Goal: Transaction & Acquisition: Obtain resource

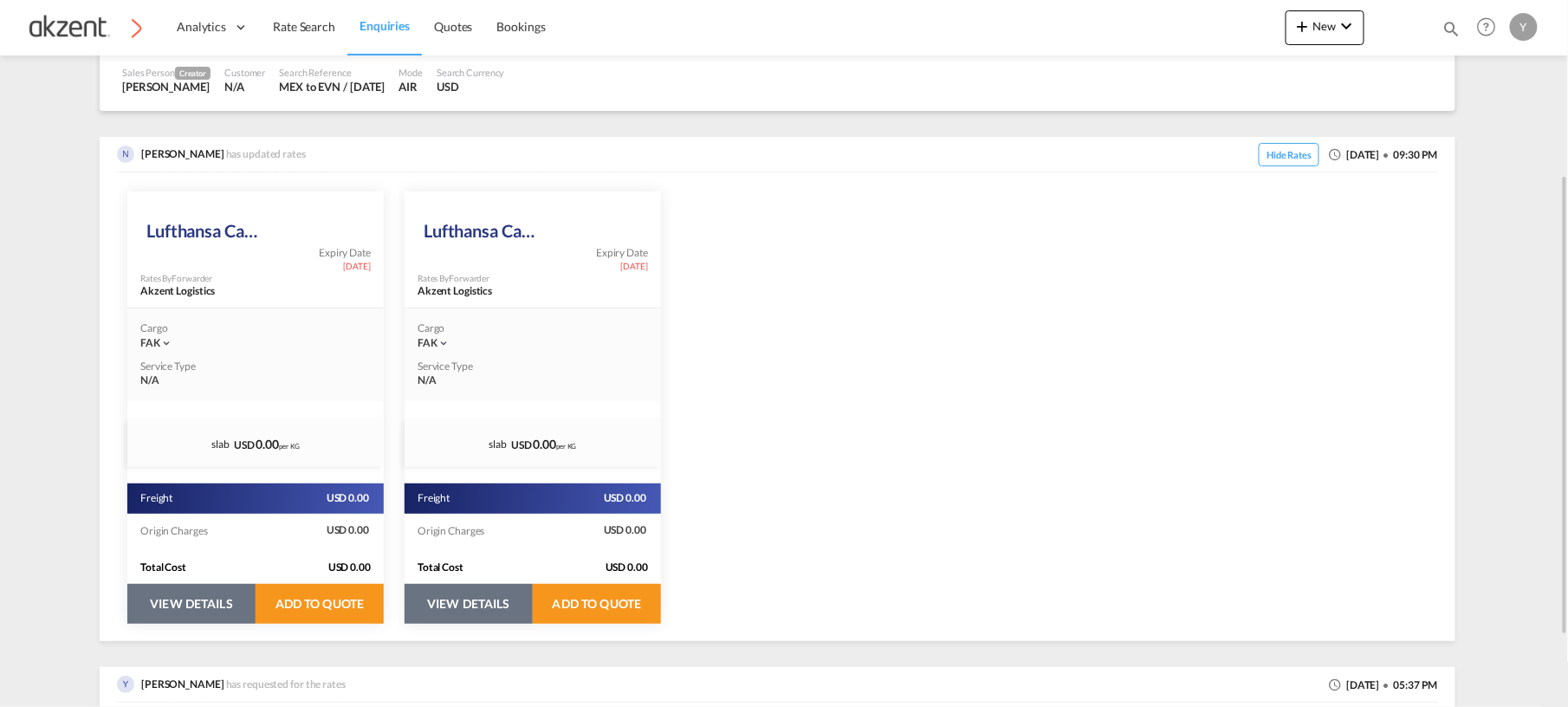
scroll to position [265, 0]
click at [168, 530] on button "VIEW DETAILS" at bounding box center [192, 603] width 128 height 40
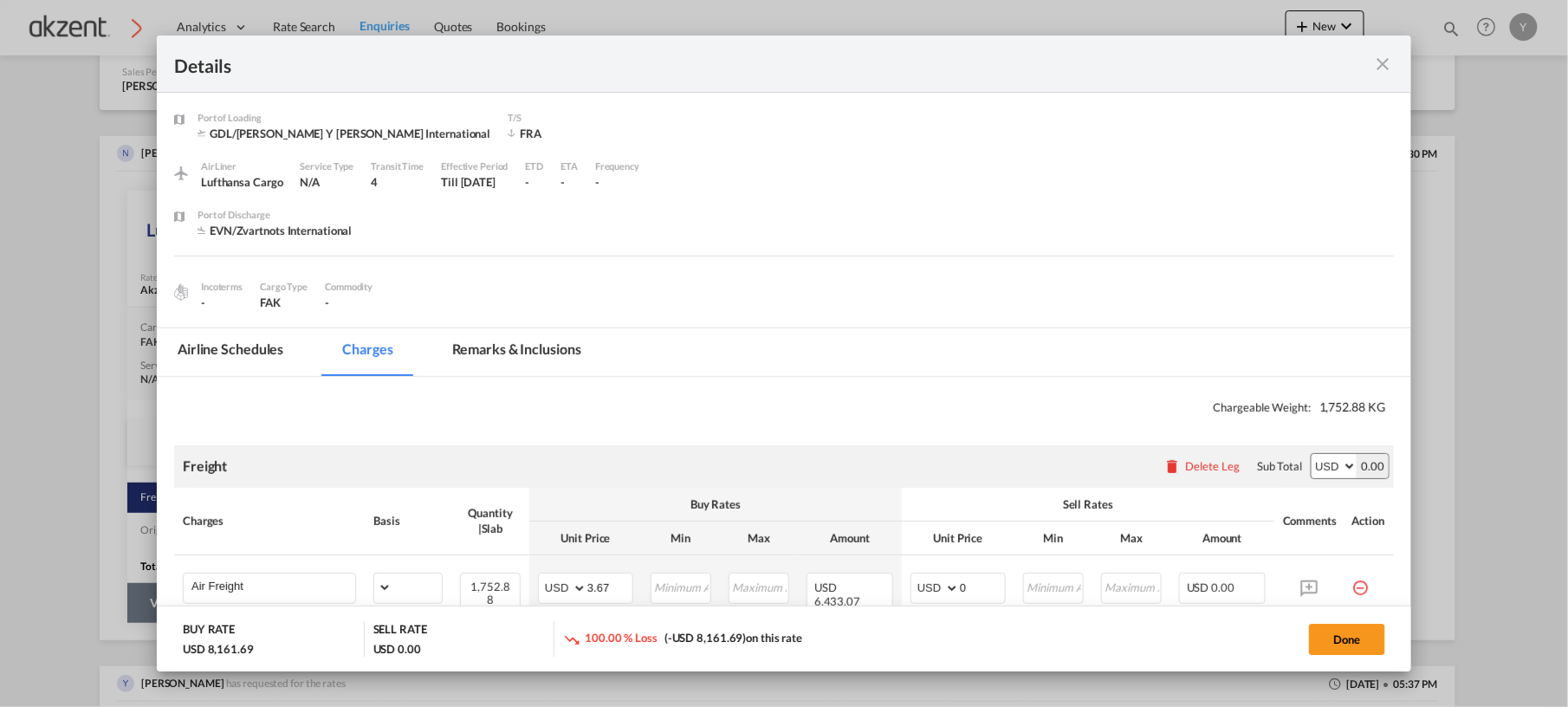
select select "chargeable_weight"
select select "per_awb"
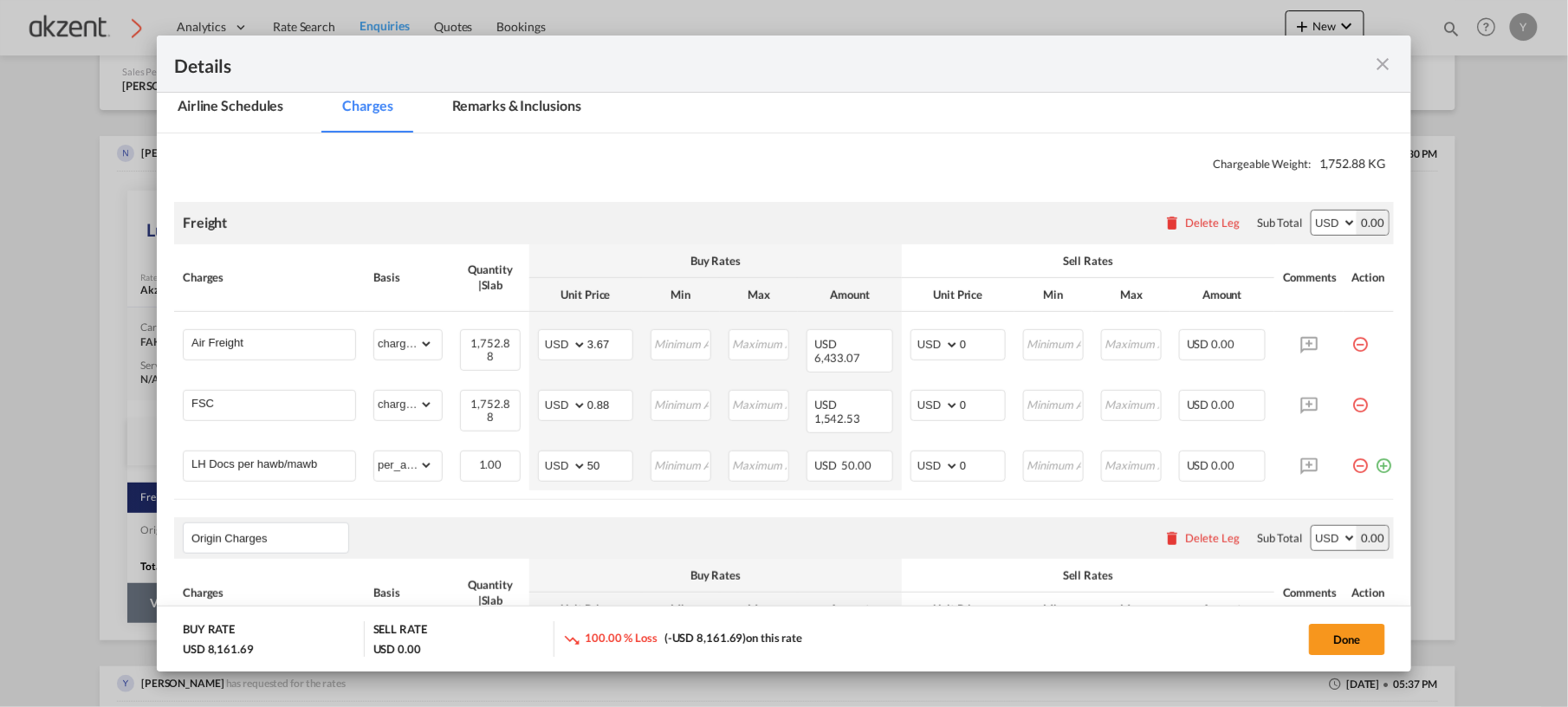
scroll to position [244, 0]
click at [1176, 56] on md-icon "icon-close fg-AAA8AD m-0 cursor" at bounding box center [1383, 63] width 20 height 20
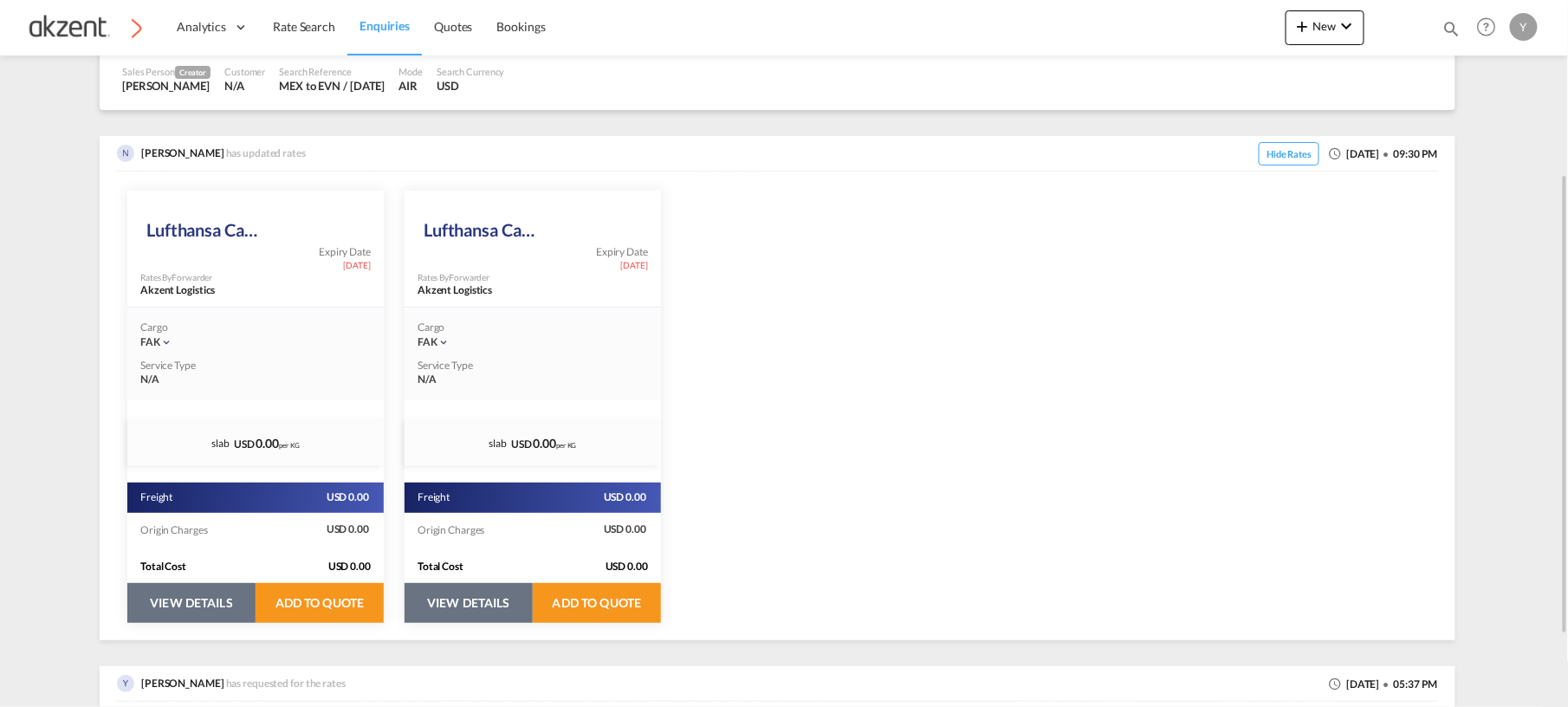
click at [506, 530] on button "VIEW DETAILS" at bounding box center [469, 603] width 128 height 40
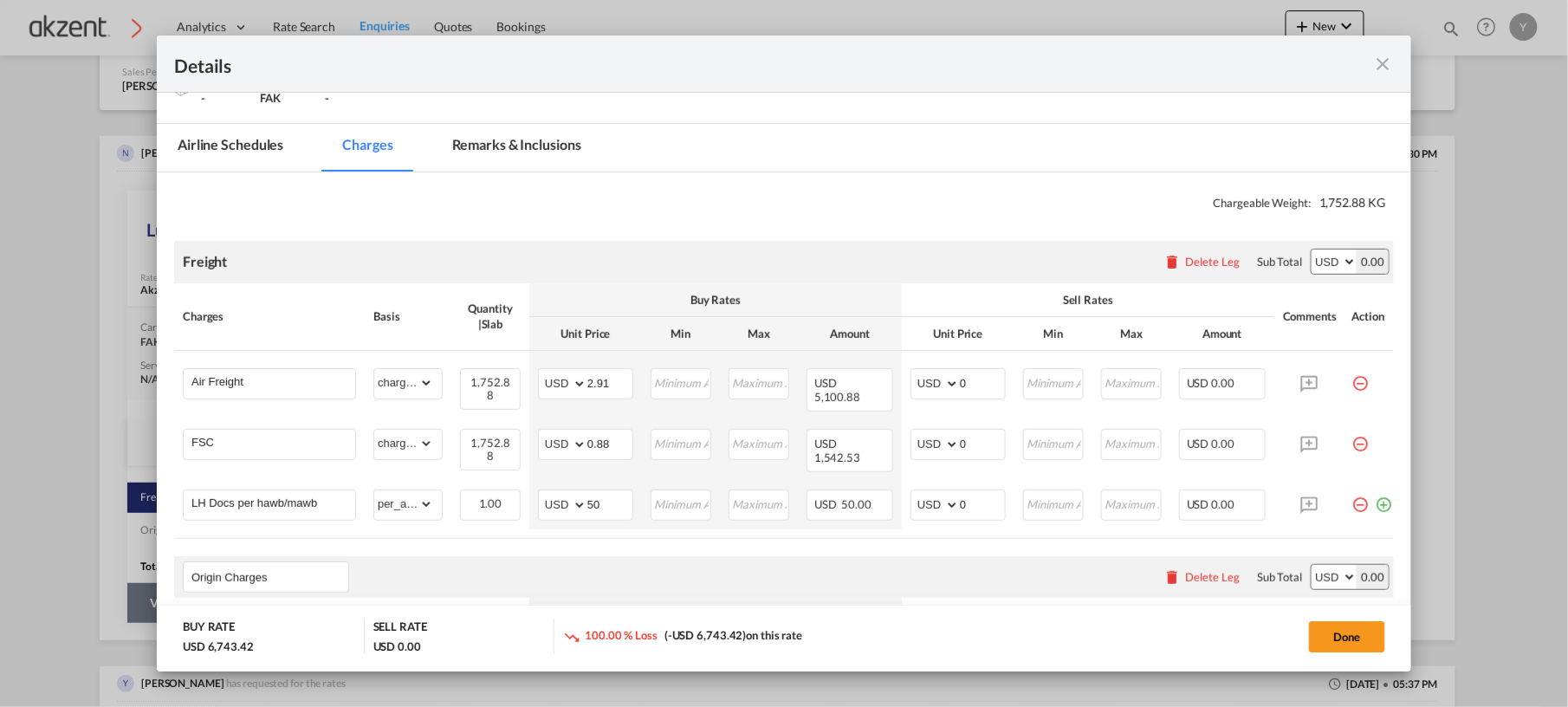
scroll to position [205, 0]
click at [996, 389] on input "0" at bounding box center [982, 381] width 45 height 26
type input "3"
click at [988, 268] on div "Freight Please enter leg name Leg Name Already Exists Delete Leg Sub Total AED …" at bounding box center [784, 261] width 1220 height 42
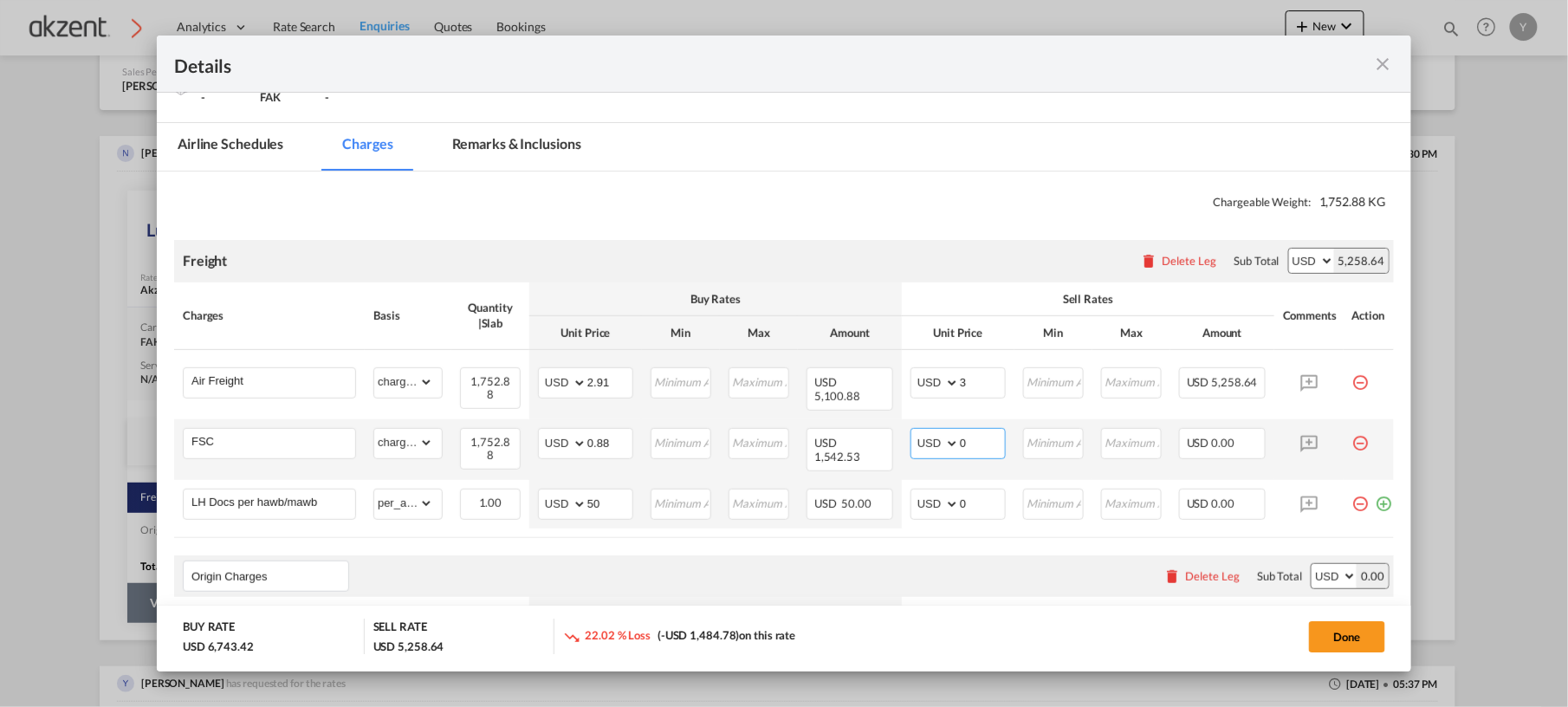
click at [999, 429] on input "0" at bounding box center [982, 442] width 45 height 26
type input ".98"
click at [985, 493] on md-input-container "AED AFN ALL AMD ANG AOA ARS AUD AWG AZN BAM BBD BDT BGN BHD BIF BMD BND BOB BRL…" at bounding box center [958, 504] width 95 height 31
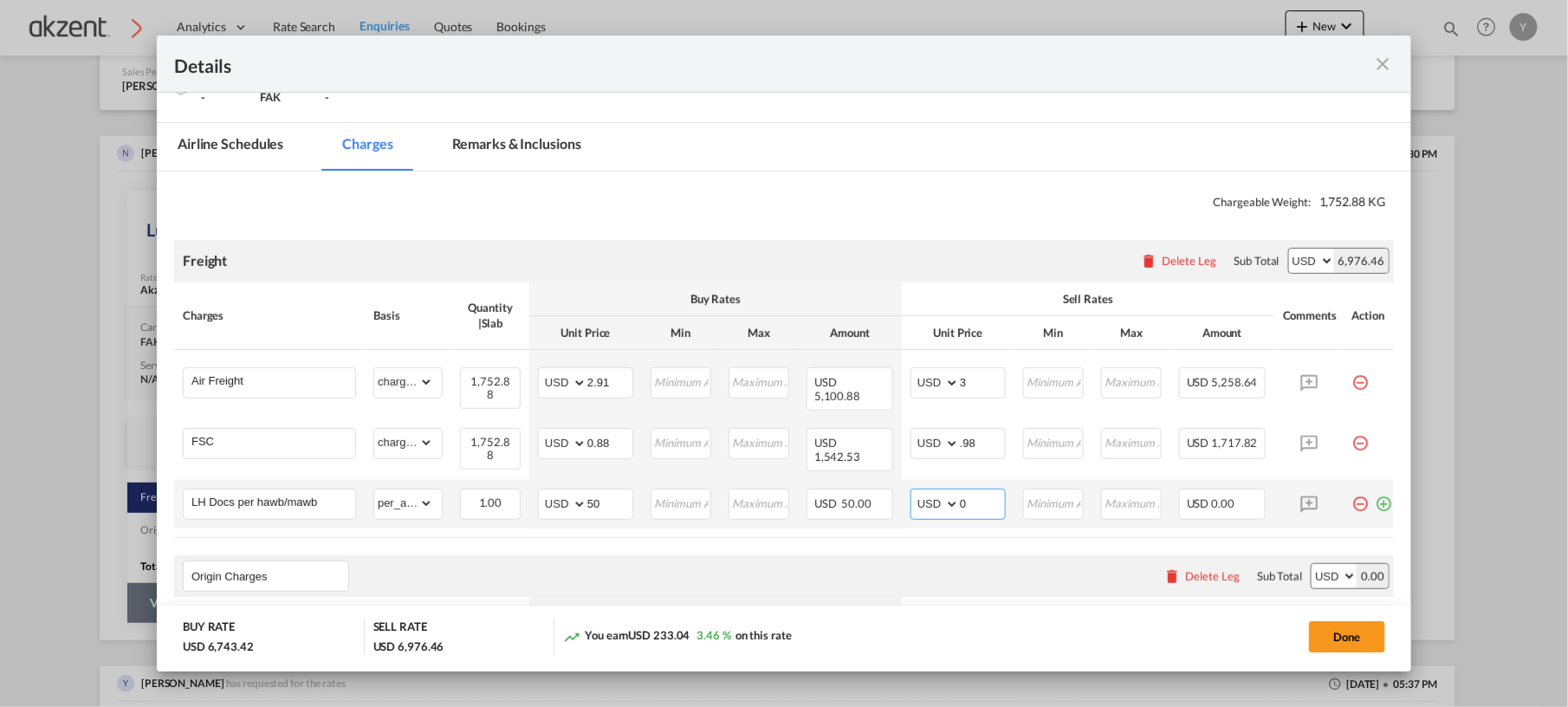
click at [972, 490] on input "0" at bounding box center [982, 502] width 45 height 26
type input "50"
click at [960, 242] on div "Freight Please enter leg name Leg Name Already Exists Delete Leg Sub Total AED …" at bounding box center [784, 261] width 1220 height 42
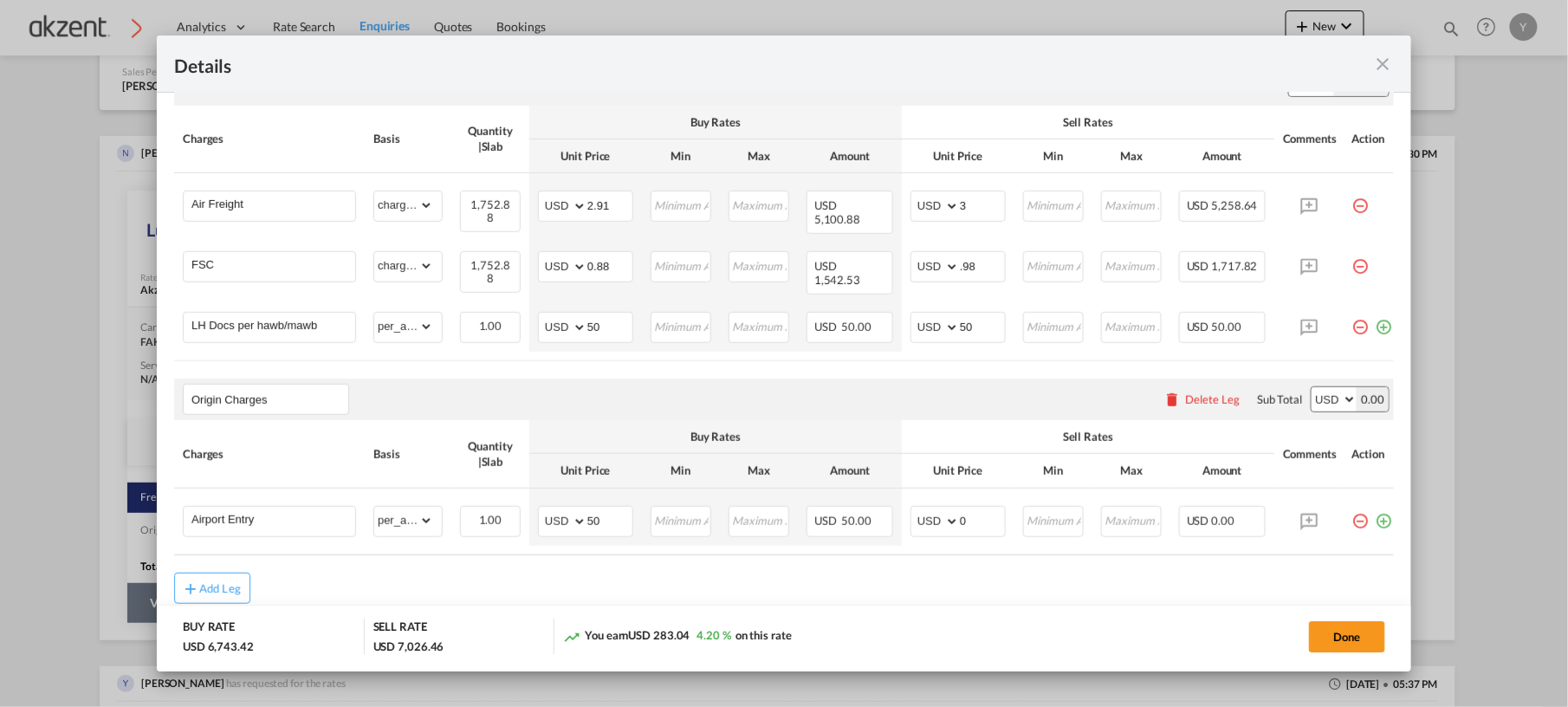
scroll to position [383, 0]
click at [982, 209] on input "3" at bounding box center [982, 204] width 45 height 26
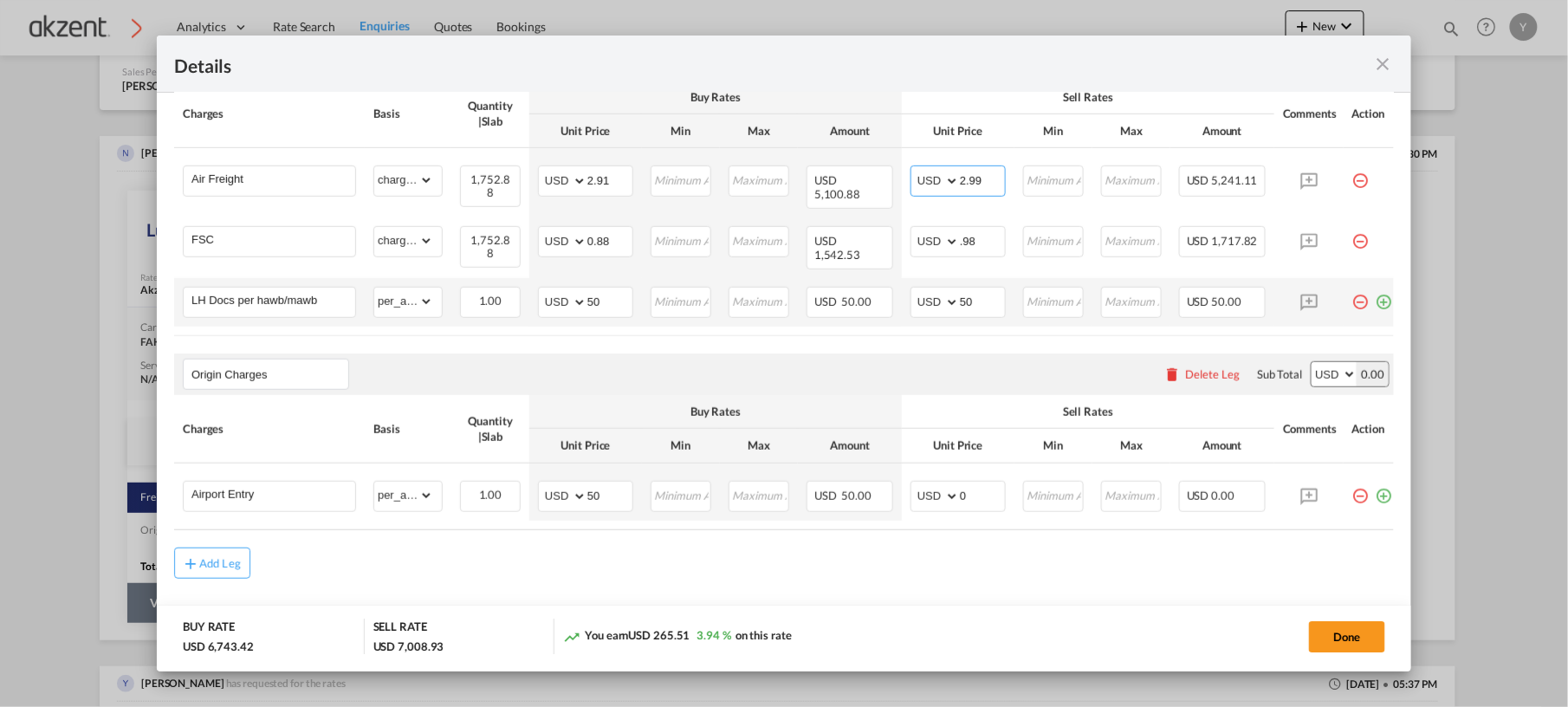
scroll to position [414, 0]
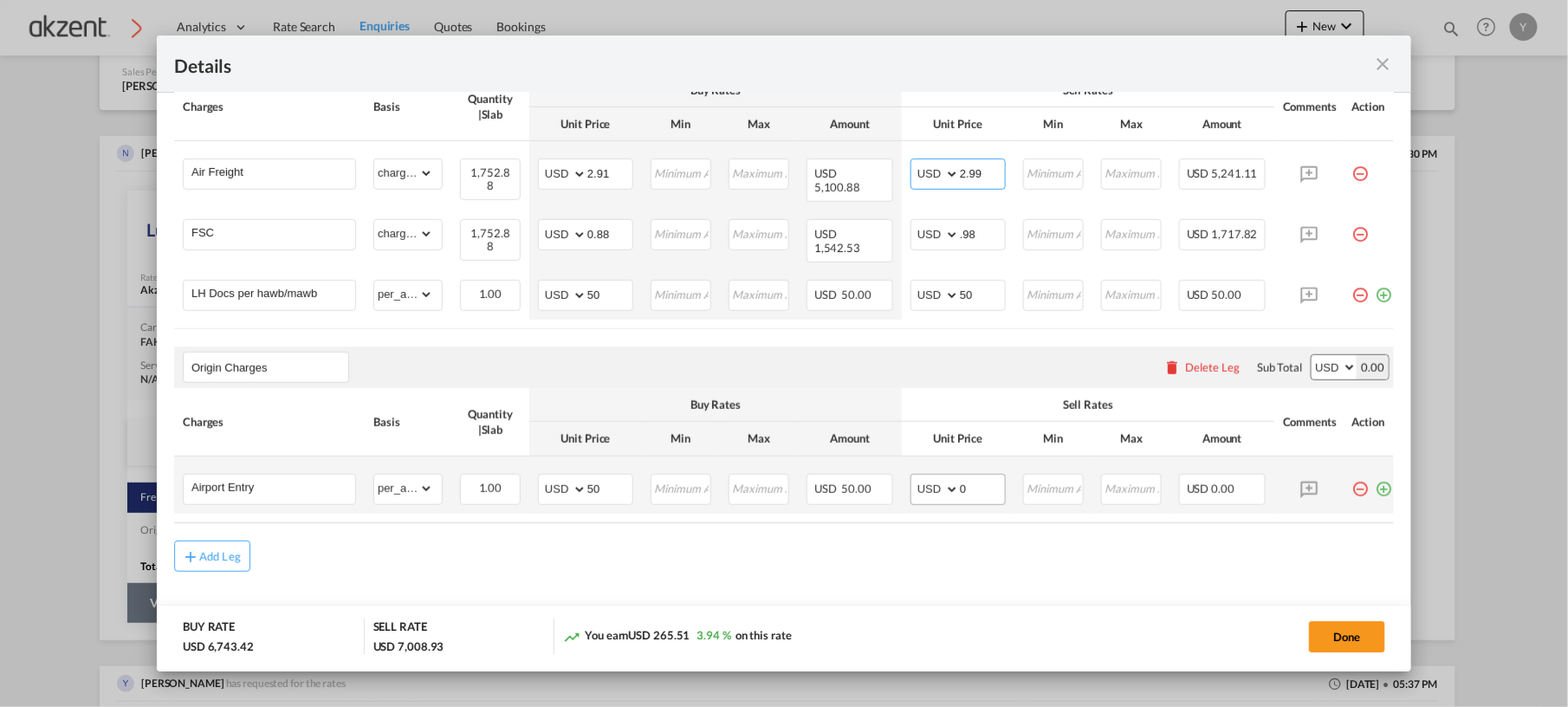
type input "2.99"
click at [974, 477] on input "0" at bounding box center [982, 488] width 45 height 26
type input "80"
click at [1176, 476] on md-icon "icon-plus-circle-outline green-400-fg" at bounding box center [1376, 483] width 18 height 18
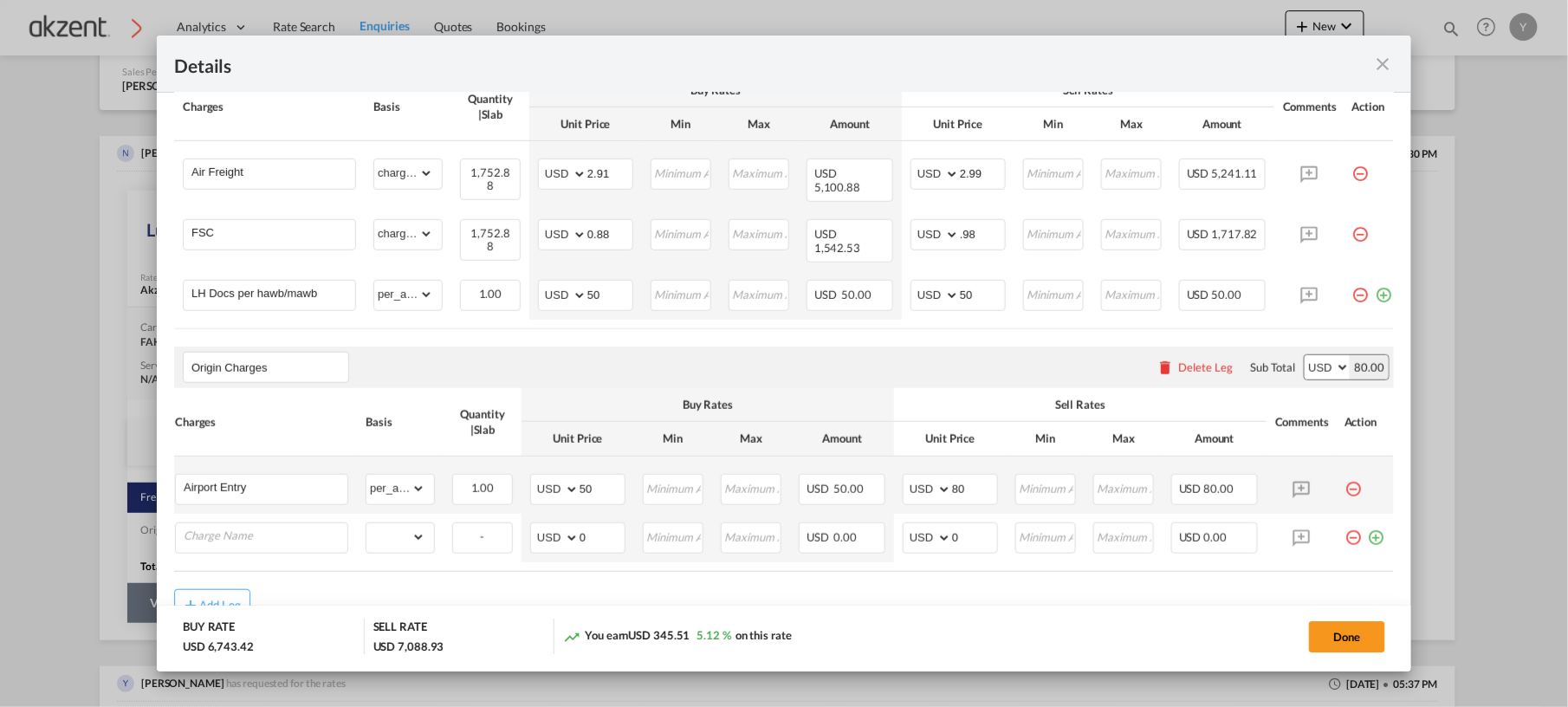
scroll to position [0, 18]
type input "CAAT"
click at [402, 524] on select "gross_weight volumetric_weight per_shipment per_bl per_km per_hawb per_kg per_p…" at bounding box center [395, 538] width 59 height 27
select select "per_awb"
click at [366, 524] on select "gross_weight volumetric_weight per_shipment per_bl per_km per_hawb per_kg per_p…" at bounding box center [395, 538] width 59 height 27
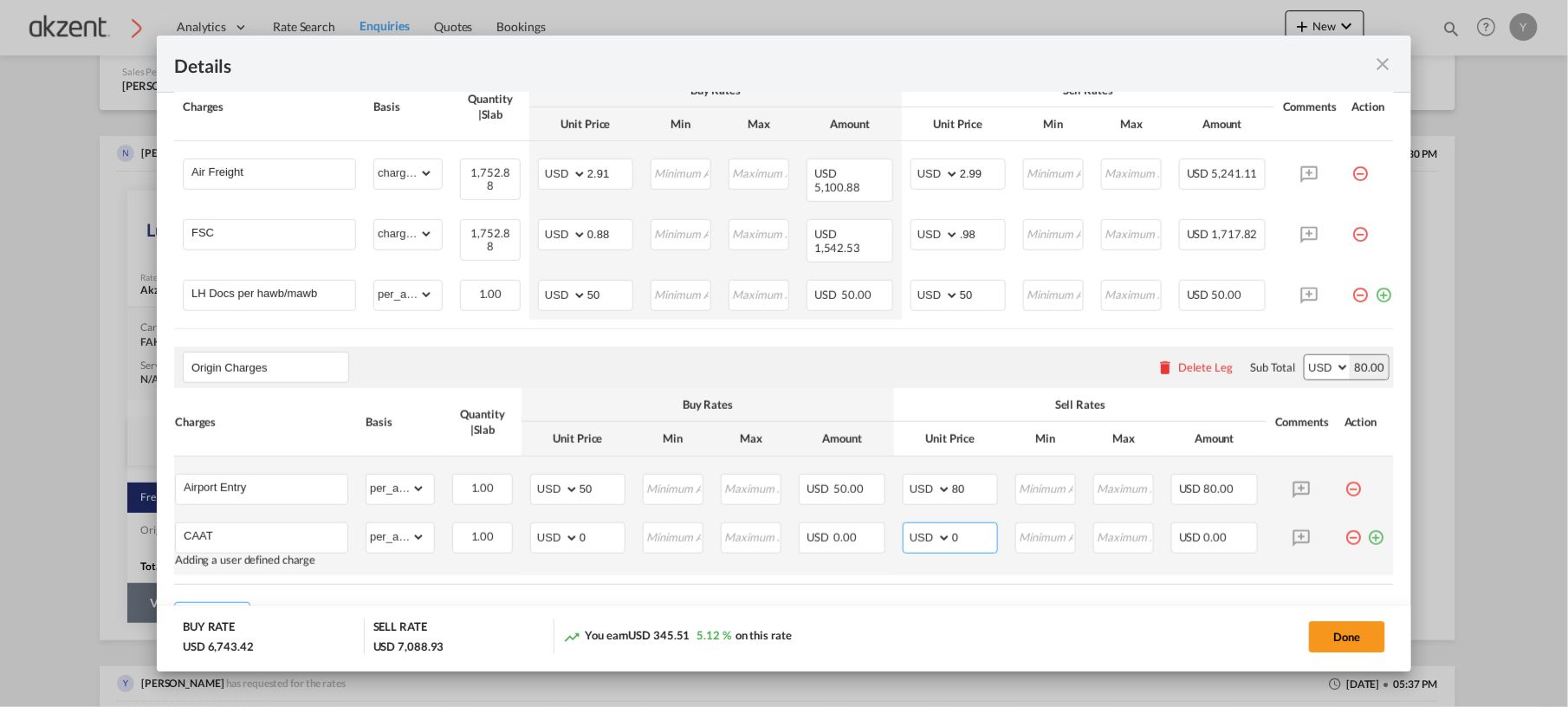
click at [966, 524] on input "0" at bounding box center [974, 537] width 45 height 26
type input "35"
click at [877, 530] on td "USD 0.00" at bounding box center [842, 544] width 104 height 61
click at [1176, 523] on md-icon "icon-plus-circle-outline green-400-fg" at bounding box center [1376, 532] width 18 height 18
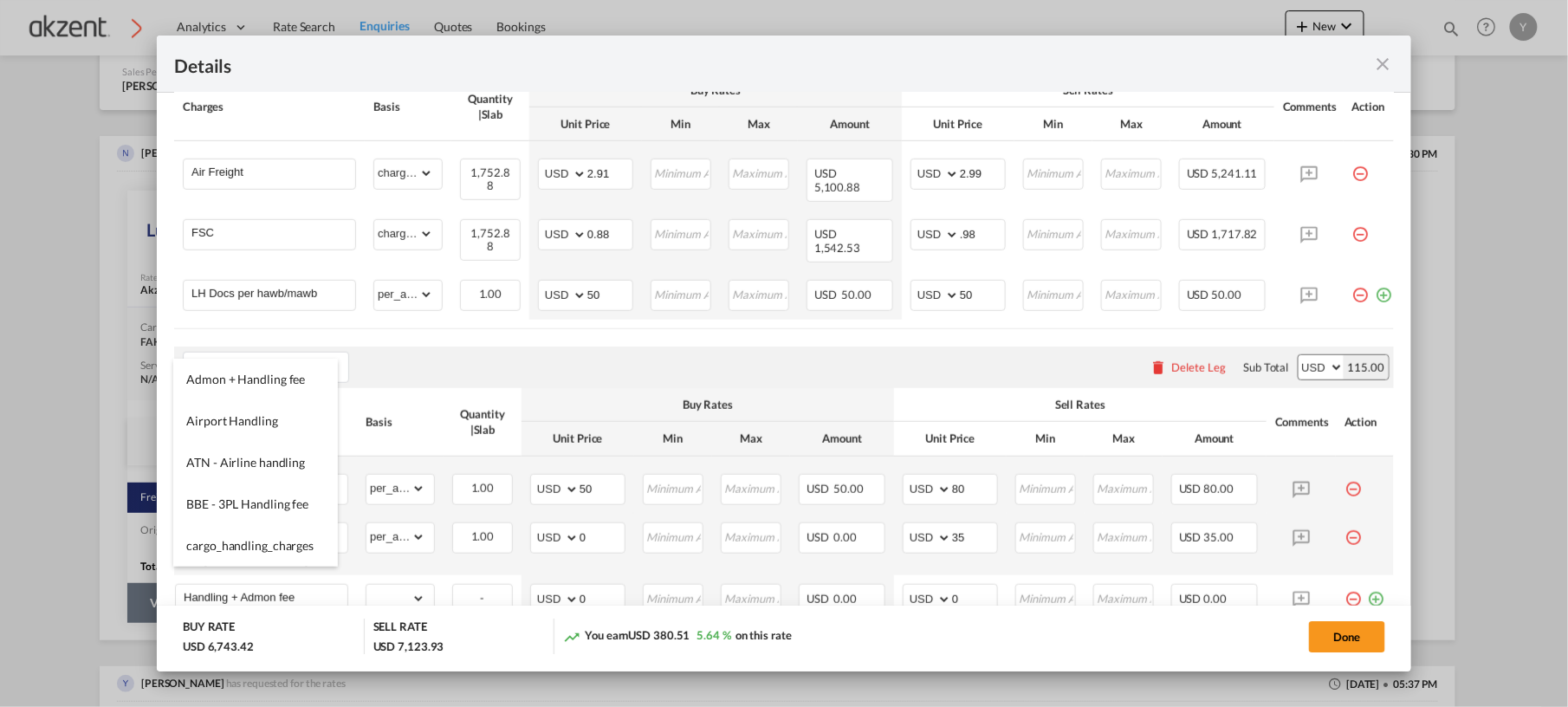
type input "Handling + Admon fee"
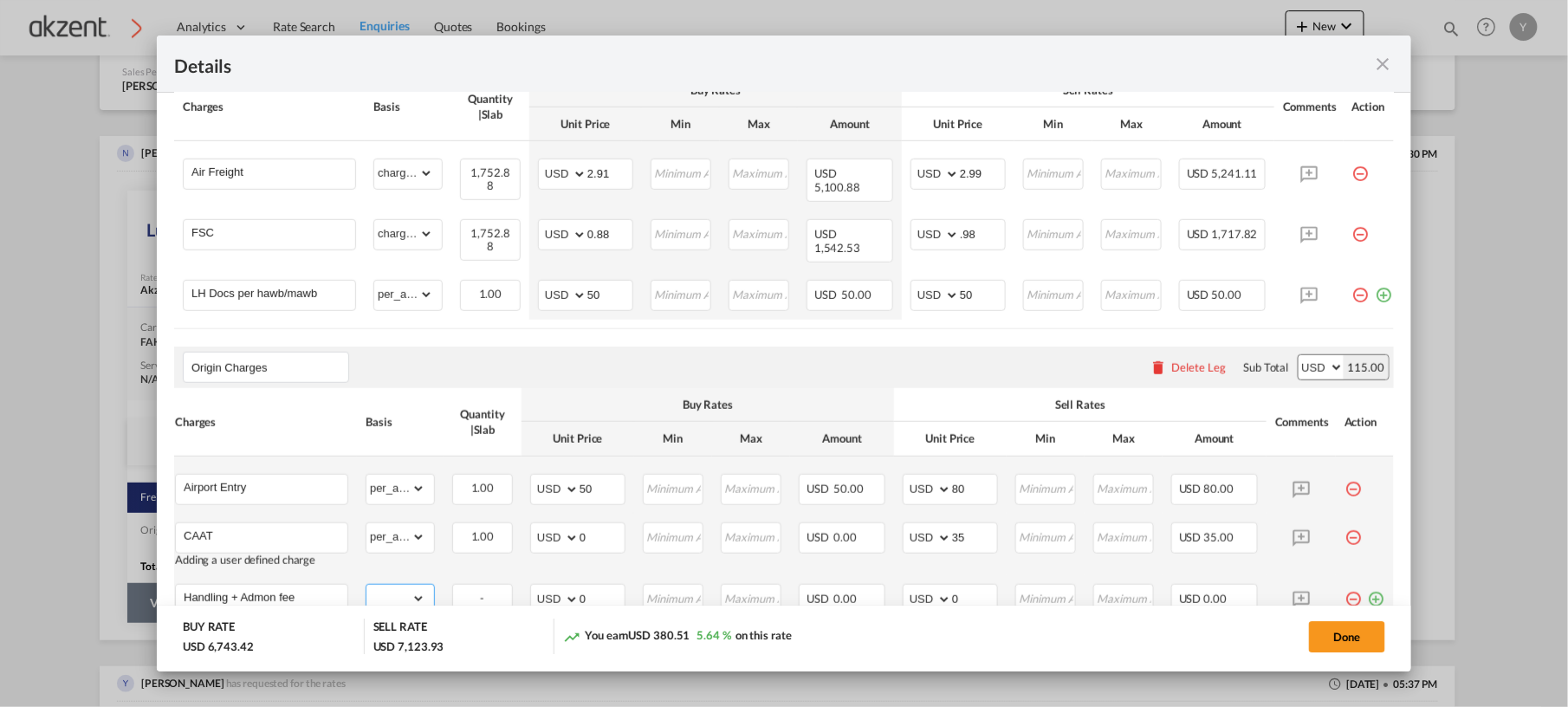
click at [383, 530] on select "gross_weight volumetric_weight per_shipment per_bl per_km per_hawb per_kg per_p…" at bounding box center [395, 599] width 59 height 27
select select "per_shipment"
click at [366, 530] on select "gross_weight volumetric_weight per_shipment per_bl per_km per_hawb per_kg per_p…" at bounding box center [395, 599] width 59 height 27
click at [958, 530] on input "0" at bounding box center [974, 598] width 45 height 26
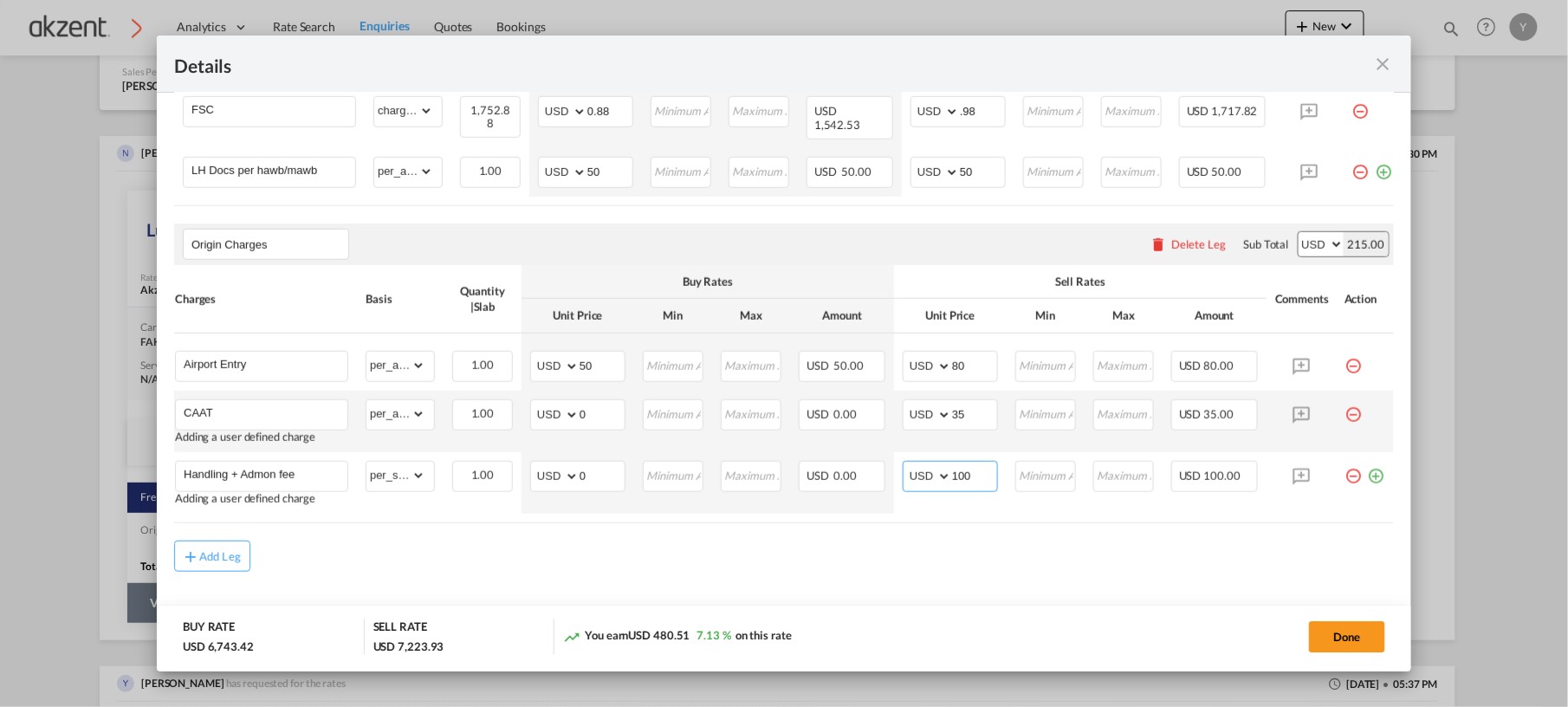
type input "100"
click at [1091, 525] on air-lcl-rate-modification "Freight Please enter leg name Leg Name Already Exists Delete Leg Sub Total AED …" at bounding box center [784, 231] width 1220 height 681
click at [1176, 465] on md-icon "icon-plus-circle-outline green-400-fg" at bounding box center [1376, 470] width 18 height 18
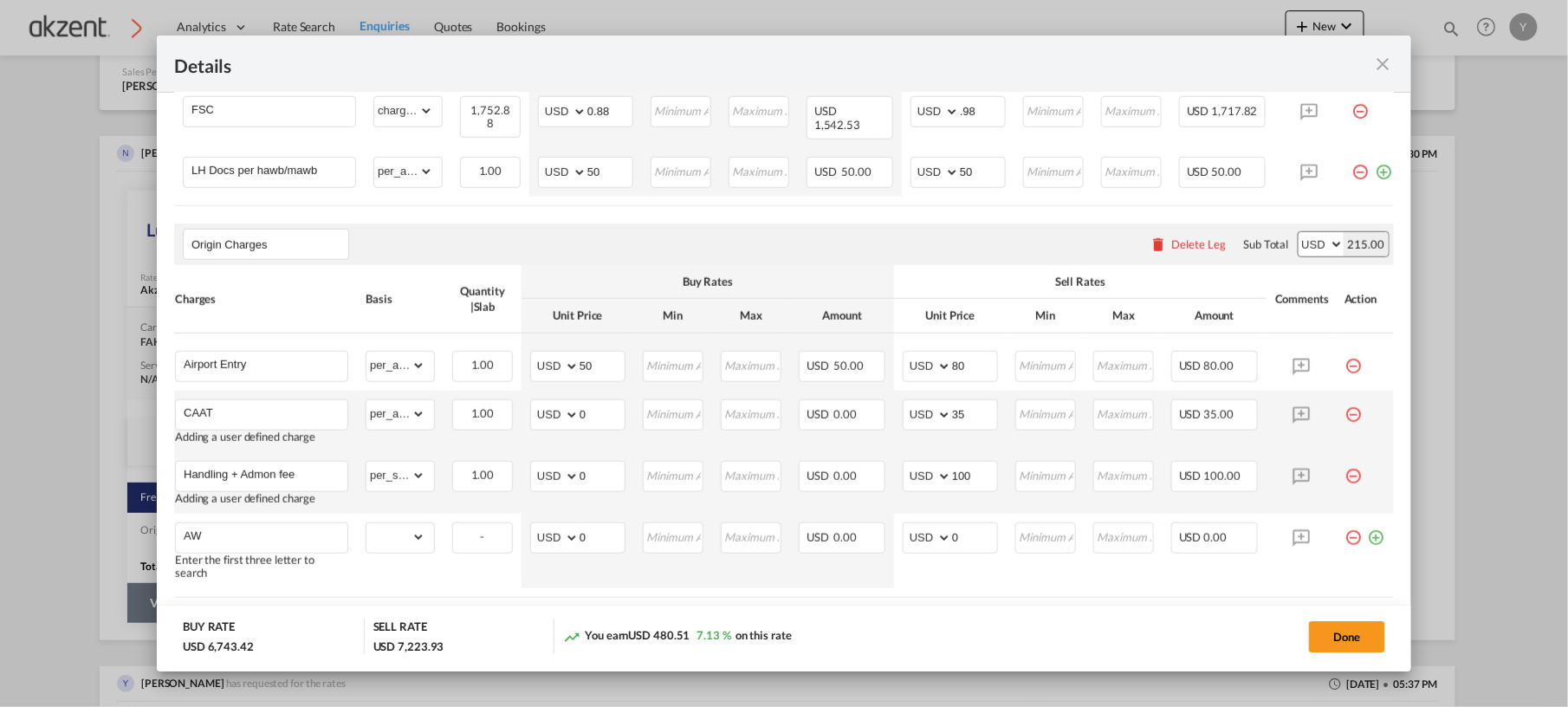
type input "A"
drag, startPoint x: 1204, startPoint y: 553, endPoint x: 1017, endPoint y: 565, distance: 187.4
click at [1017, 530] on air-lcl-rate-modification "Freight Please enter leg name Leg Name Already Exists Delete Leg Sub Total AED …" at bounding box center [784, 255] width 1220 height 729
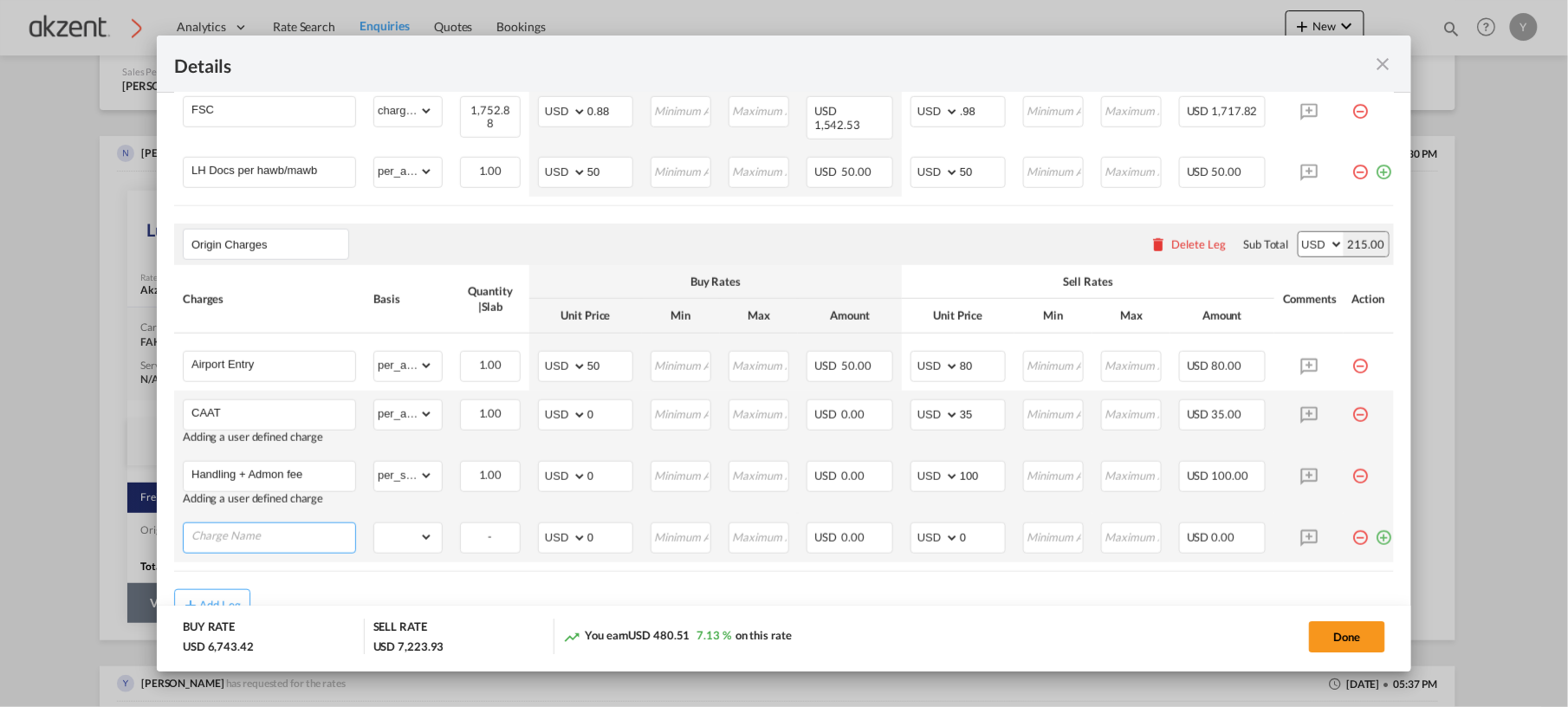
click at [258, 529] on input "Charge Name" at bounding box center [273, 537] width 164 height 26
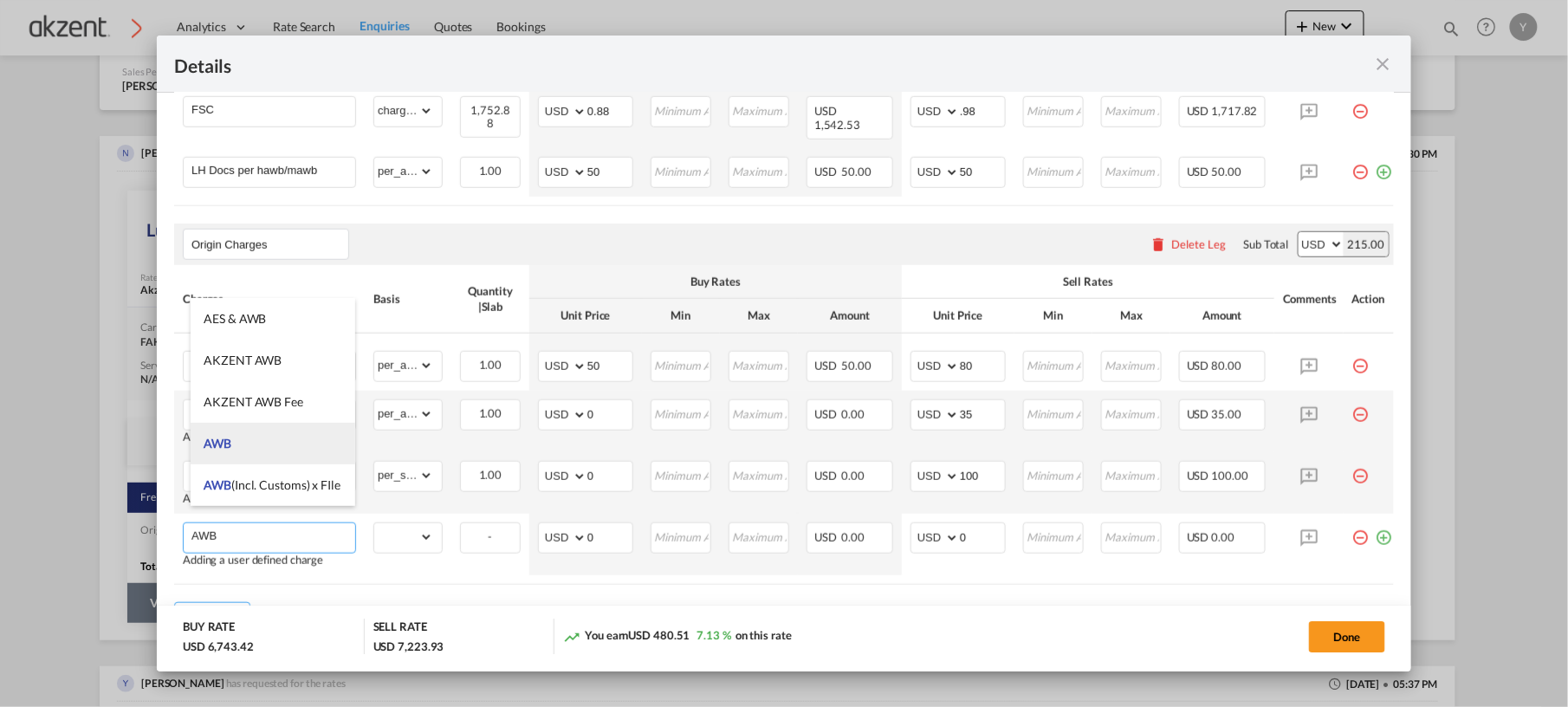
click at [288, 448] on li "AWB" at bounding box center [273, 443] width 164 height 42
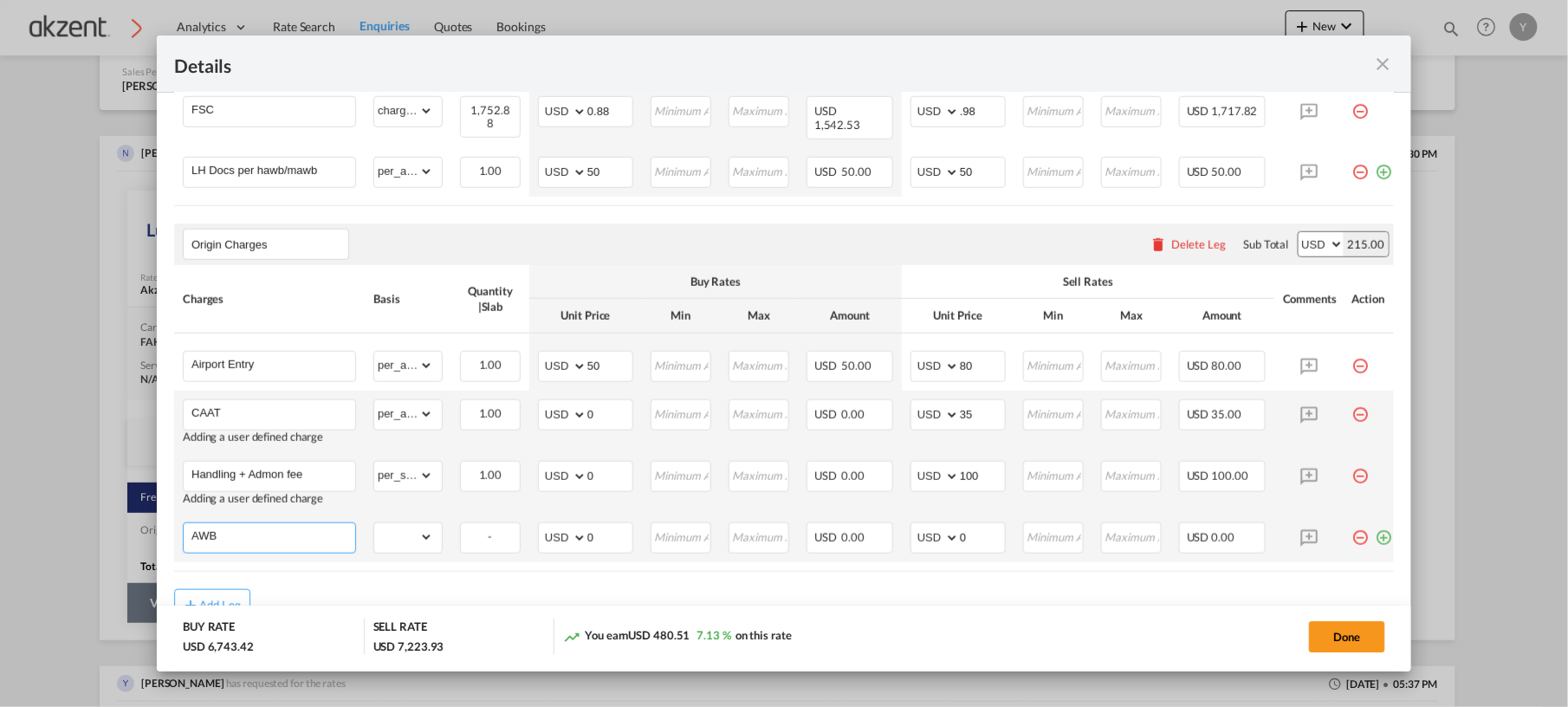
click at [329, 524] on input "AWB" at bounding box center [273, 537] width 164 height 26
type input "A"
click at [329, 524] on input "Charge Name" at bounding box center [273, 537] width 164 height 26
type input "A"
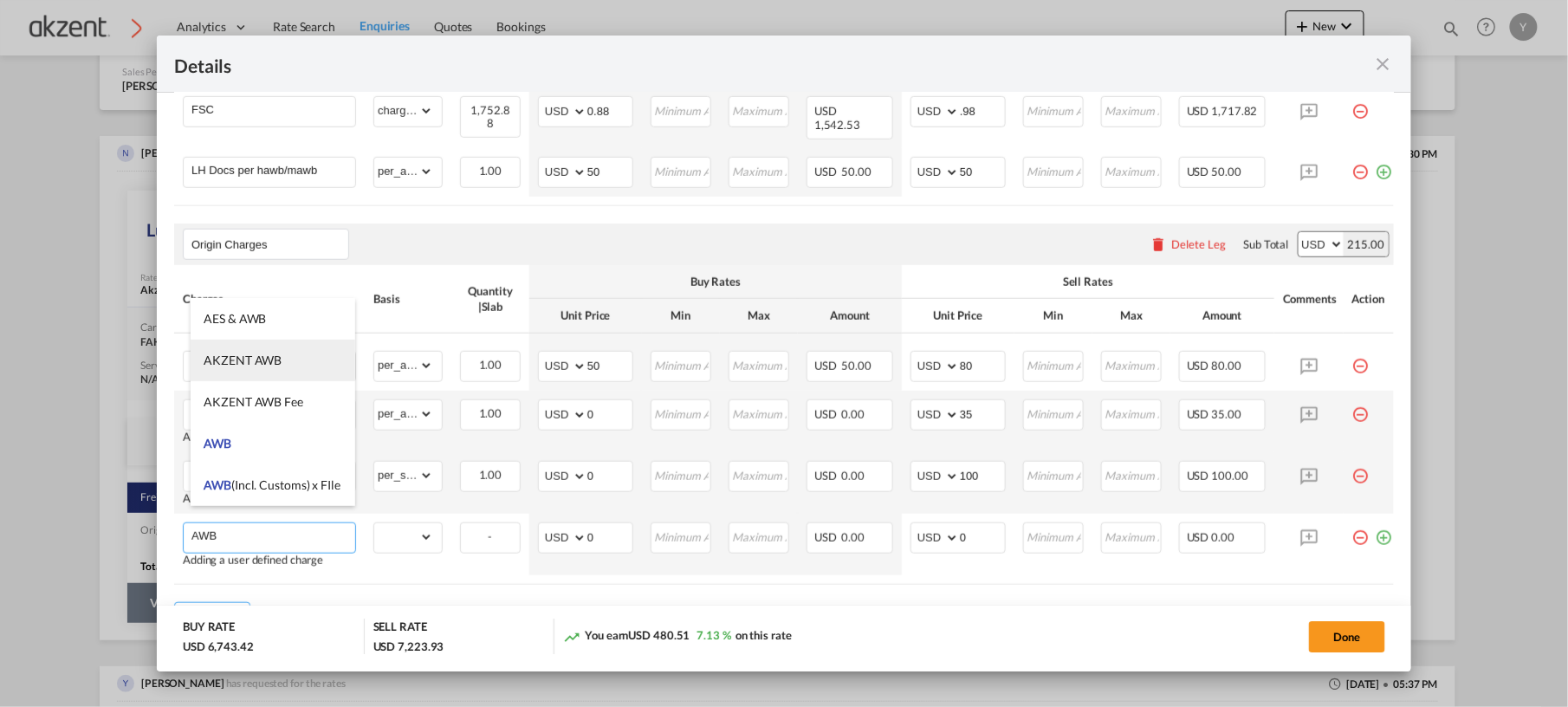
click at [278, 358] on span "AKZENT AWB" at bounding box center [242, 359] width 78 height 15
type input "AKZENT AWB"
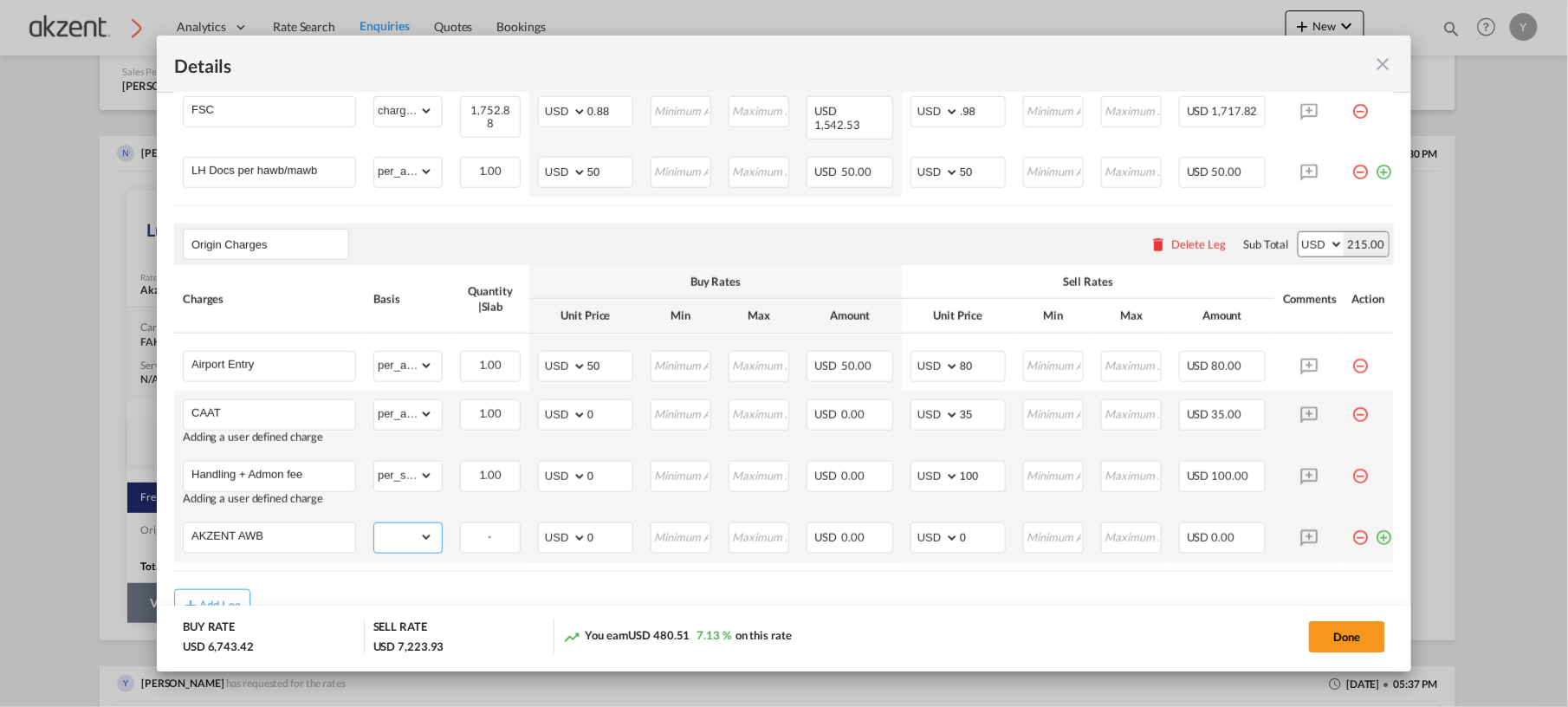
click at [431, 528] on select "gross_weight volumetric_weight per_shipment per_bl per_km per_hawb per_kg per_p…" at bounding box center [404, 538] width 59 height 27
select select "per_hawb"
click at [375, 524] on select "gross_weight volumetric_weight per_shipment per_bl per_km per_hawb per_kg per_p…" at bounding box center [404, 538] width 59 height 27
click at [993, 528] on input "0" at bounding box center [982, 537] width 45 height 26
type input "50"
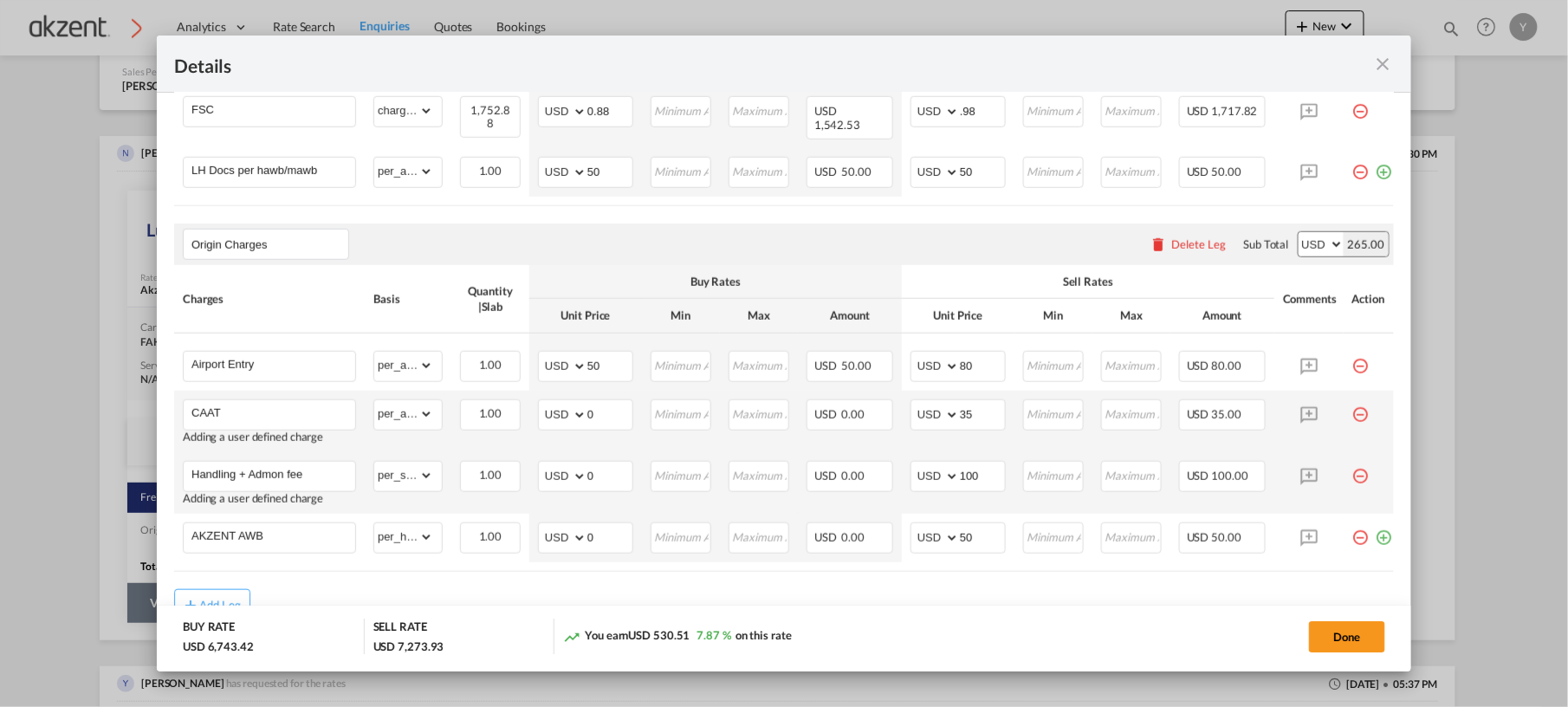
click at [998, 530] on div "Add Leg" at bounding box center [784, 605] width 1220 height 31
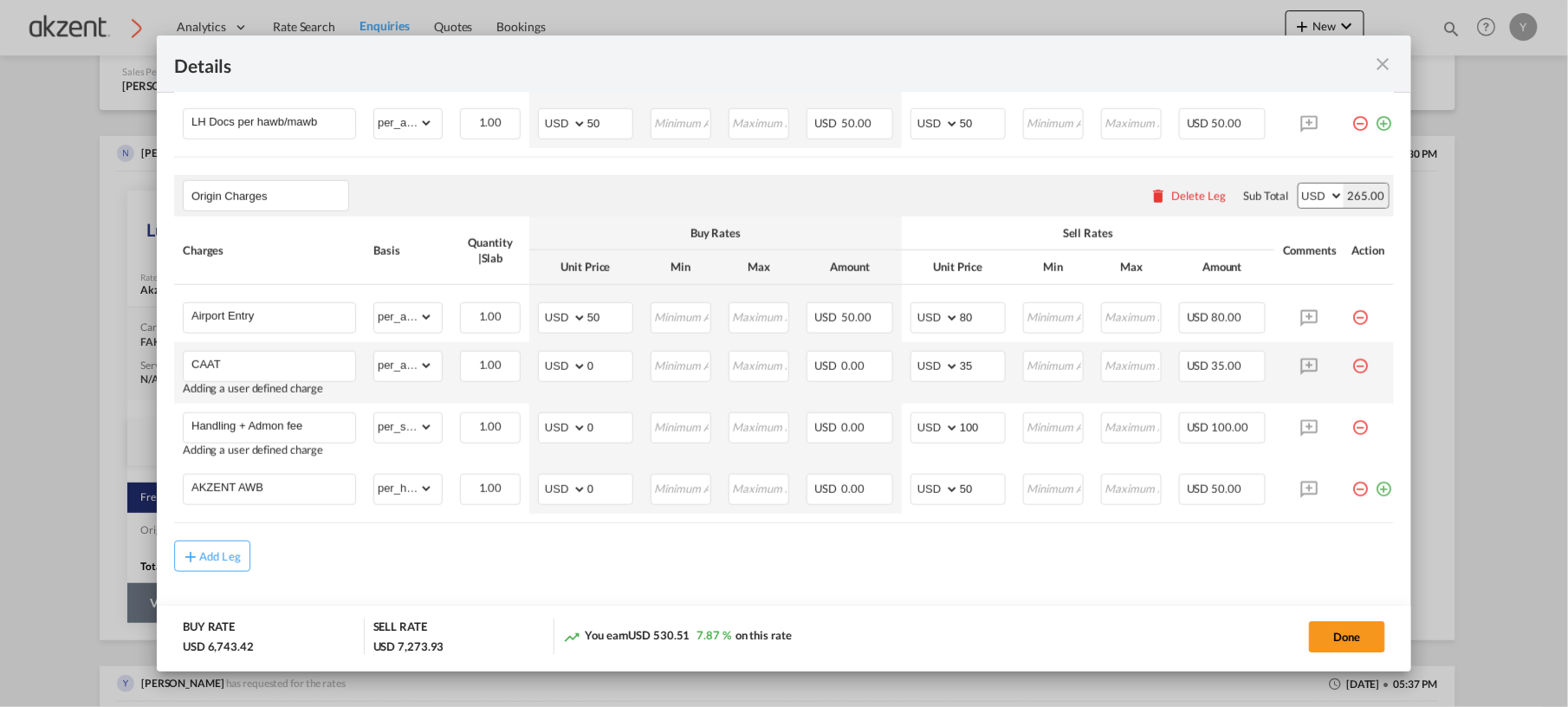
scroll to position [0, 25]
click at [1176, 475] on md-icon "icon-plus-circle-outline green-400-fg" at bounding box center [1376, 483] width 18 height 18
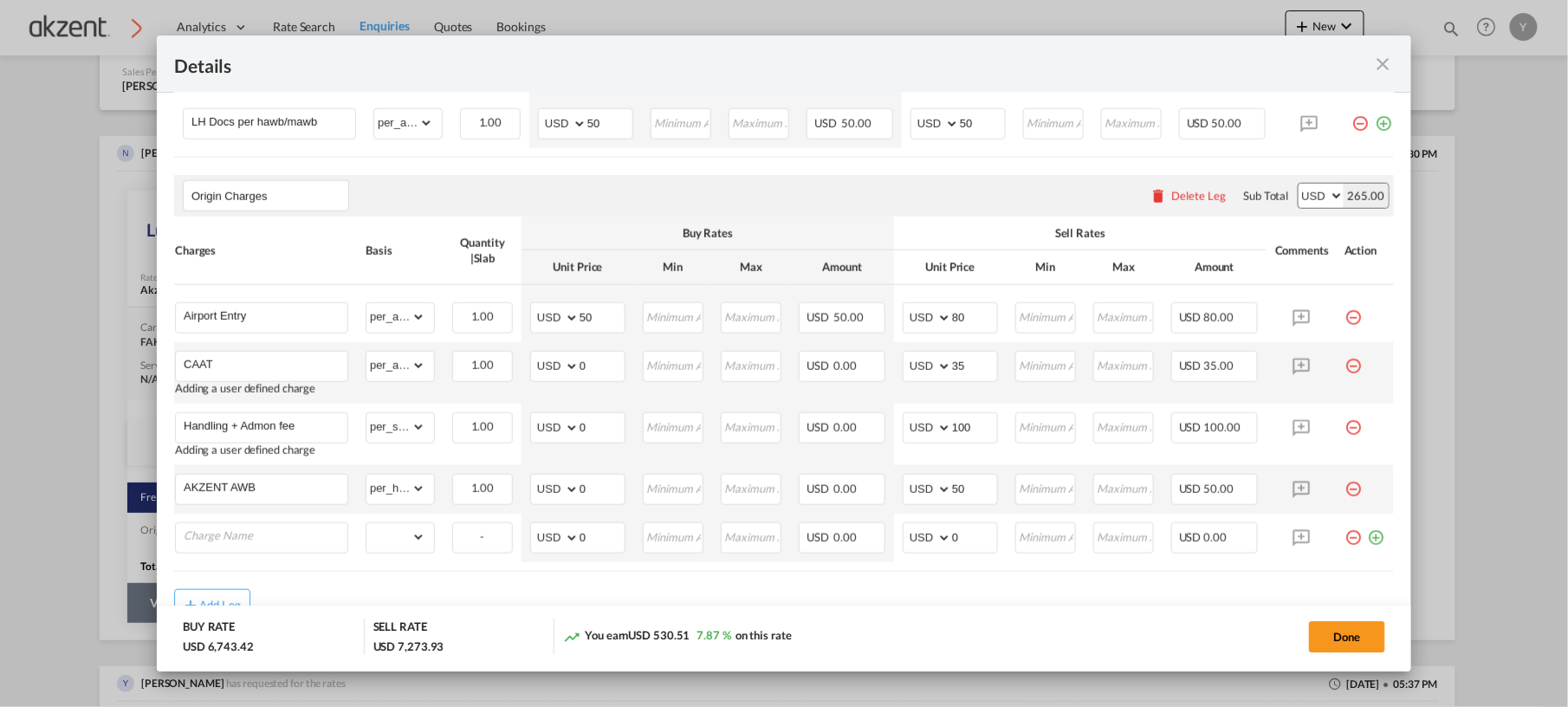
scroll to position [0, 18]
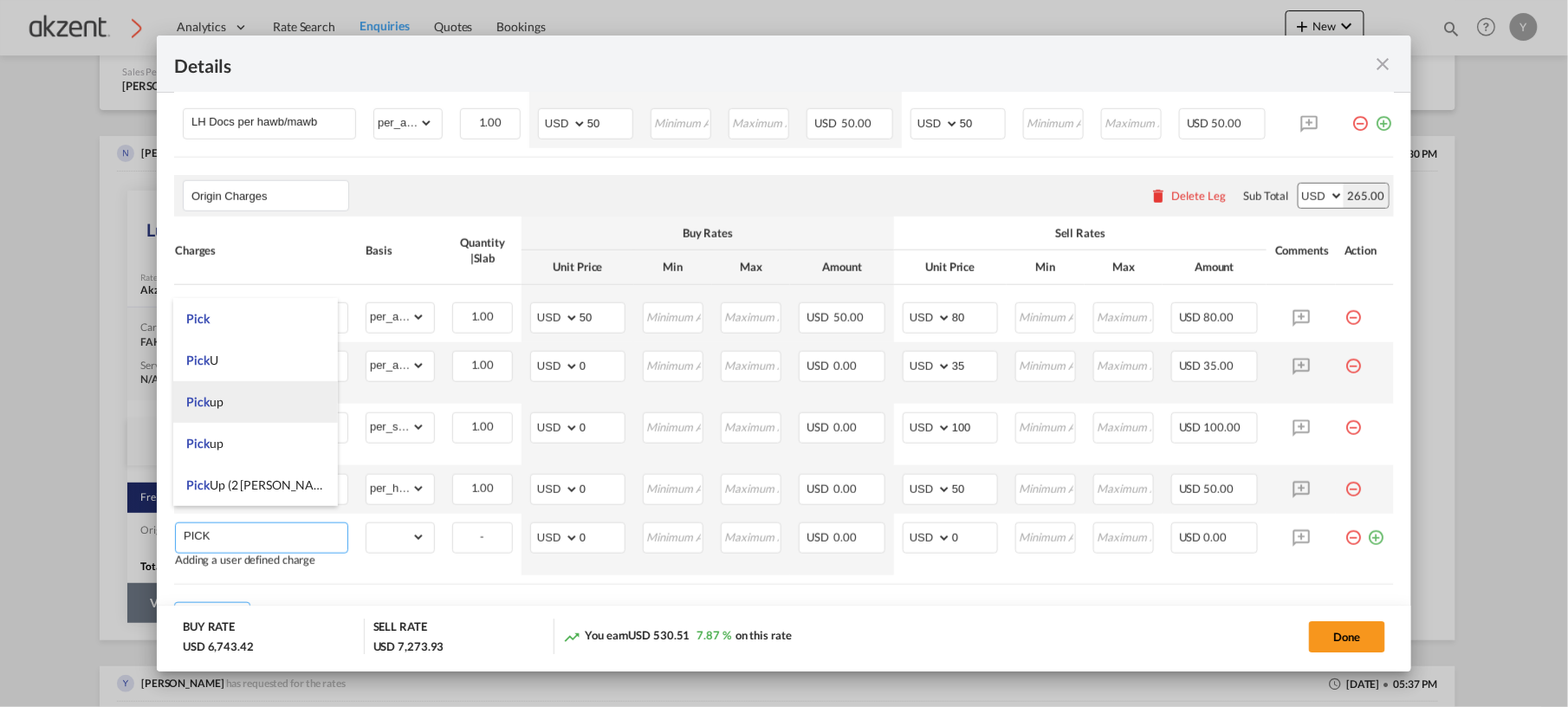
click at [213, 389] on li "Pick up" at bounding box center [255, 402] width 164 height 42
type input "Pick up"
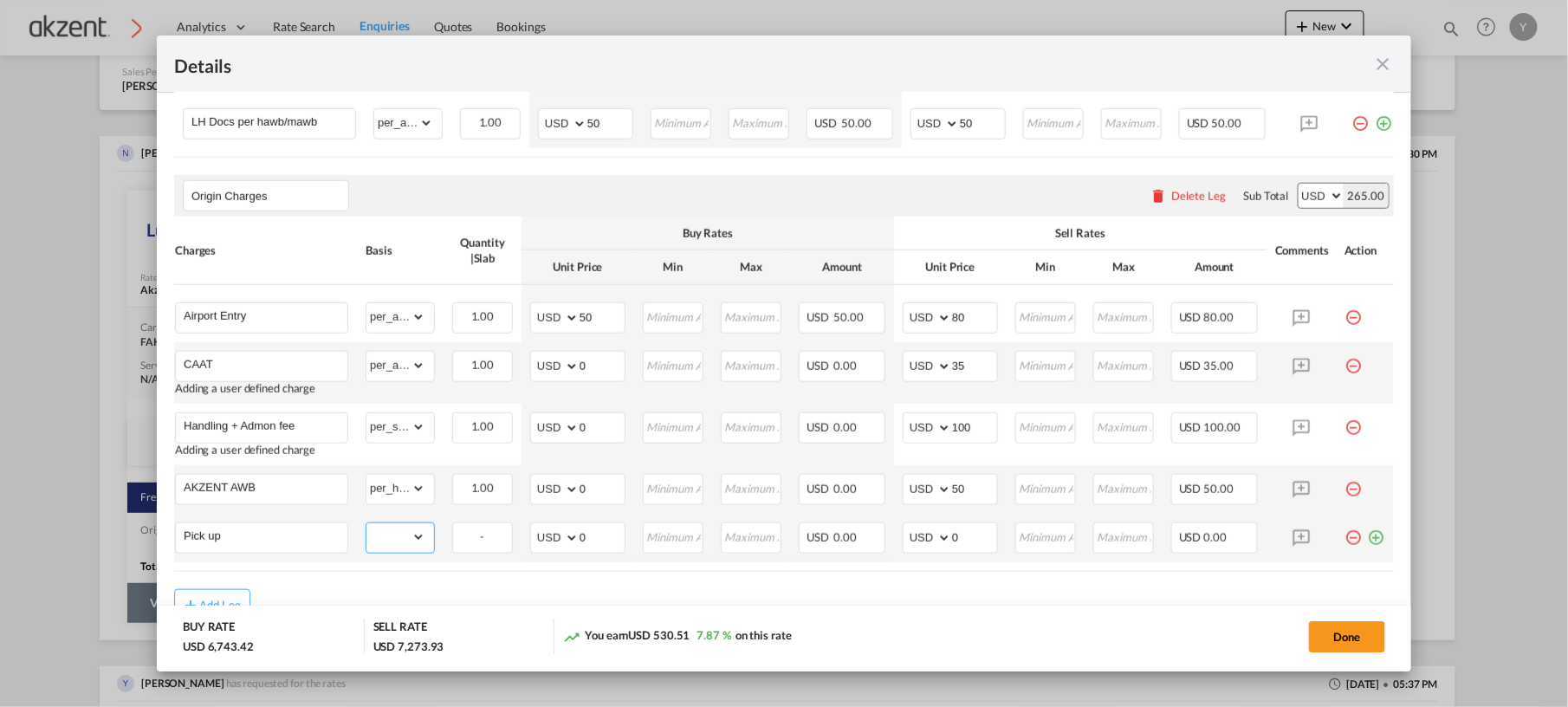
click at [399, 527] on select "gross_weight volumetric_weight per_shipment per_bl per_km per_hawb per_kg per_p…" at bounding box center [395, 538] width 59 height 27
select select "per_shipment"
click at [366, 524] on select "gross_weight volumetric_weight per_shipment per_bl per_km per_hawb per_kg per_p…" at bounding box center [395, 538] width 59 height 27
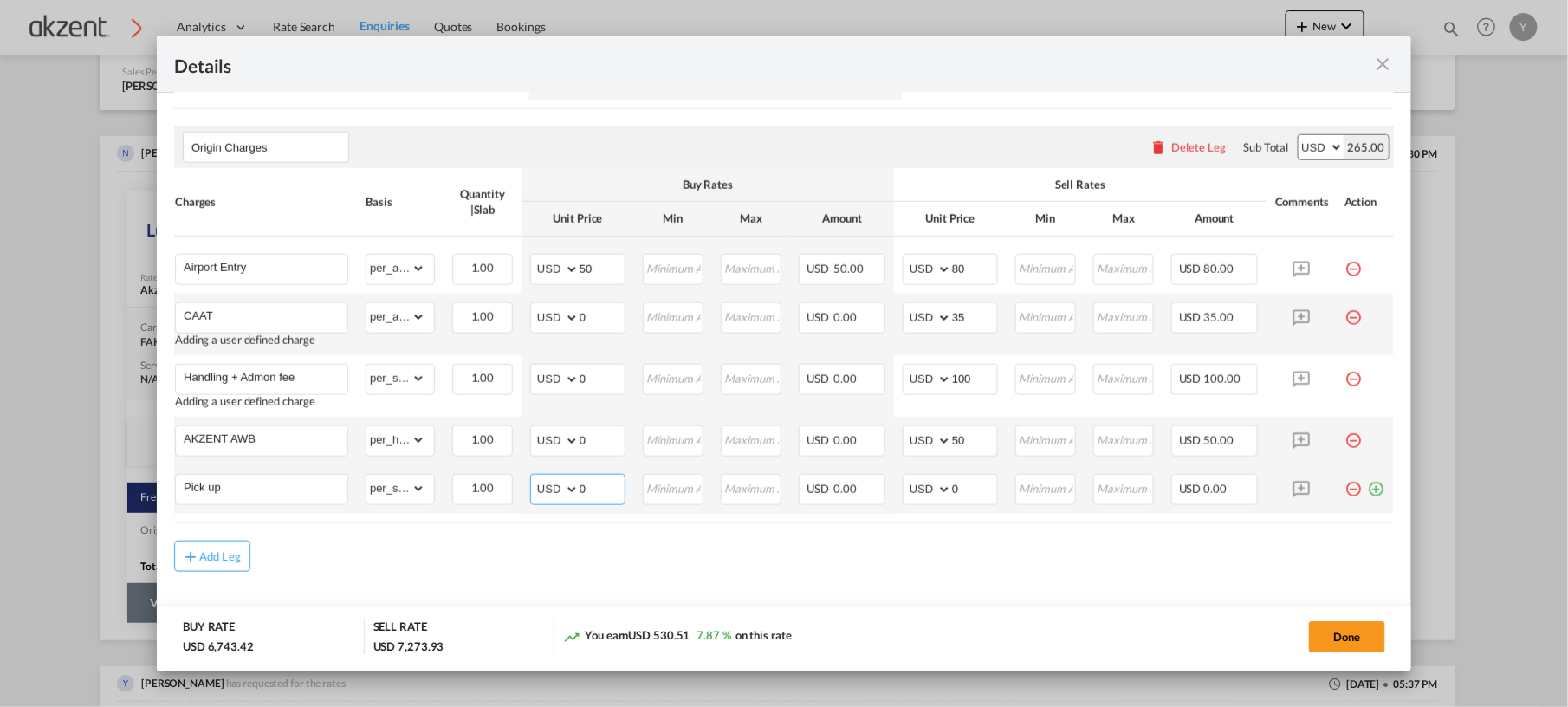
click at [594, 477] on input "0" at bounding box center [602, 488] width 45 height 26
type input "1092"
click at [953, 475] on input "0" at bounding box center [974, 488] width 45 height 26
type input "1200"
click at [936, 530] on md-content "Chargeable Weight: 1,752.88 KG Freight Please enter leg name Leg Name Already E…" at bounding box center [784, 207] width 1255 height 929
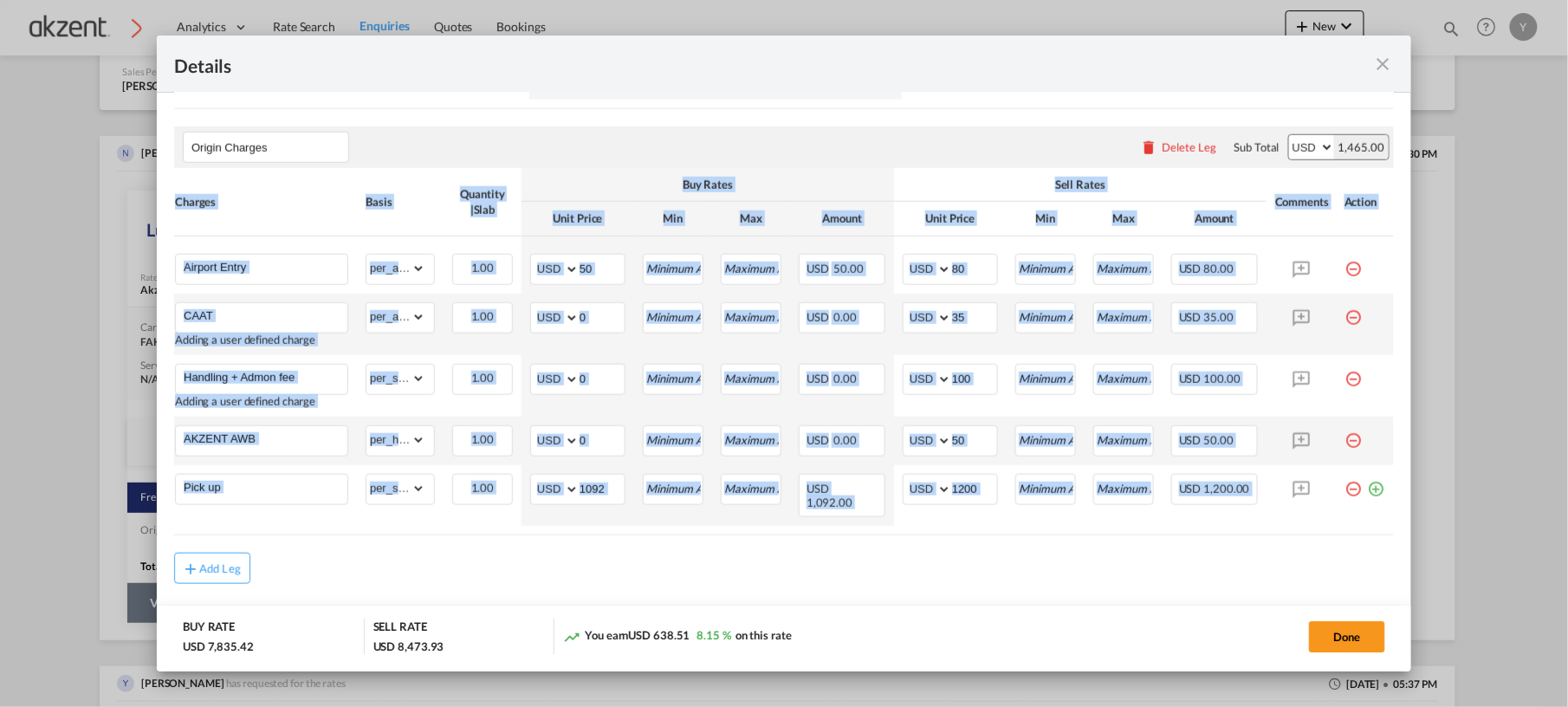
drag, startPoint x: 920, startPoint y: 510, endPoint x: 839, endPoint y: 506, distance: 81.1
click at [839, 506] on air-lcl-rate-modification "Freight Please enter leg name Leg Name Already Exists Delete Leg Sub Total AED …" at bounding box center [784, 188] width 1220 height 790
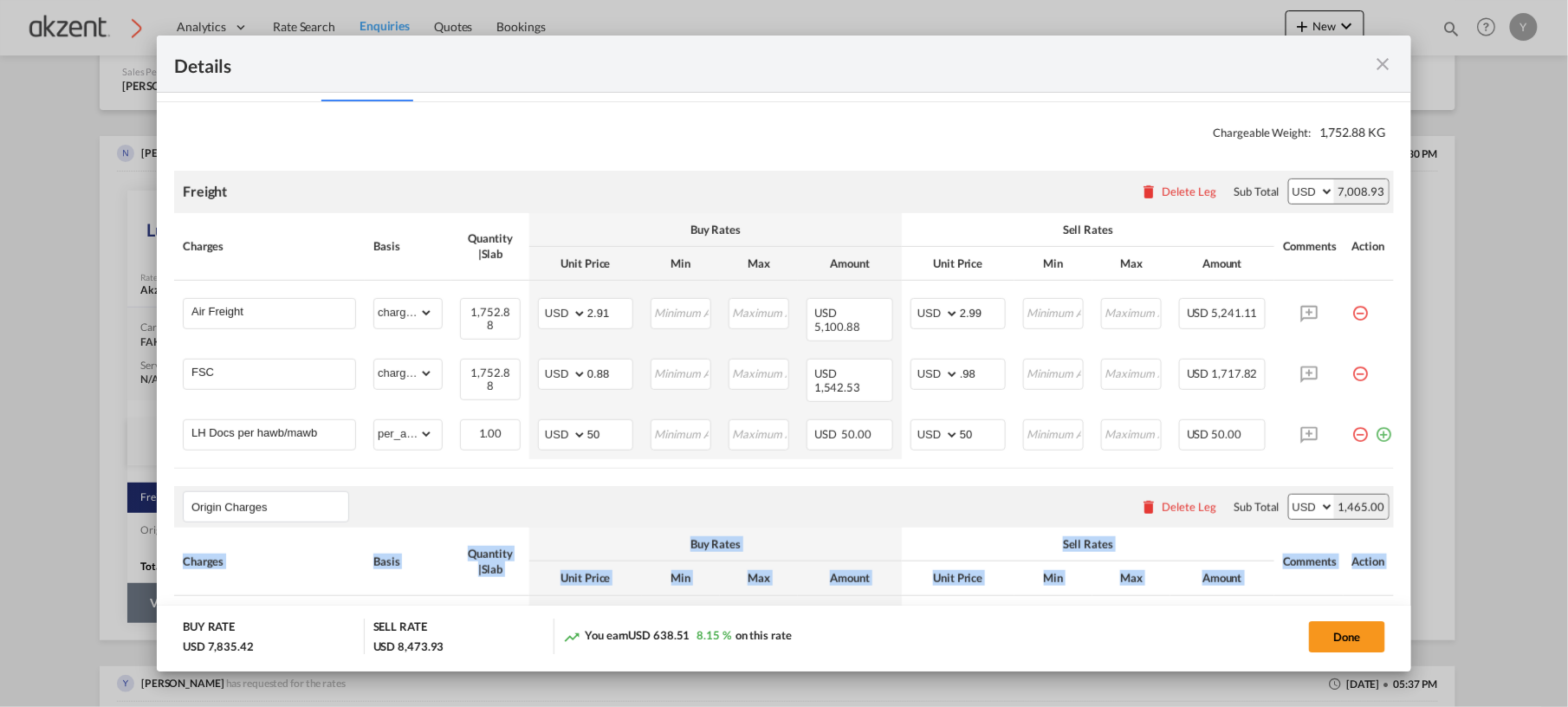
scroll to position [267, 0]
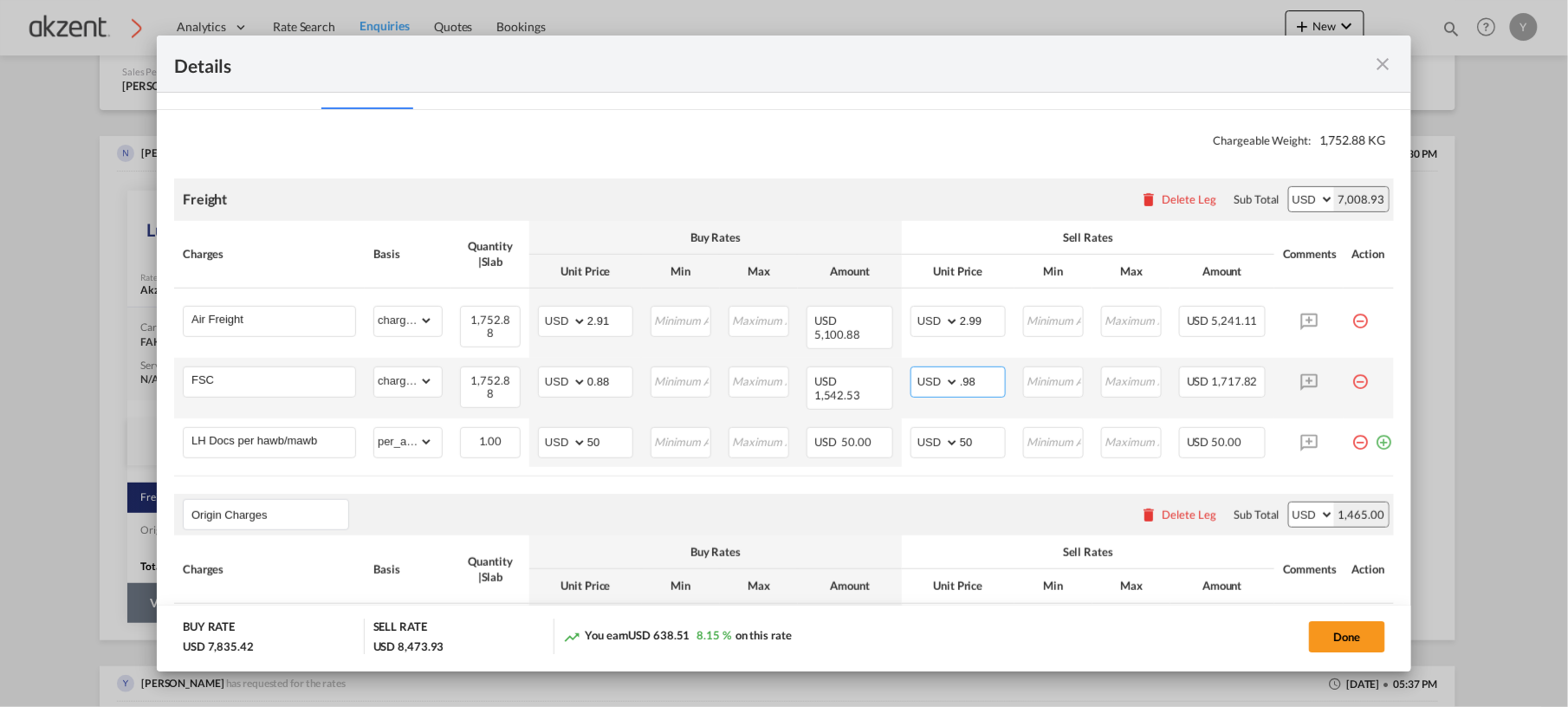
click at [995, 372] on input ".98" at bounding box center [982, 380] width 45 height 26
type input "1"
click at [973, 383] on input "1" at bounding box center [982, 380] width 45 height 26
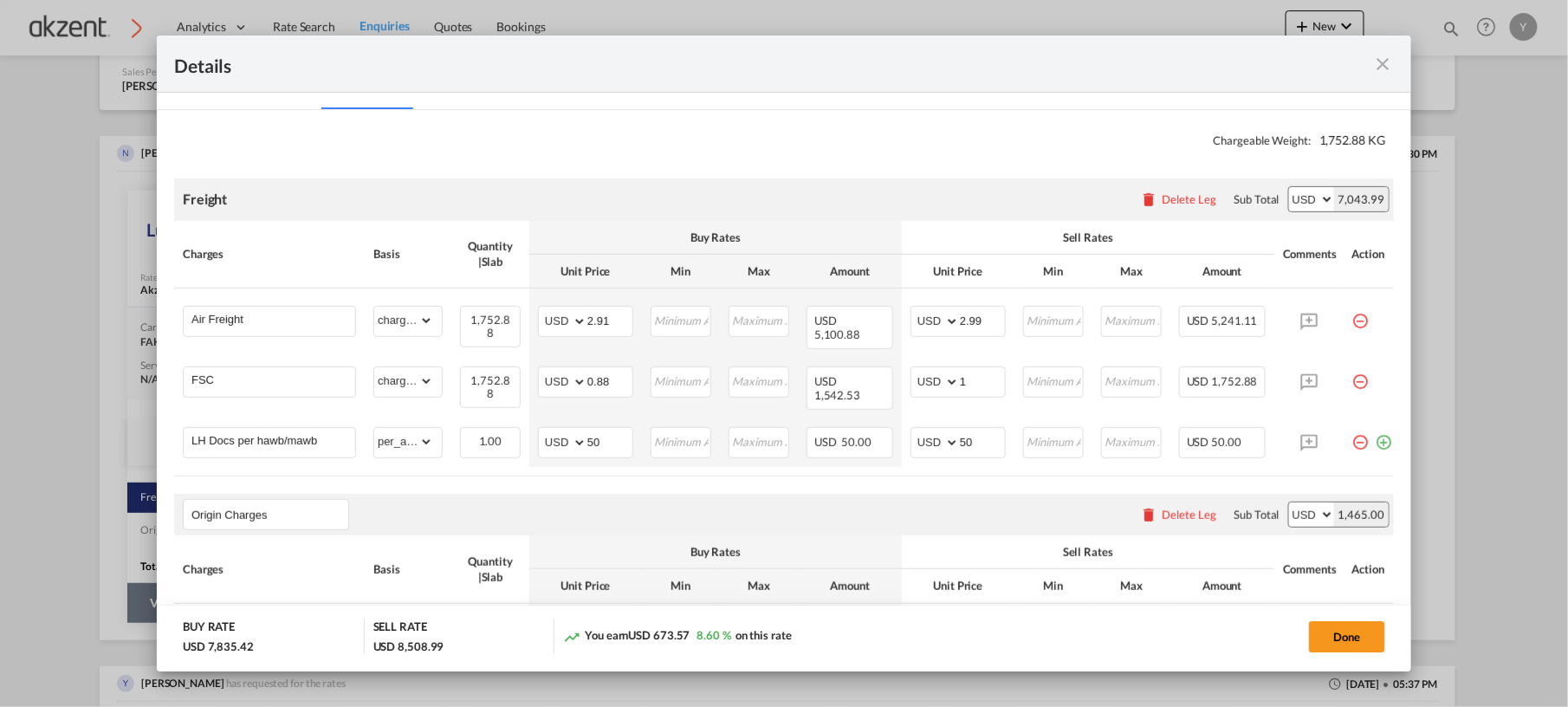
click at [966, 225] on th "Sell Rates" at bounding box center [1088, 238] width 373 height 34
click at [953, 205] on div "Freight Please enter leg name Leg Name Already Exists Delete Leg Sub Total AED …" at bounding box center [784, 199] width 1220 height 42
click at [995, 380] on input "1" at bounding box center [982, 380] width 45 height 26
type input "."
type input "1"
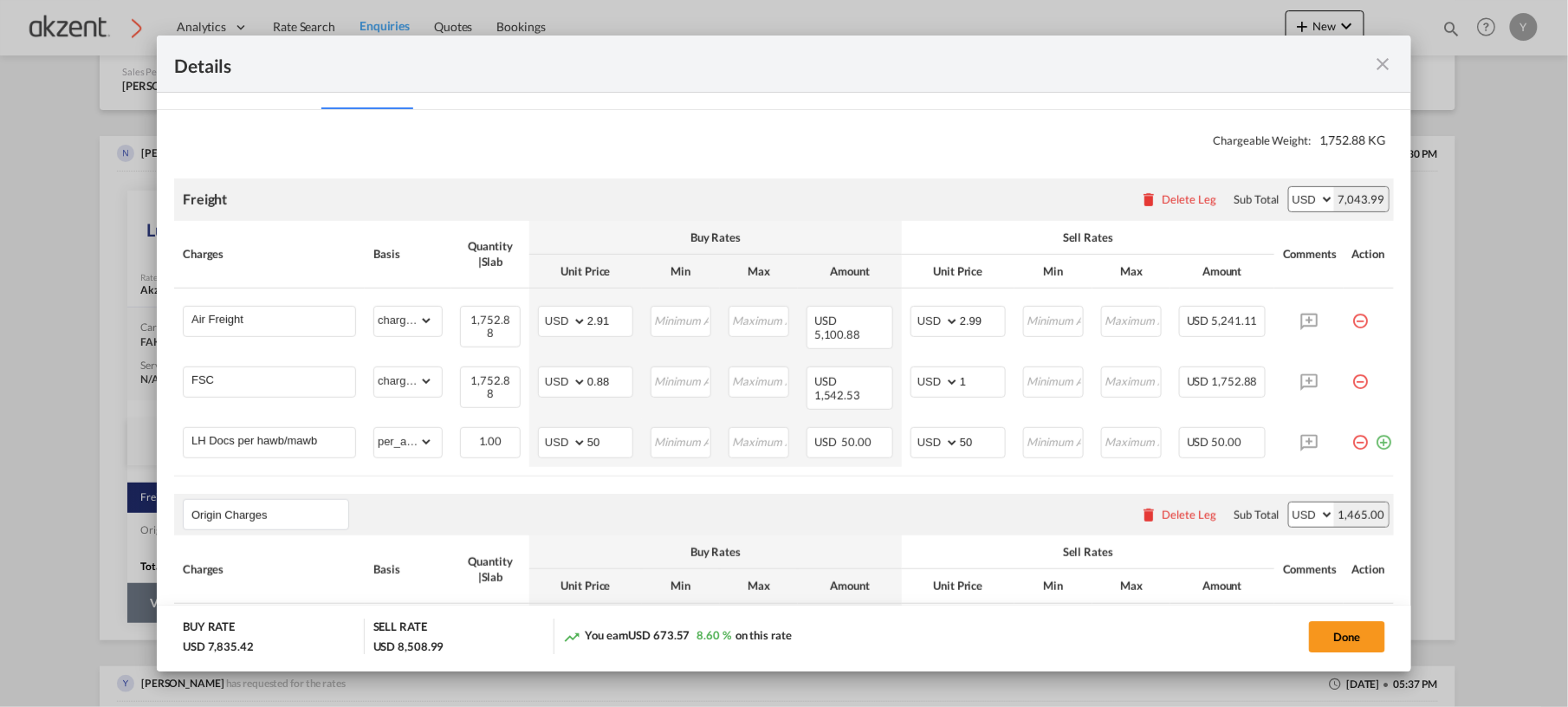
click at [943, 177] on air-lcl-rate-modification "Freight Please enter leg name Leg Name Already Exists Delete Leg Sub Total AED …" at bounding box center [784, 556] width 1220 height 790
click at [978, 428] on input "50" at bounding box center [982, 441] width 45 height 26
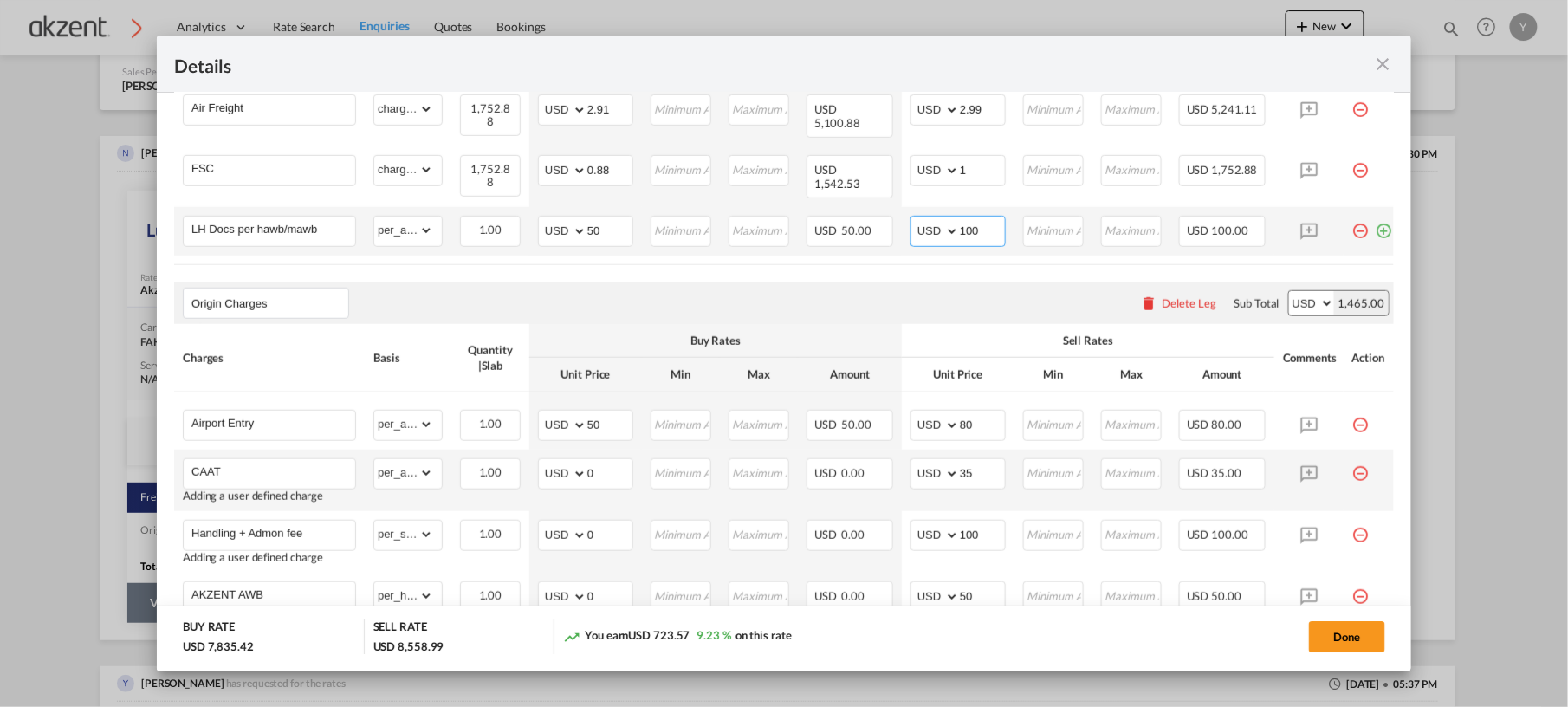
scroll to position [635, 0]
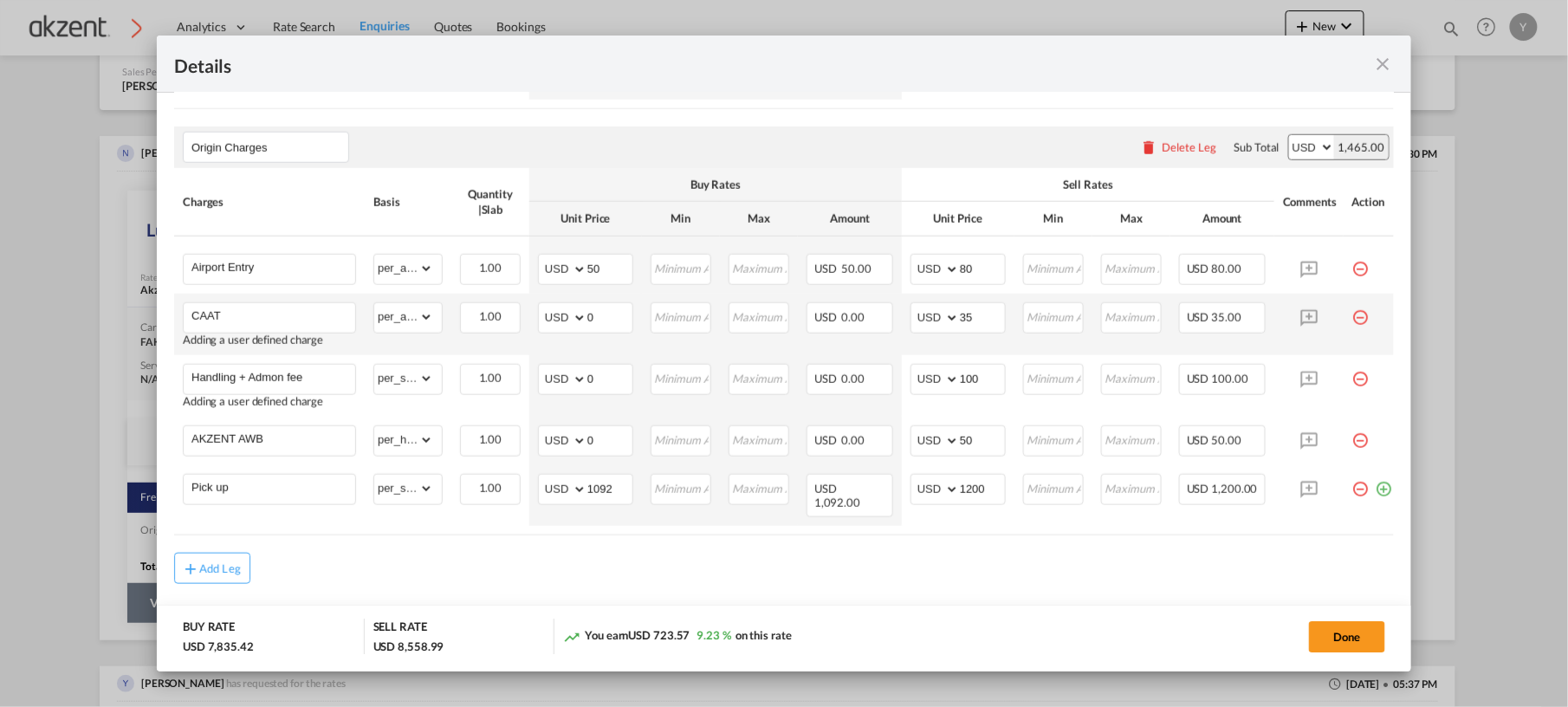
type input "100"
click at [958, 530] on md-content "Chargeable Weight: 1,752.88 KG Freight Please enter leg name Leg Name Already E…" at bounding box center [784, 207] width 1255 height 929
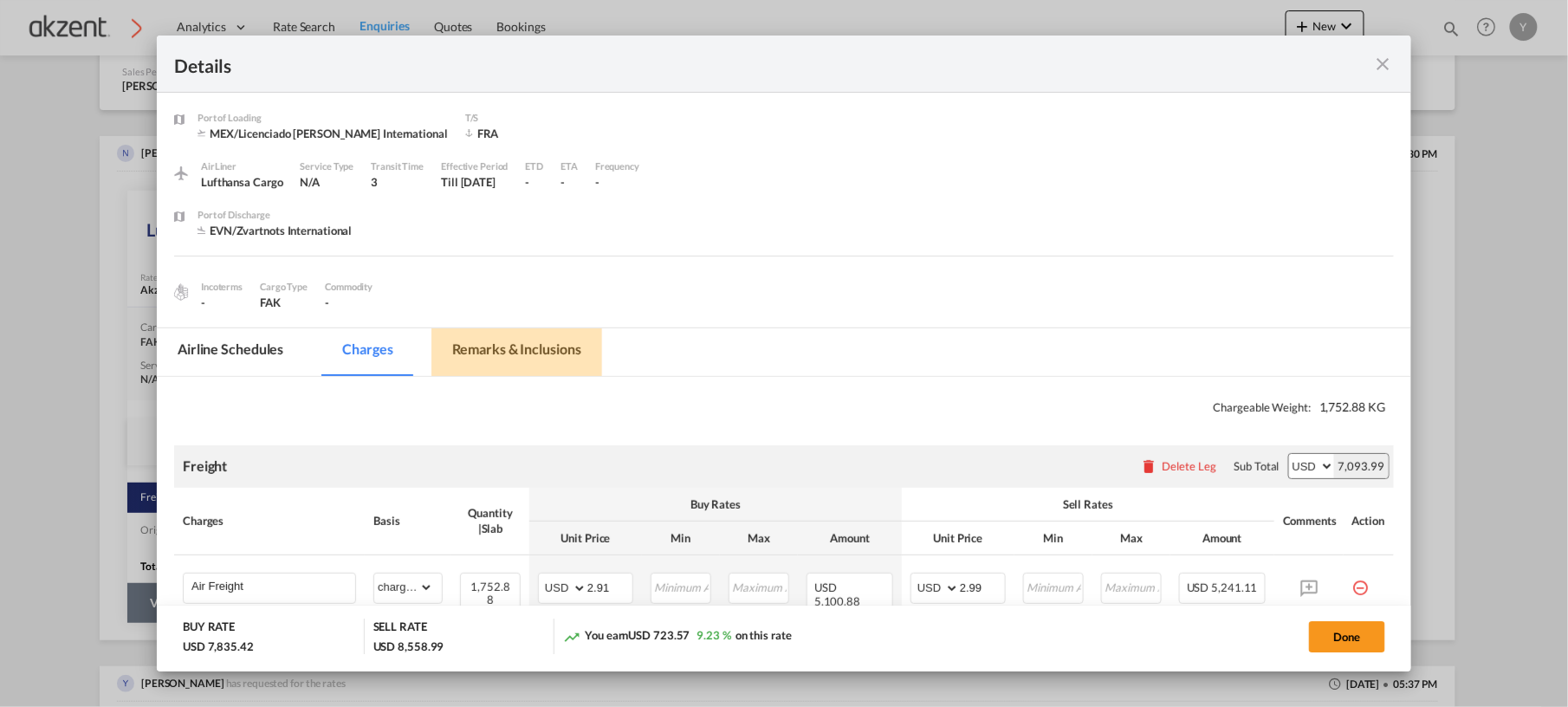
click at [492, 366] on md-tab-item "Remarks & Inclusions" at bounding box center [516, 352] width 170 height 48
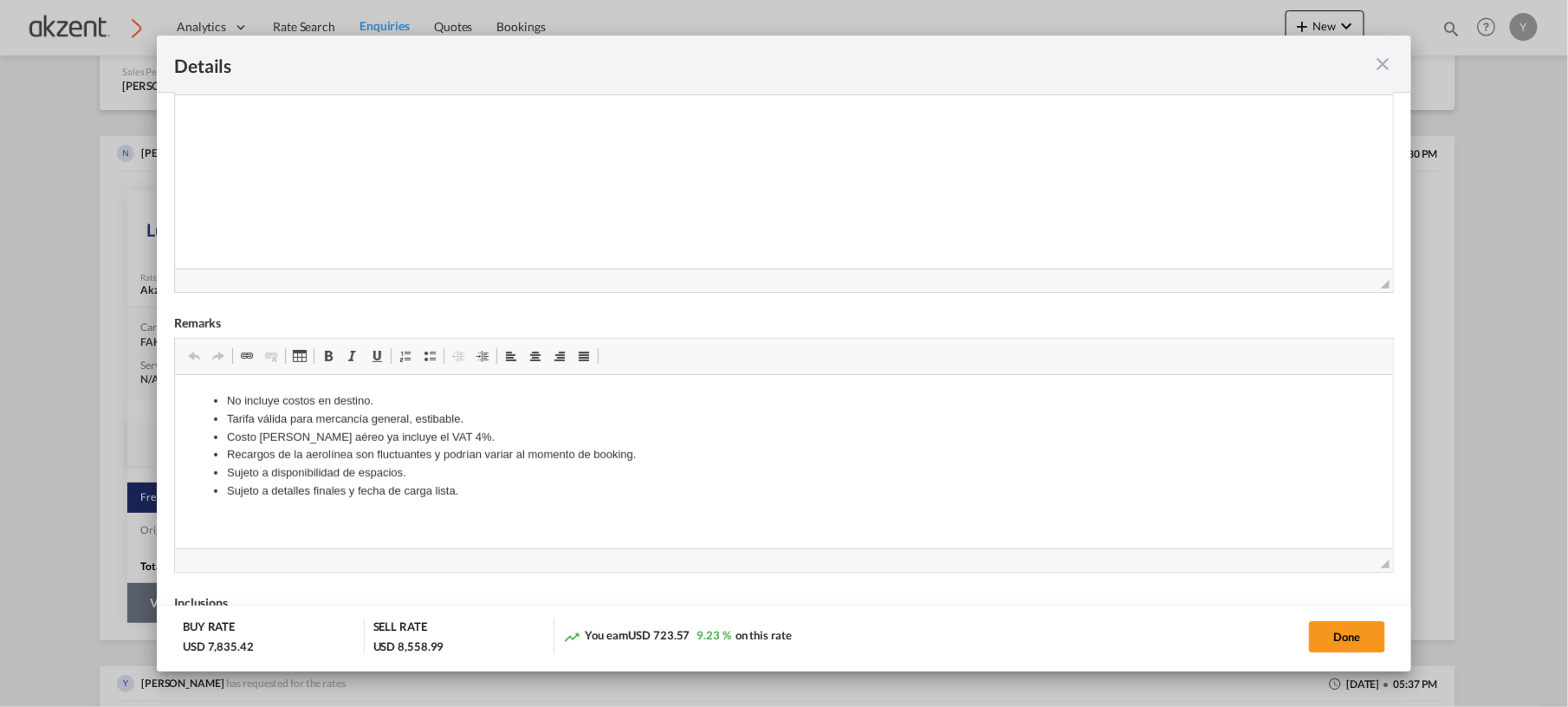
scroll to position [365, 0]
drag, startPoint x: 439, startPoint y: 437, endPoint x: 212, endPoint y: 412, distance: 228.4
click at [212, 412] on ul "No incluye costos en destino. Tarifa válida para mercancía general, estibable. …" at bounding box center [784, 444] width 1184 height 108
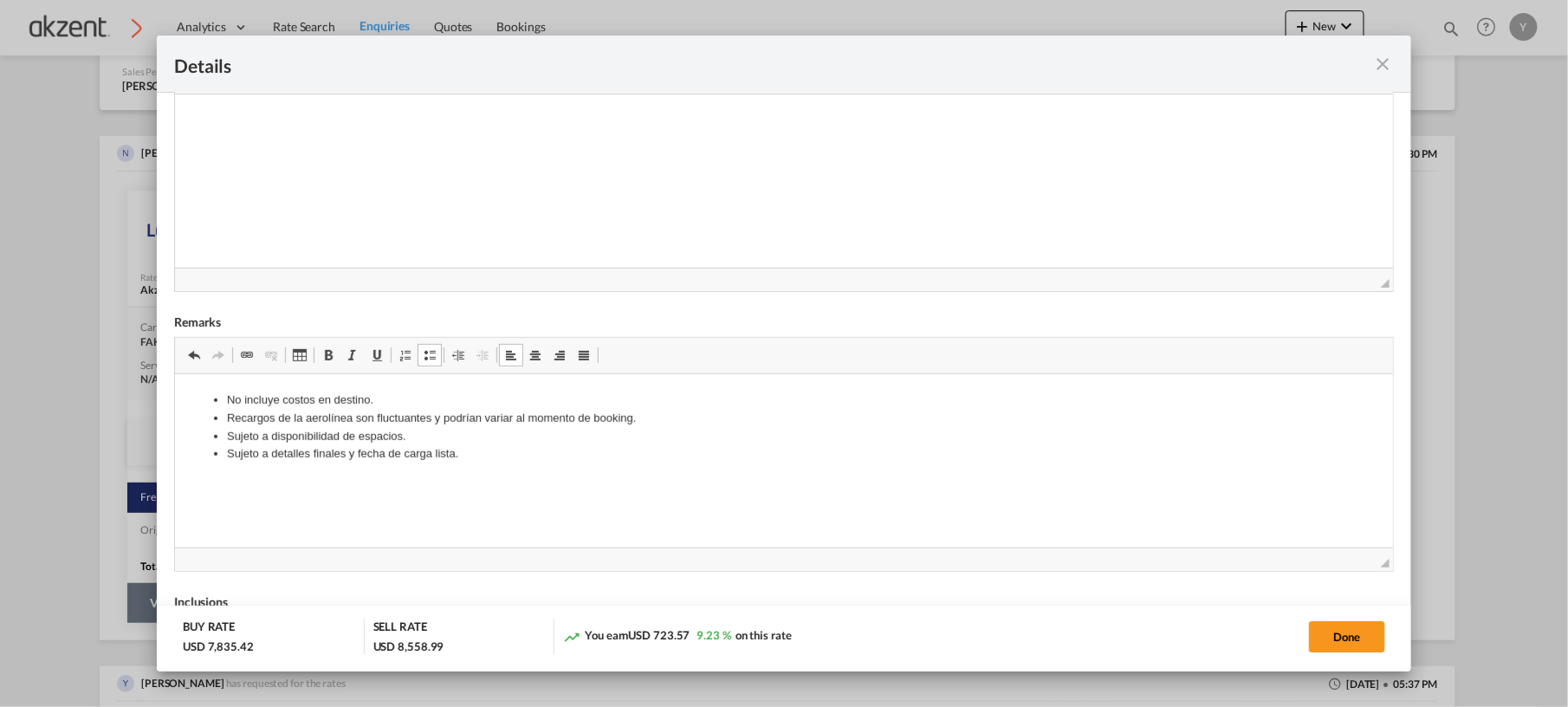
click at [363, 437] on li "Sujeto a disponibilidad de espacios." at bounding box center [783, 436] width 1114 height 19
click at [363, 437] on li "Sujeto a detalles finales y fecha de carga lista." at bounding box center [783, 436] width 1114 height 19
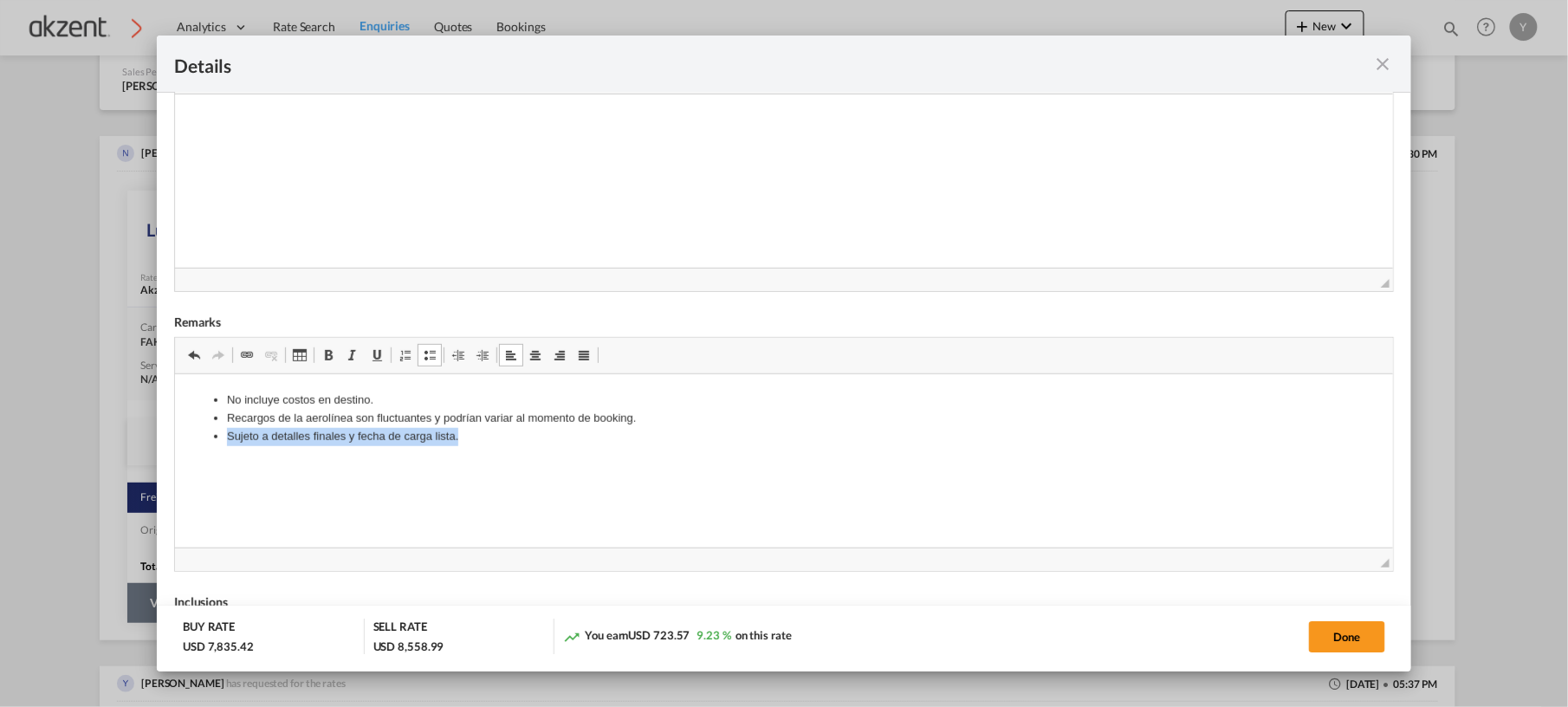
click at [363, 437] on li "Sujeto a detalles finales y fecha de carga lista." at bounding box center [783, 436] width 1114 height 19
click at [286, 409] on li "Recargos de la aerolínea son fluctuantes y podrían variar al momento de booking." at bounding box center [783, 418] width 1114 height 19
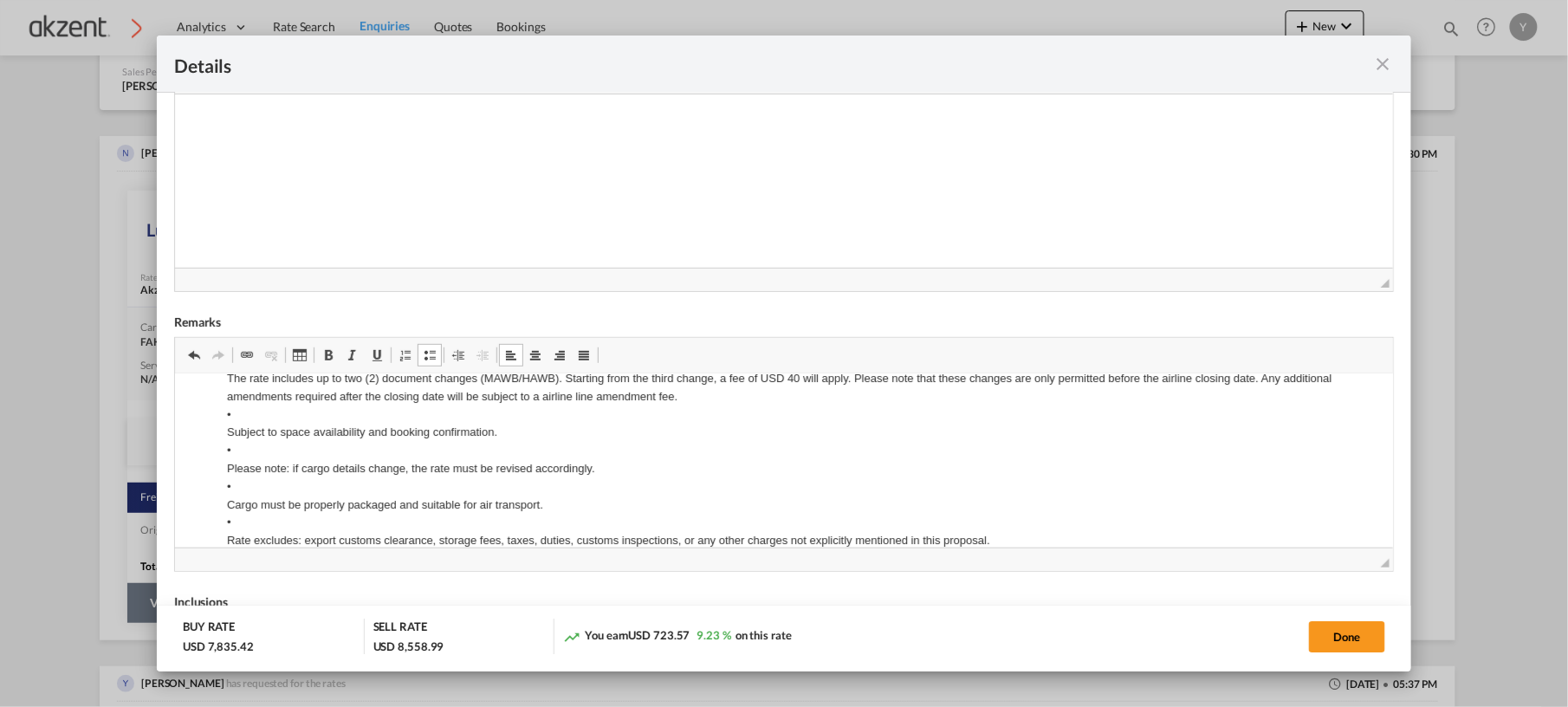
scroll to position [0, 0]
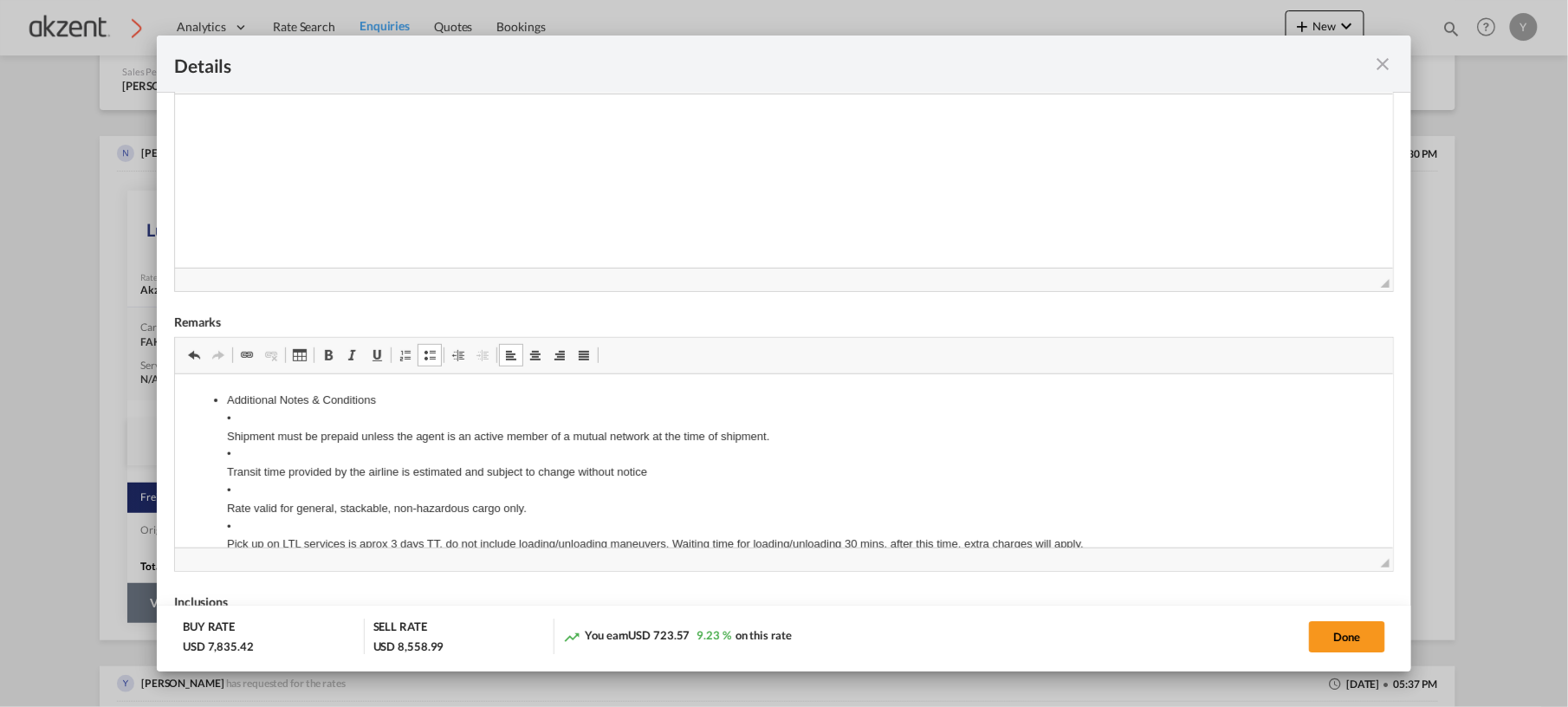
click at [279, 413] on li "​​​​​​​Additional Notes & Conditions • Shipment must be prepaid unless the agen…" at bounding box center [783, 571] width 1114 height 360
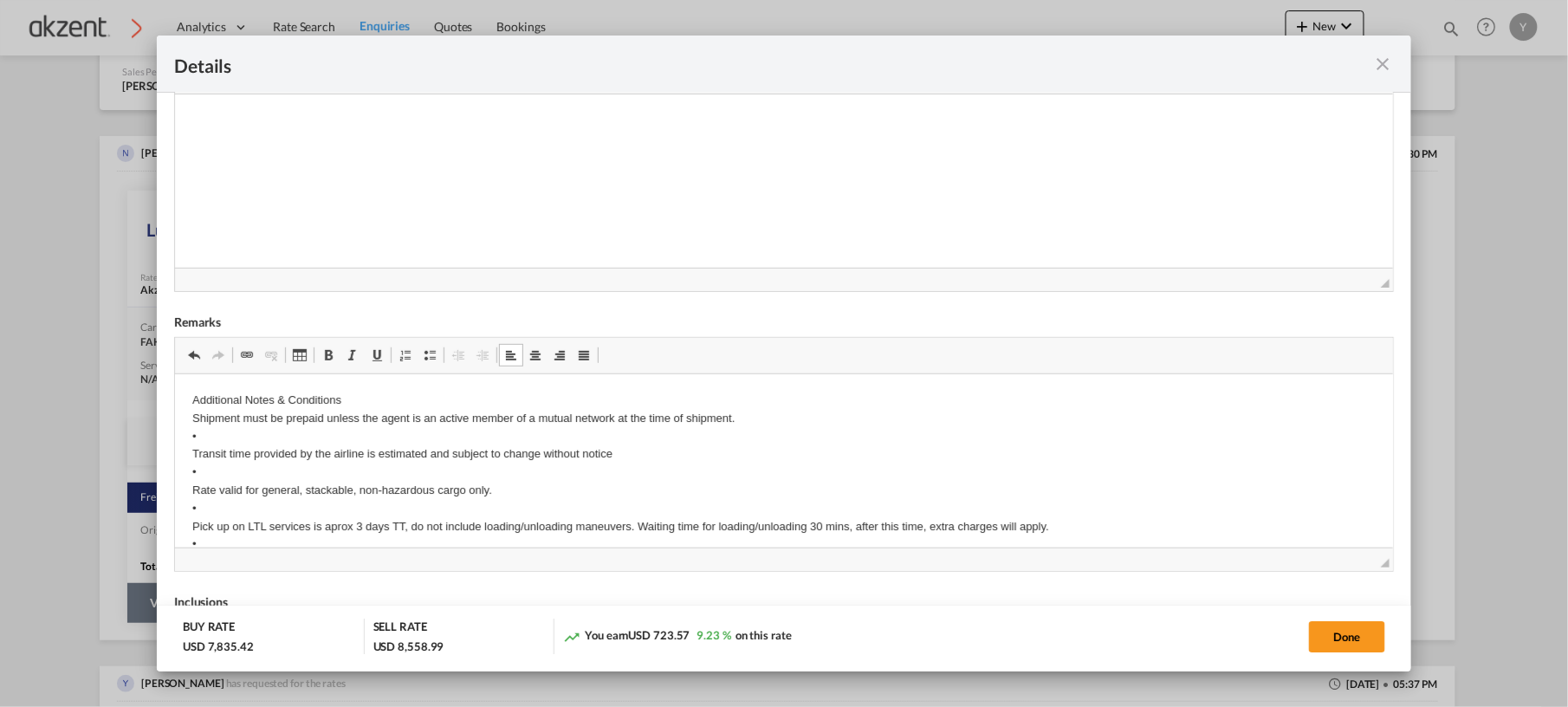
click at [263, 399] on p "Additional Notes & Conditions Shipment must be prepaid unless the agent is an a…" at bounding box center [784, 562] width 1184 height 343
click at [335, 364] on link "Negrita Atajos de teclado Ctrl+B" at bounding box center [328, 354] width 24 height 22
click at [290, 432] on p "Additional Notes & Conditions Shipment must be prepaid unless the agent is an a…" at bounding box center [784, 562] width 1184 height 343
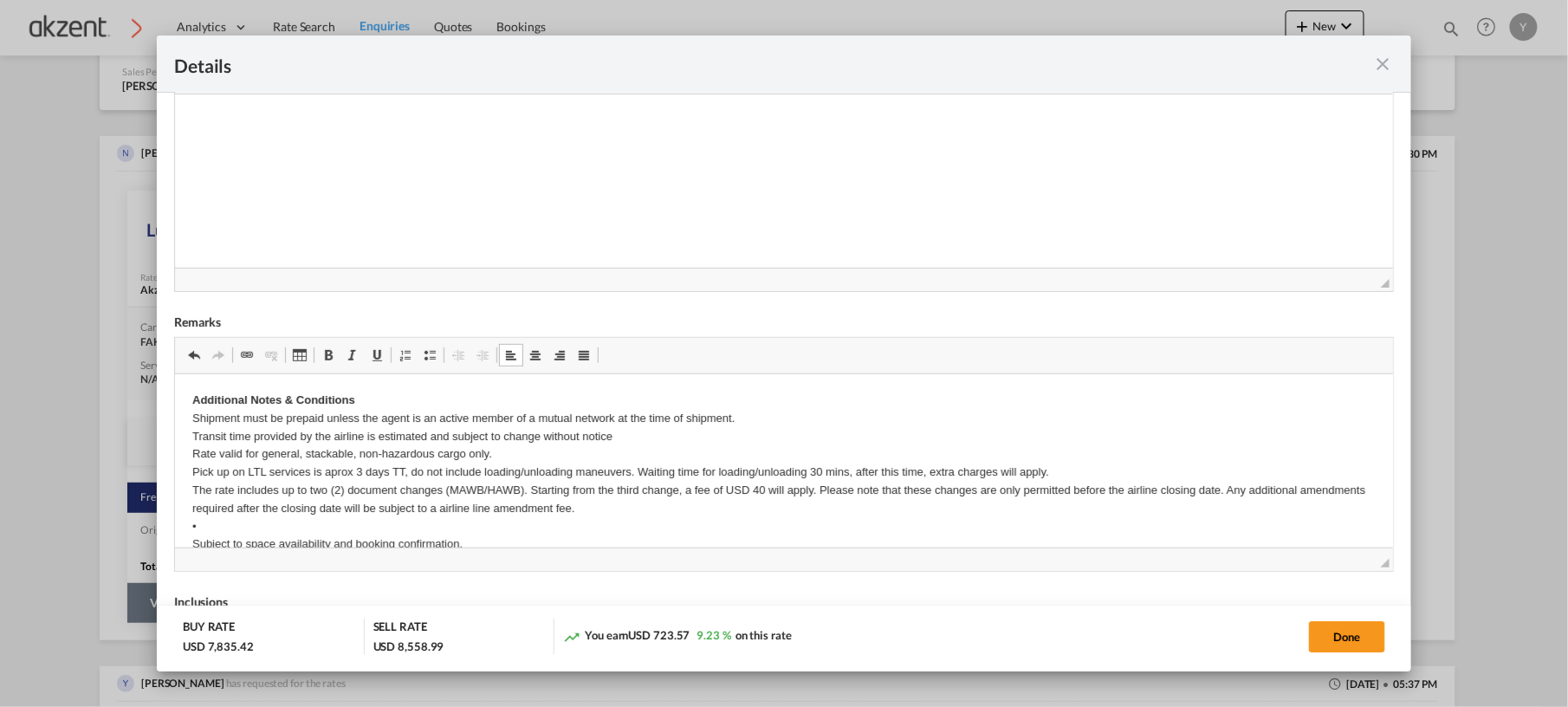
click at [256, 521] on p "Additional Notes & Conditions Shipment must be prepaid unless the agent is an a…" at bounding box center [784, 526] width 1184 height 271
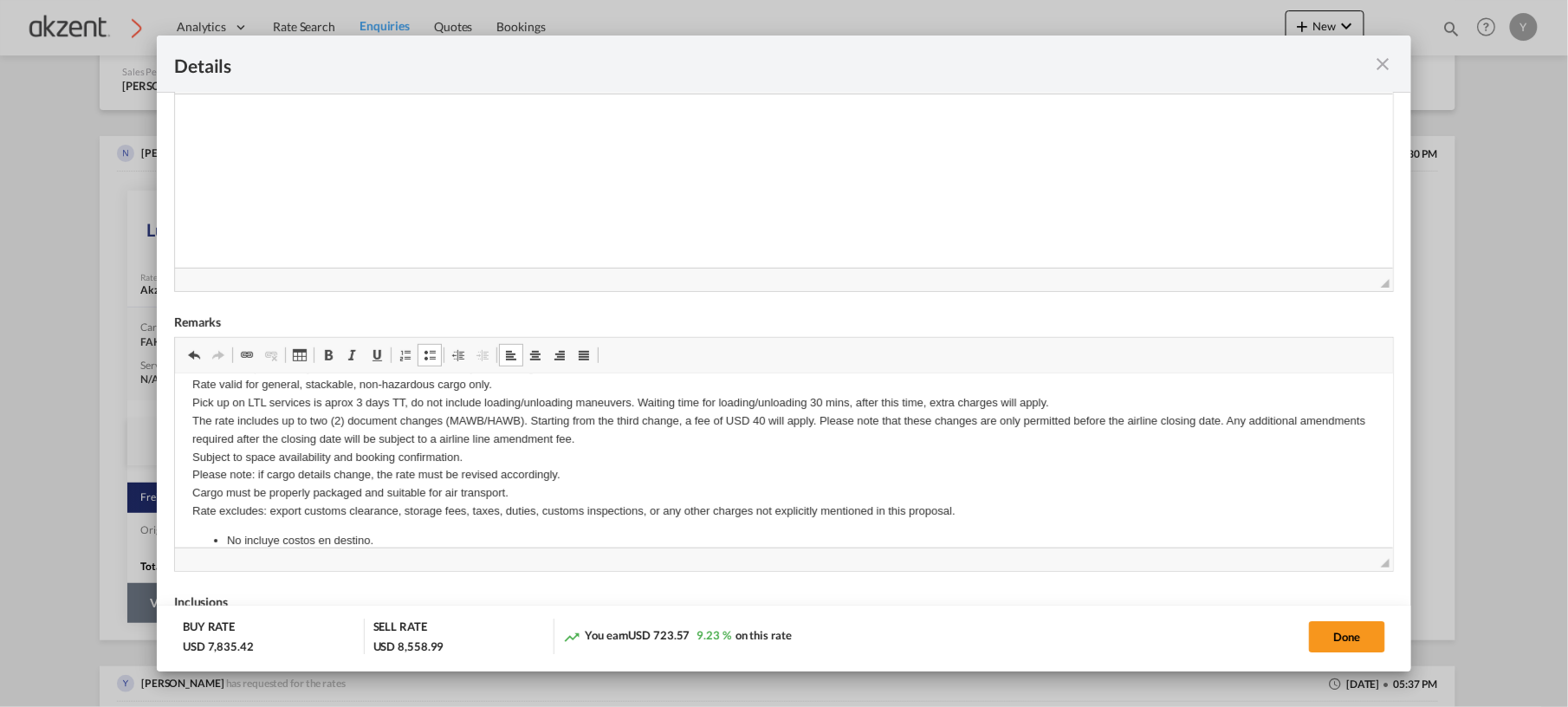
scroll to position [87, 0]
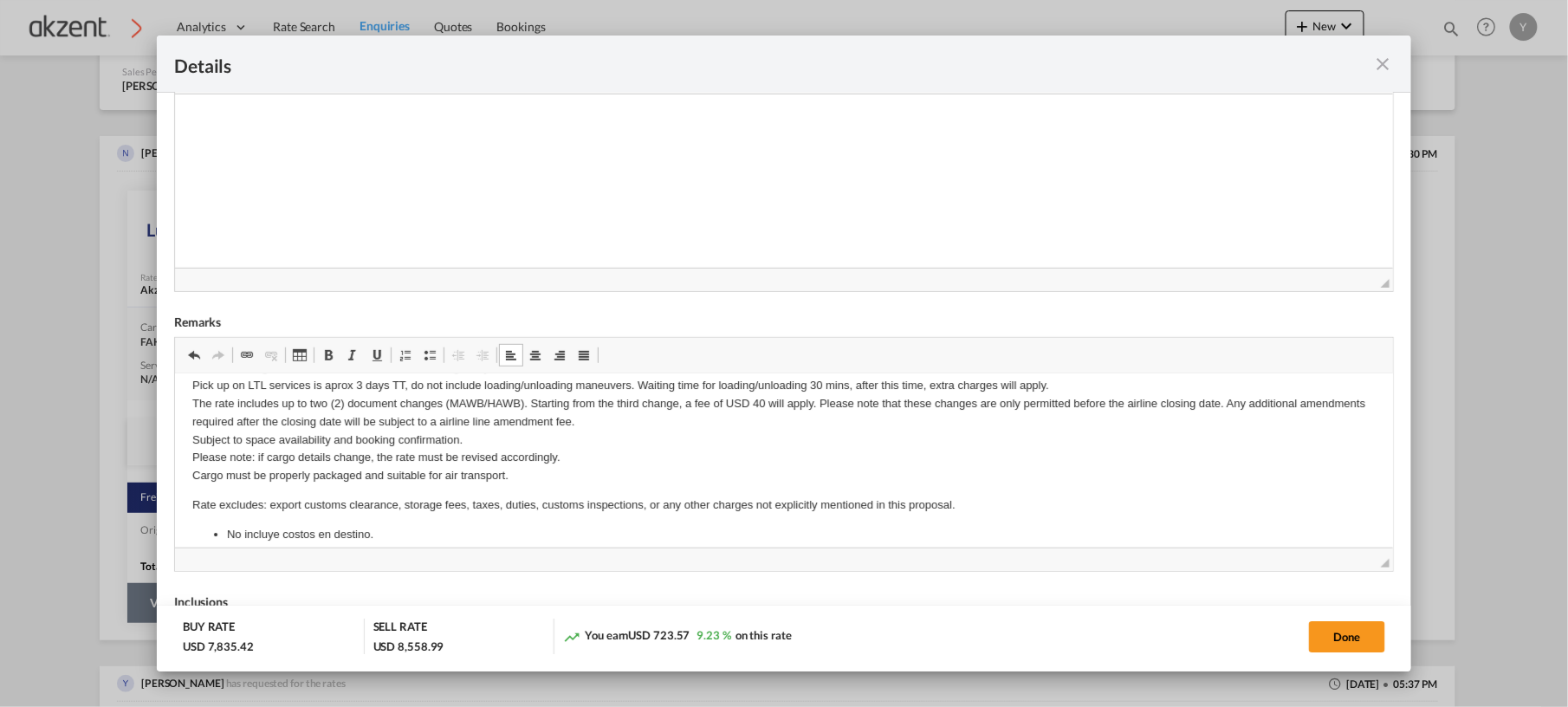
click at [228, 506] on p "Rate excludes: export customs clearance, storage fees, taxes, duties, customs i…" at bounding box center [784, 504] width 1184 height 19
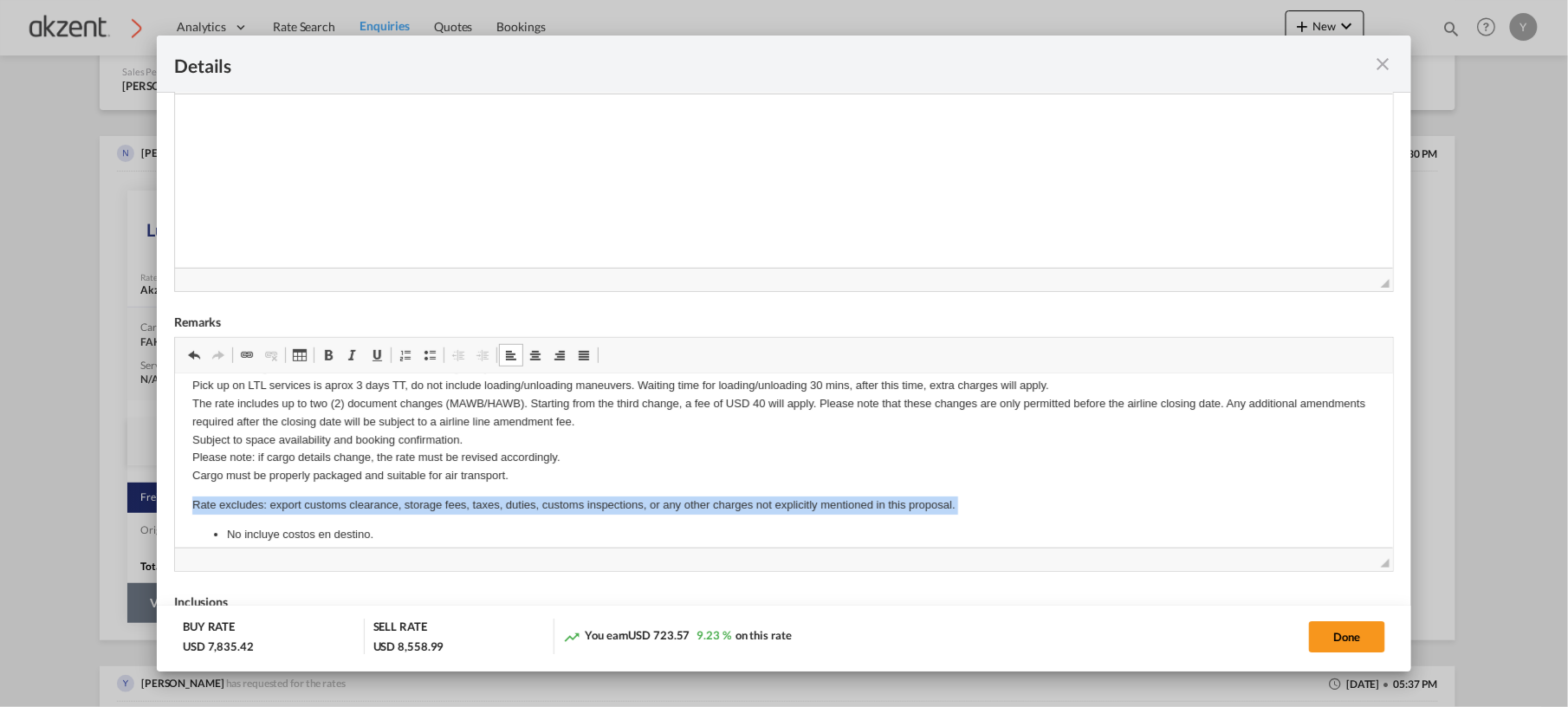
click at [228, 506] on p "Rate excludes: export customs clearance, storage fees, taxes, duties, customs i…" at bounding box center [784, 504] width 1184 height 19
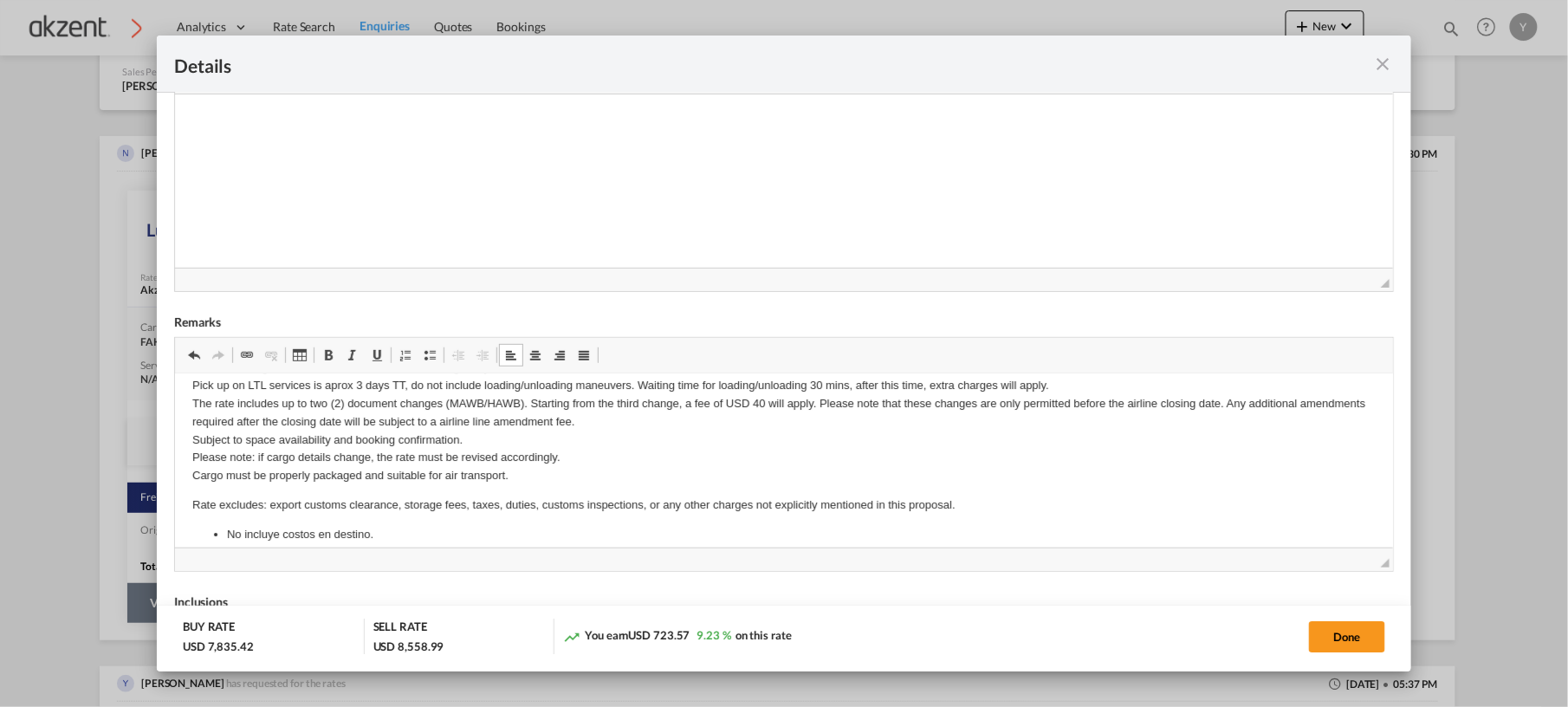
click at [605, 459] on p "Additional Notes & Conditions Shipment must be prepaid unless the agent is an a…" at bounding box center [784, 393] width 1184 height 180
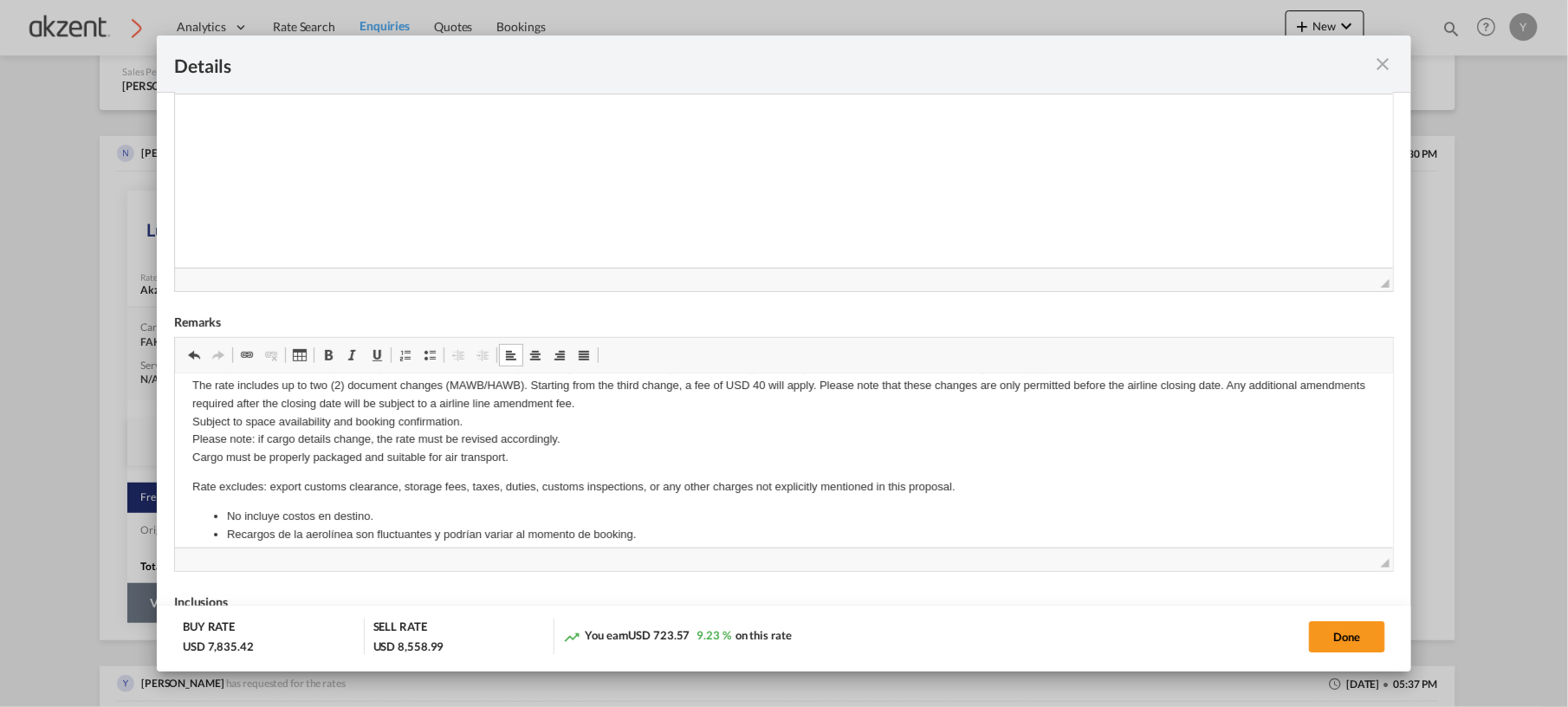
scroll to position [118, 0]
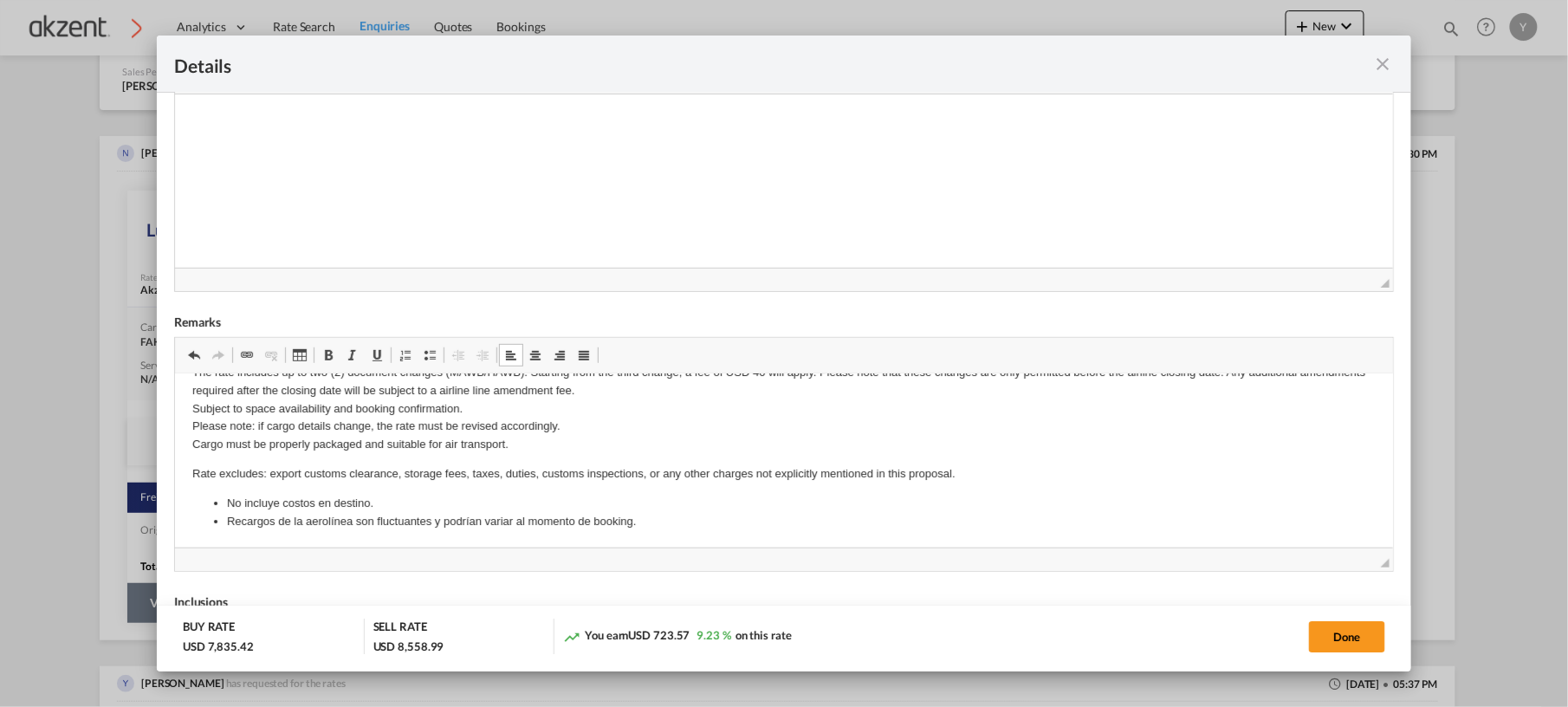
click at [548, 437] on p "Additional Notes & Conditions Shipment must be prepaid unless the agent is an a…" at bounding box center [784, 362] width 1184 height 180
drag, startPoint x: 664, startPoint y: 526, endPoint x: 227, endPoint y: 502, distance: 437.7
click at [227, 502] on ul "No incluye costos en destino. Recargos de la aerolínea son fluctuantes y podría…" at bounding box center [784, 511] width 1184 height 36
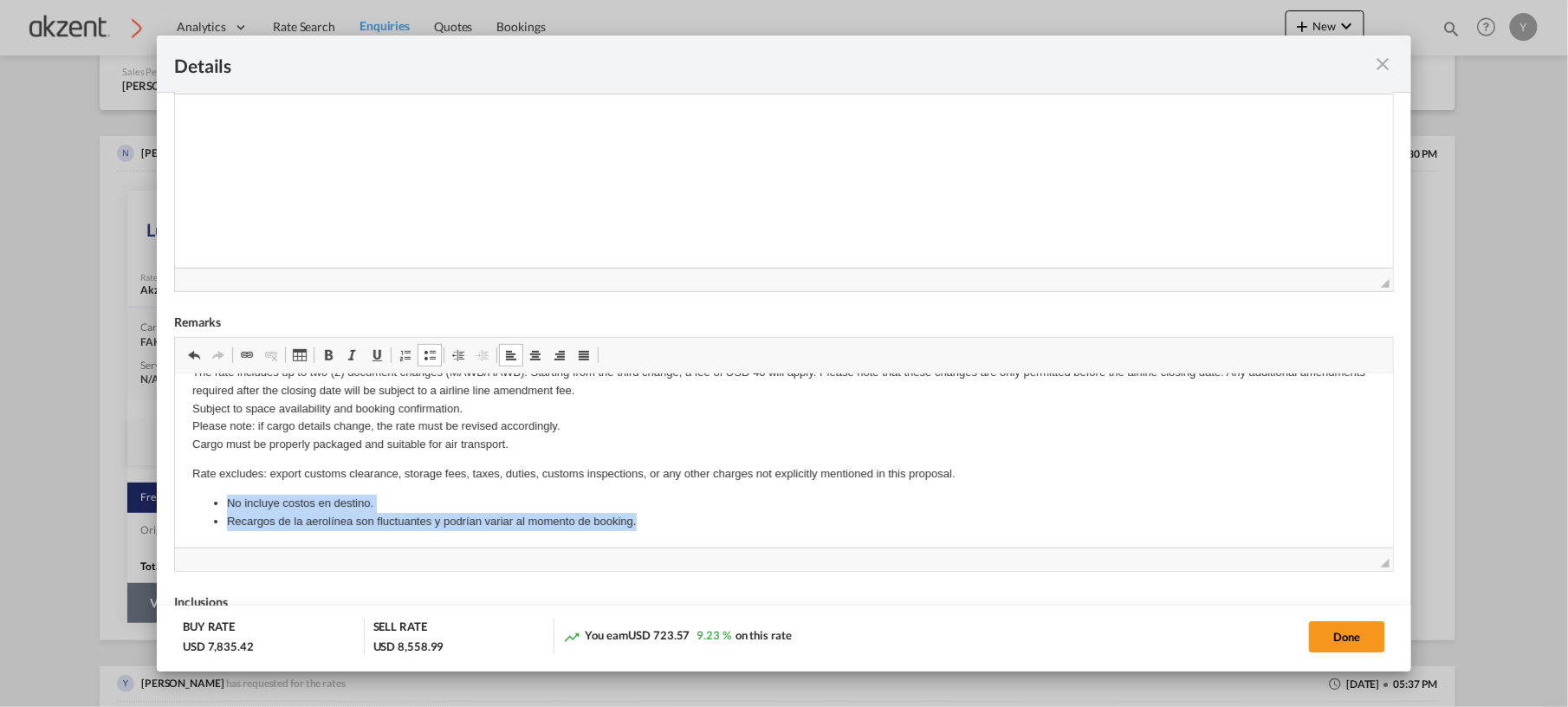
copy ul "No incluye costos en destino. Recargos de la aerolínea son fluctuantes y podría…"
drag, startPoint x: 701, startPoint y: 530, endPoint x: 251, endPoint y: 513, distance: 450.3
click at [251, 513] on li "Recargos de la aerolínea son fluctuantes y podrían variar al momento de booking." at bounding box center [783, 521] width 1114 height 19
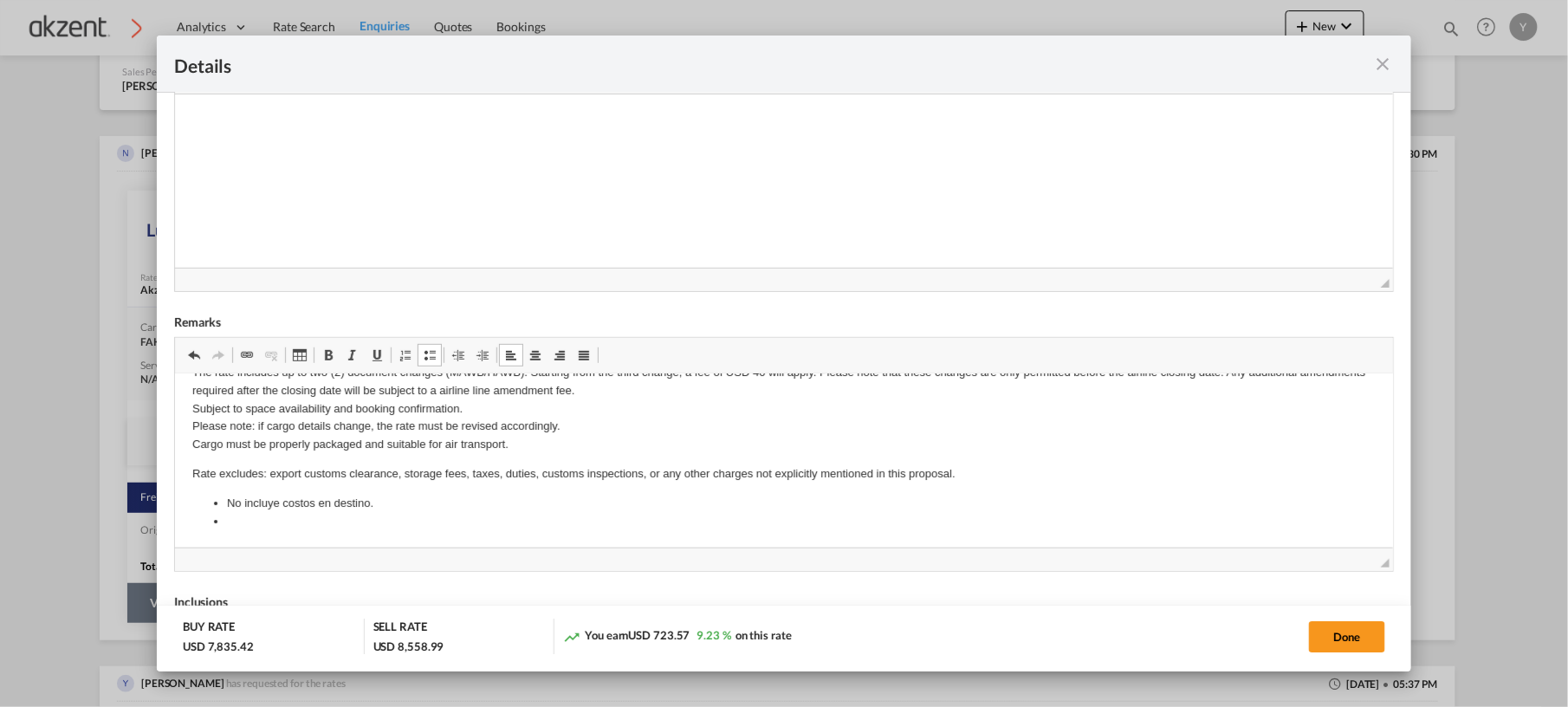
scroll to position [100, 0]
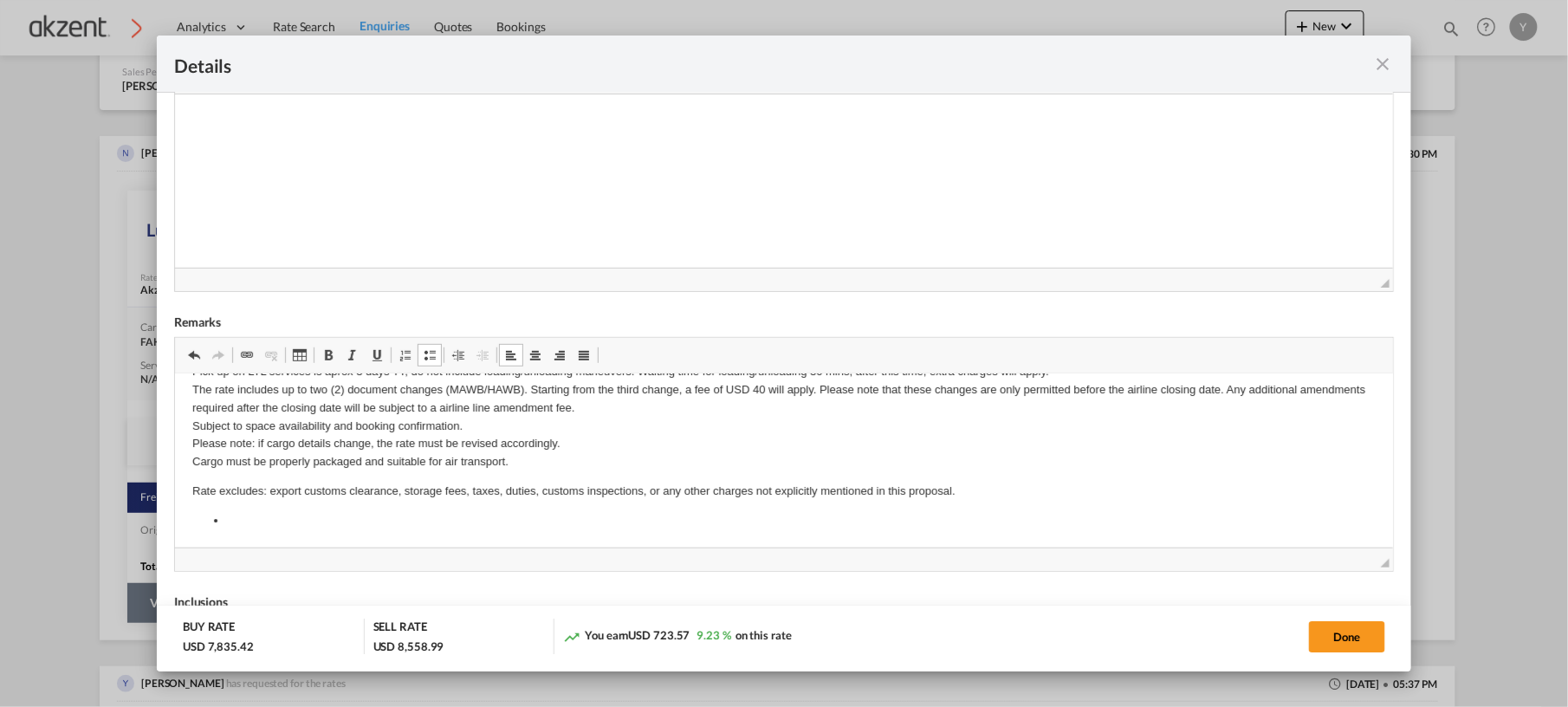
click at [419, 354] on link "Viñetas" at bounding box center [429, 354] width 24 height 22
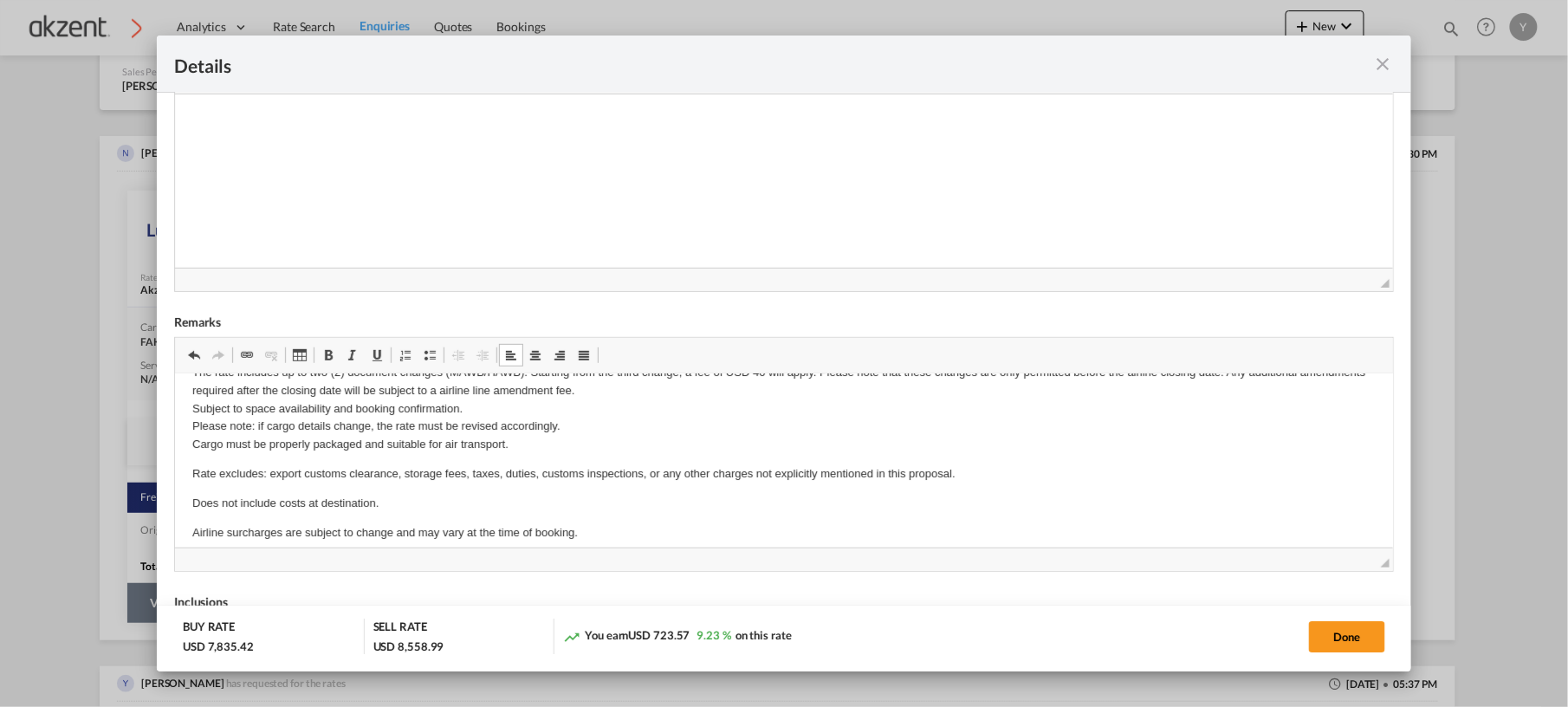
click at [286, 528] on p "Airline surcharges are subject to change and may vary at the time of booking." at bounding box center [784, 533] width 1184 height 19
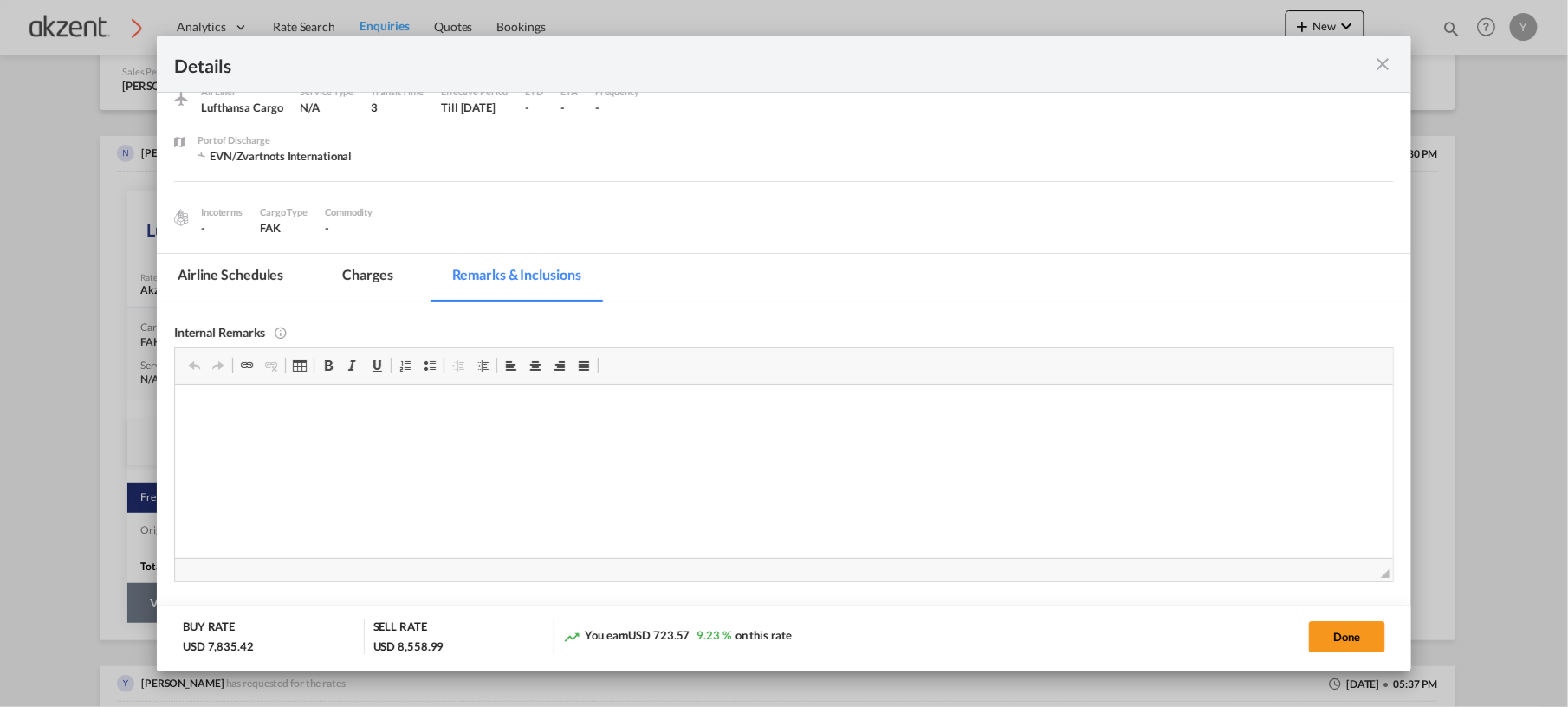
scroll to position [74, 0]
click at [1176, 530] on button "Done" at bounding box center [1347, 637] width 76 height 31
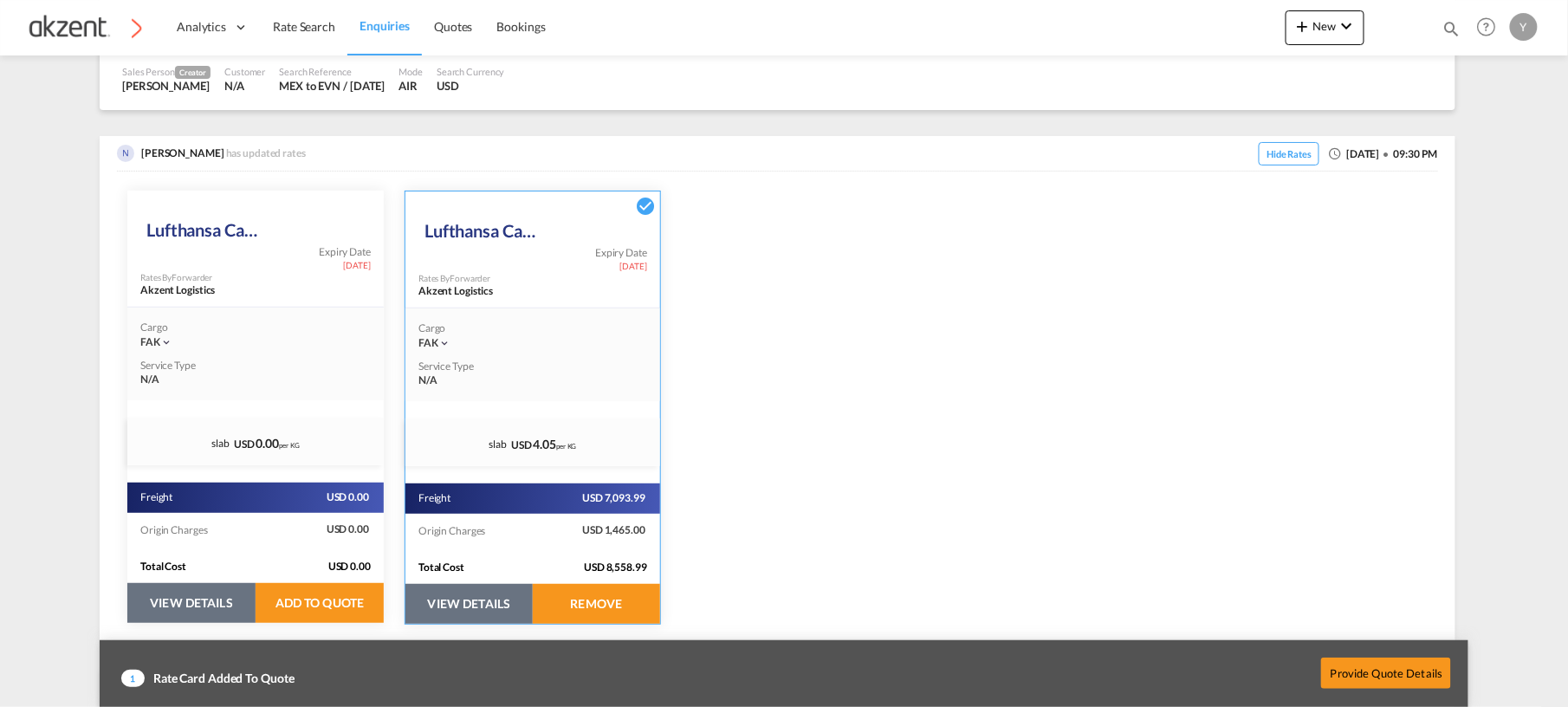
scroll to position [0, 0]
click at [1176, 530] on button "Provide Quote Details" at bounding box center [1386, 673] width 130 height 31
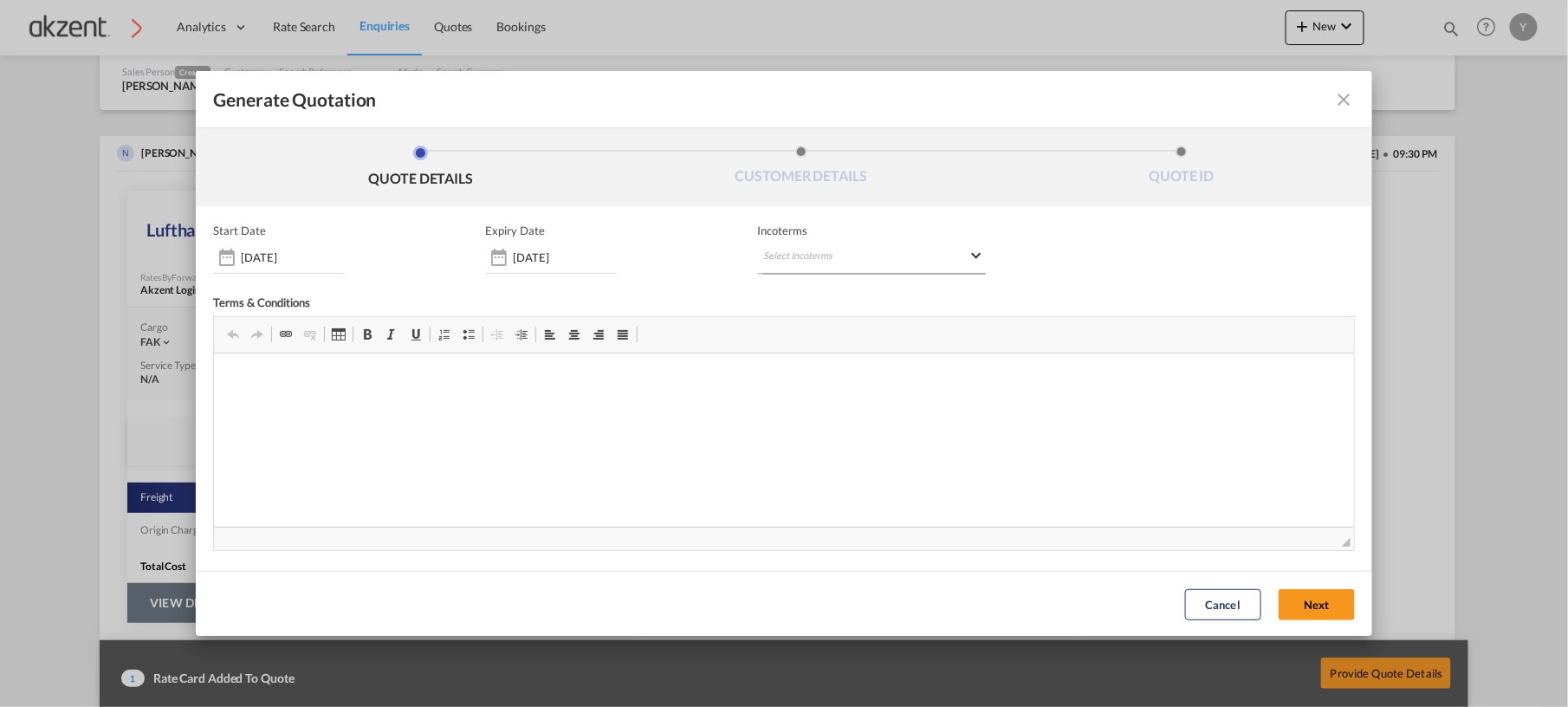
click at [781, 243] on md-select "Select Incoterms CIP - import Carriage and Insurance Paid to CIF - import Cost,…" at bounding box center [872, 258] width 229 height 31
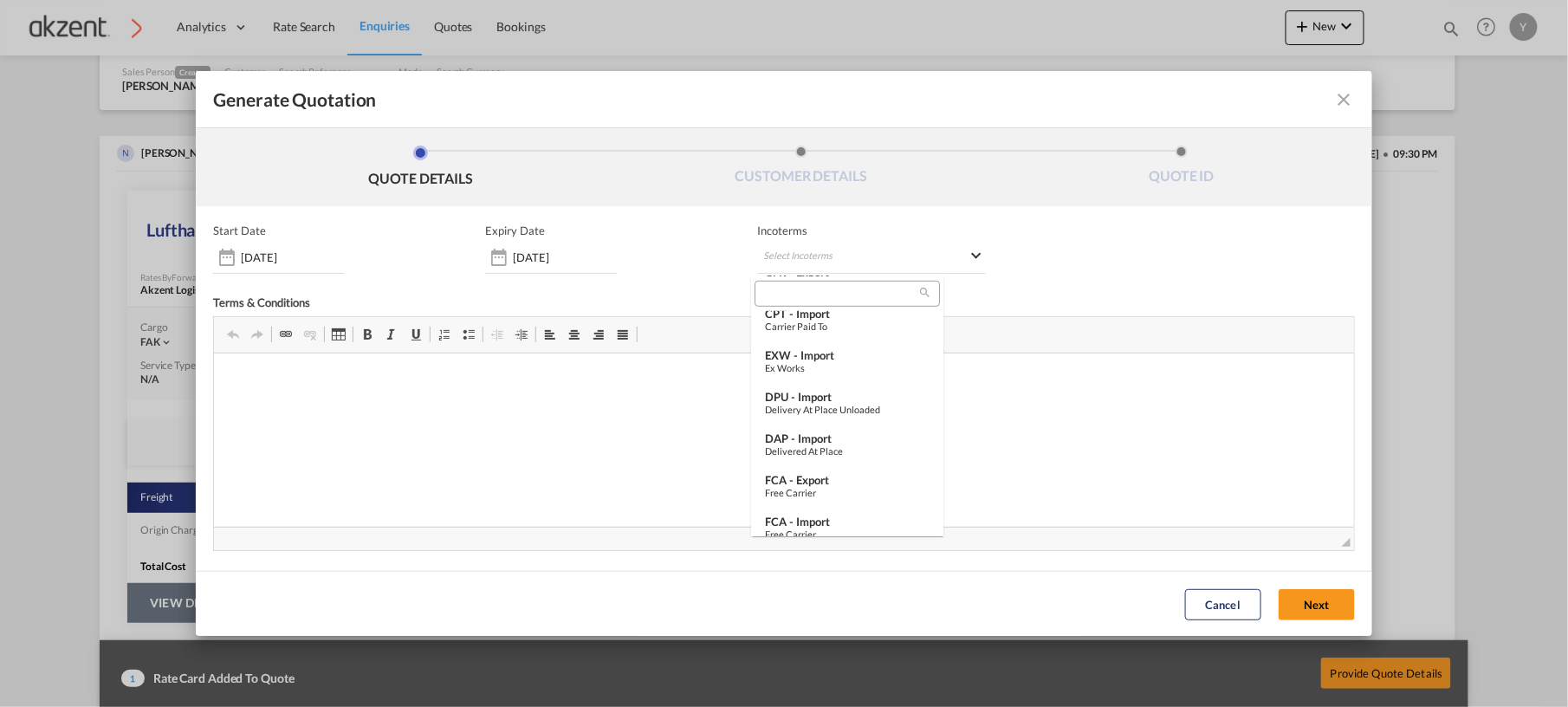
scroll to position [428, 0]
click at [824, 468] on md-option "FCA - export Free Carrier" at bounding box center [848, 487] width 193 height 42
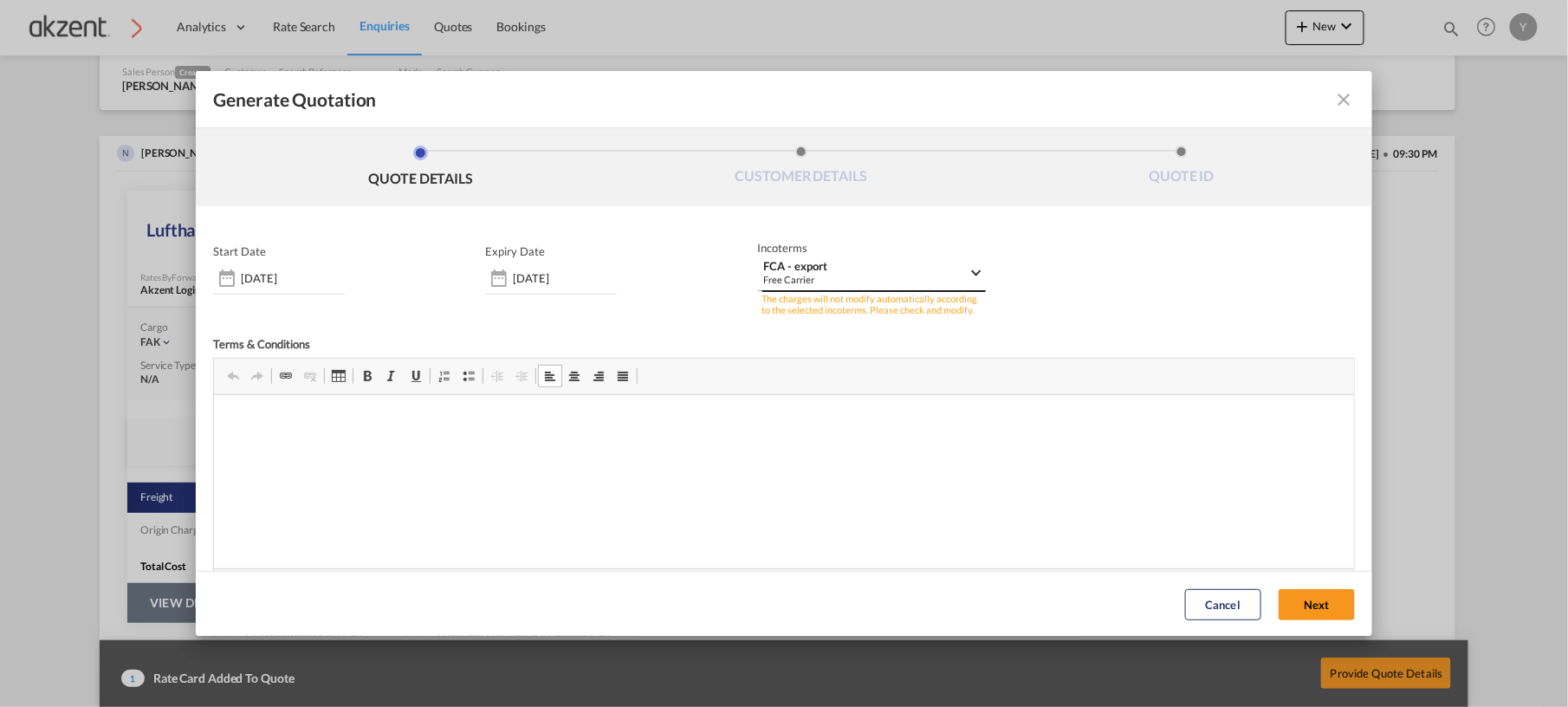
click at [943, 262] on div "FCA - export" at bounding box center [866, 266] width 205 height 13
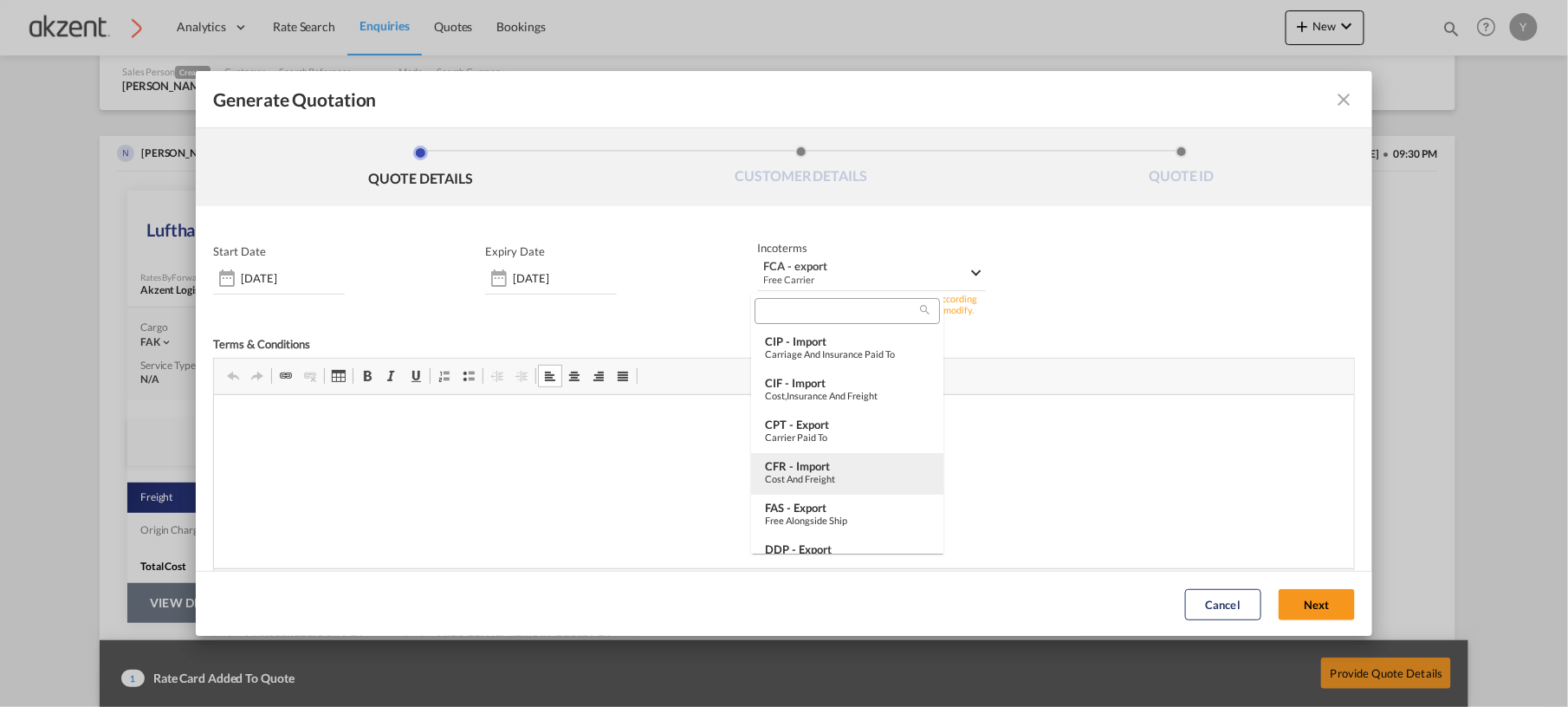
scroll to position [607, 0]
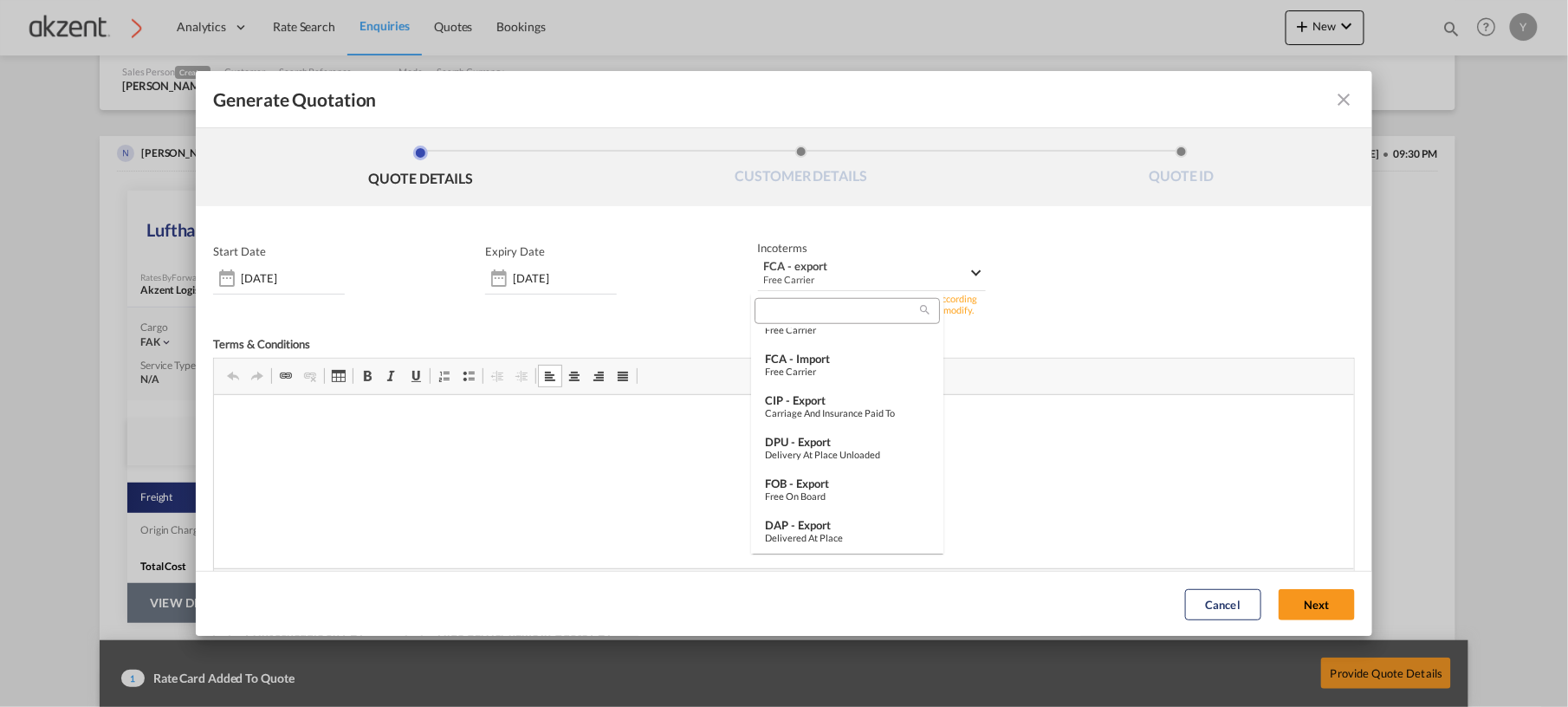
click at [1073, 487] on md-backdrop at bounding box center [784, 354] width 1568 height 707
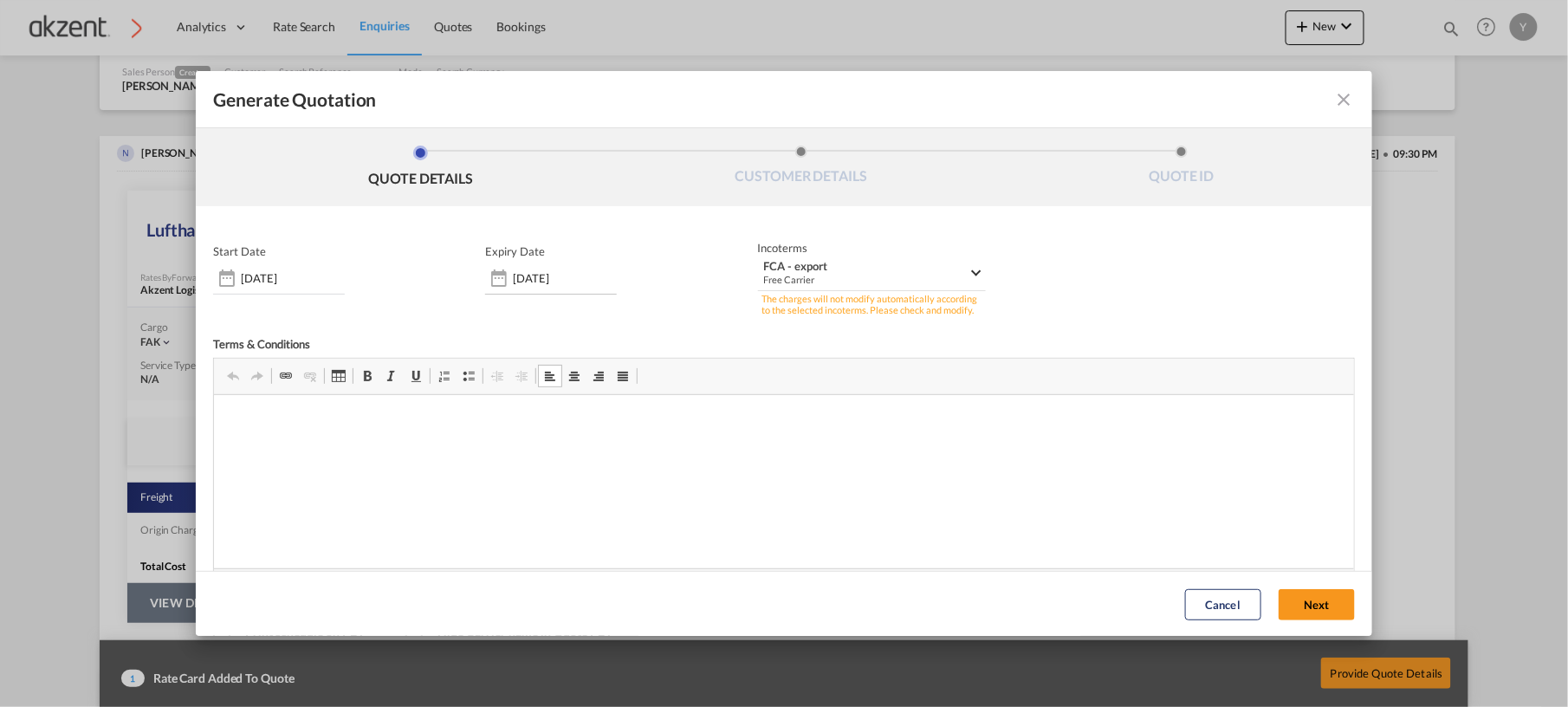
click at [528, 269] on div "[DATE]" at bounding box center [550, 279] width 131 height 31
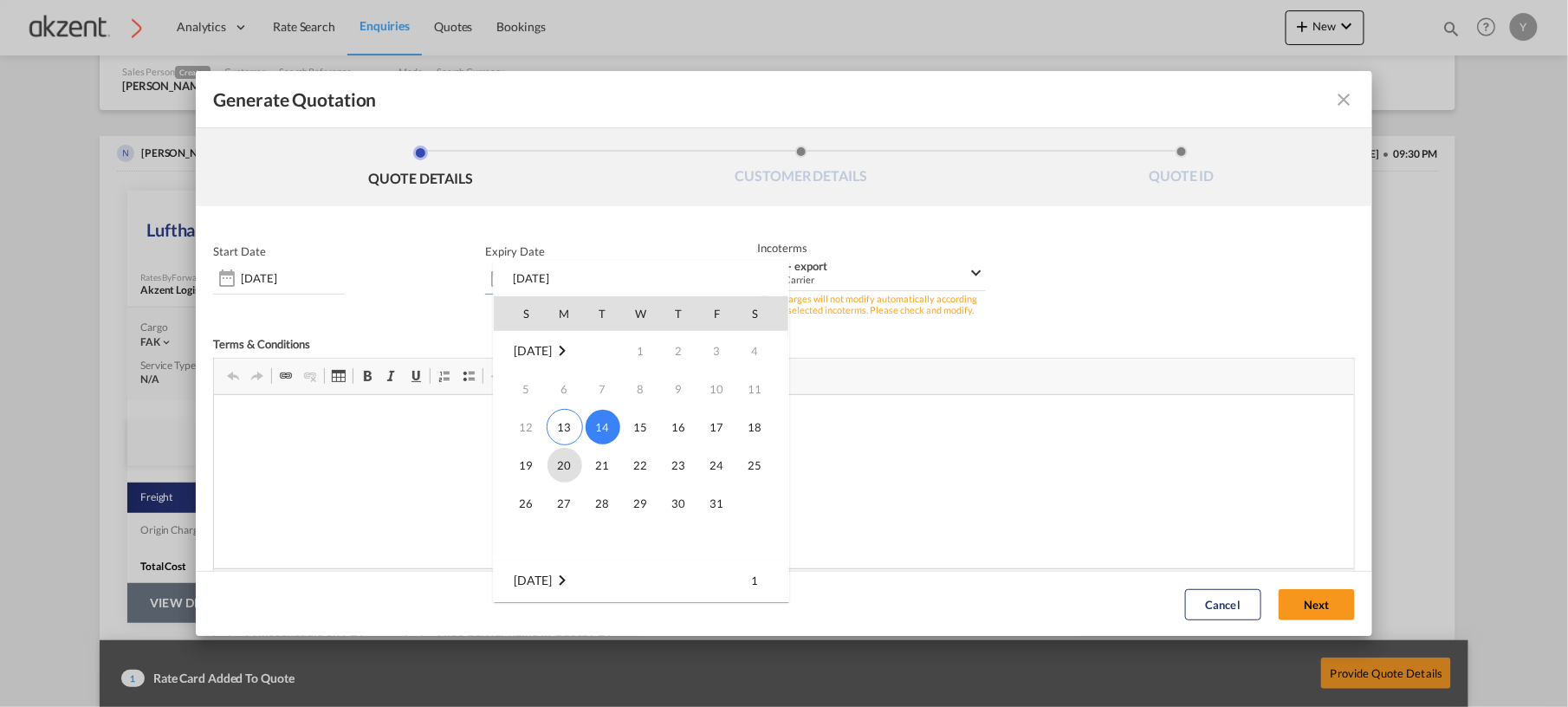
click at [573, 475] on span "20" at bounding box center [565, 465] width 35 height 35
type input "[DATE]"
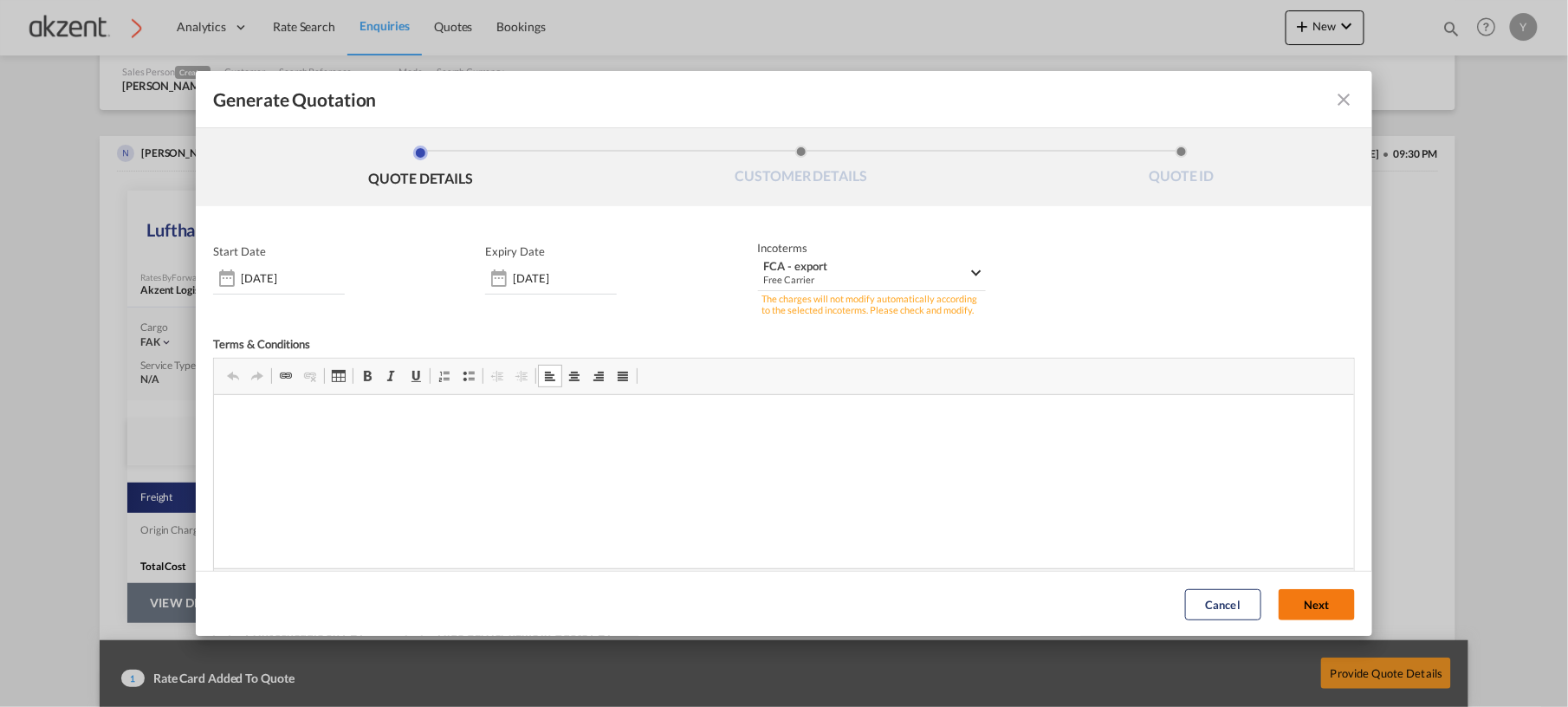
click at [1176, 530] on button "Next" at bounding box center [1317, 604] width 76 height 31
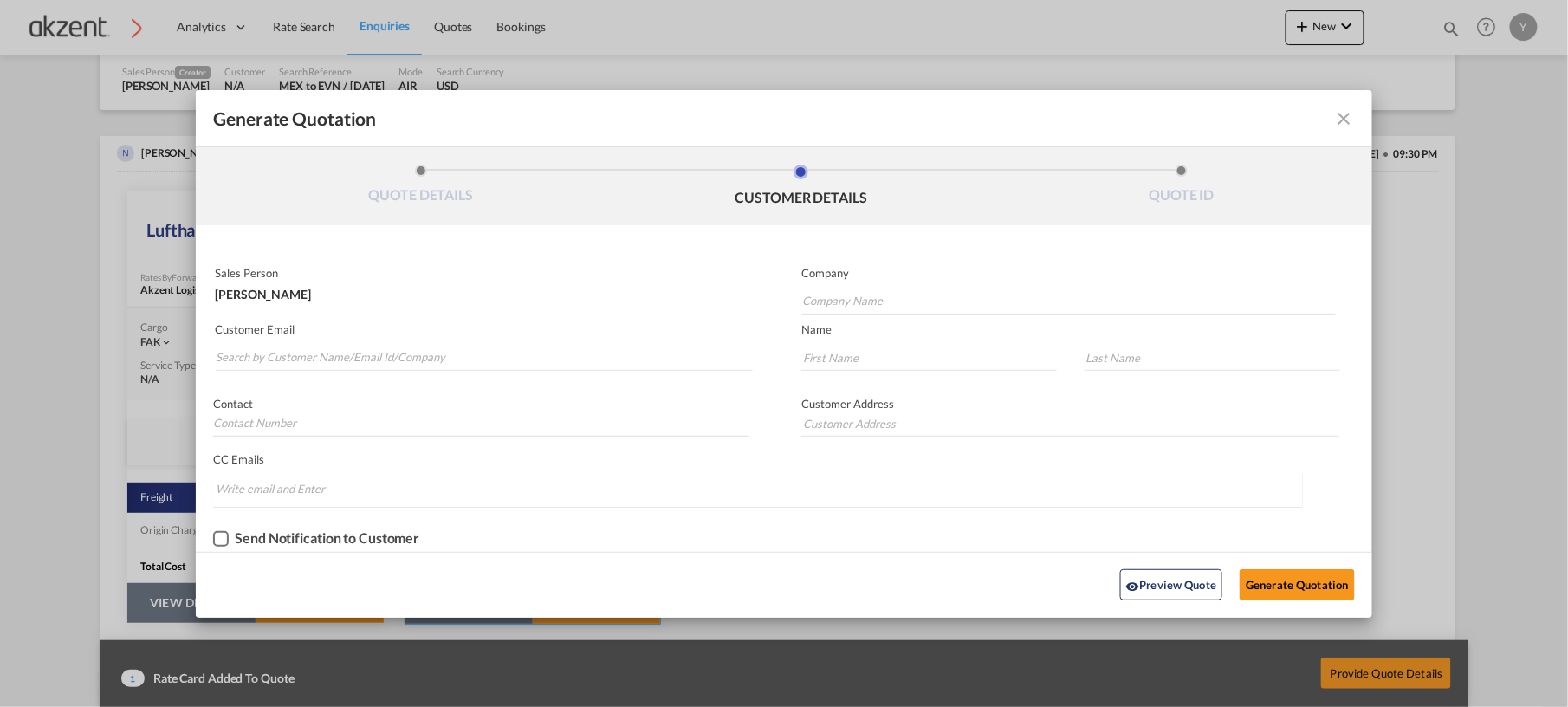
click at [920, 286] on md-autocomplete-wrap "Generate QuotationQUOTE ..." at bounding box center [1068, 297] width 534 height 35
click at [902, 296] on input "Company Name" at bounding box center [1069, 301] width 533 height 26
paste input "Transimpex LLC"
type input "Transimpex LLC"
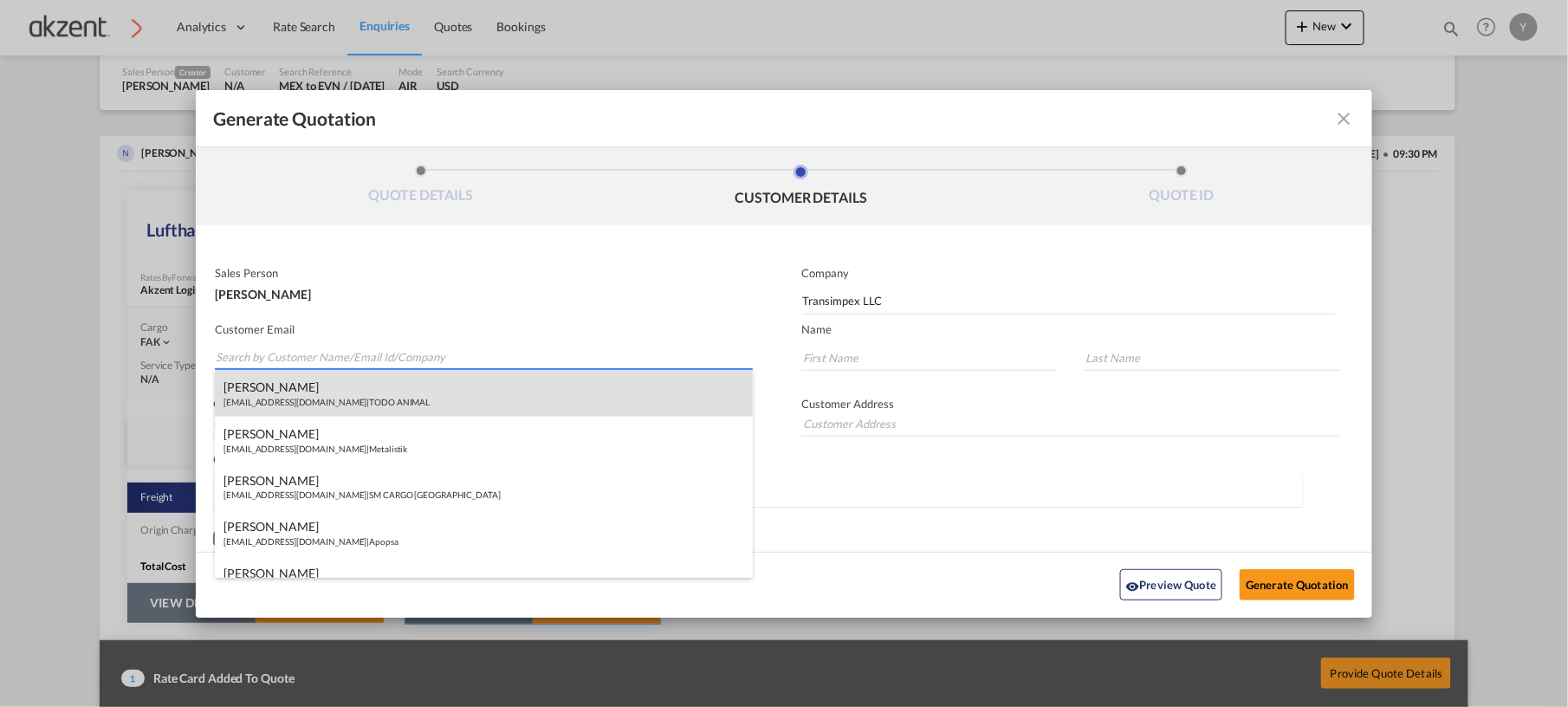
paste input "[EMAIL_ADDRESS][PERSON_NAME][DOMAIN_NAME]"
type input "[EMAIL_ADDRESS][PERSON_NAME][DOMAIN_NAME]"
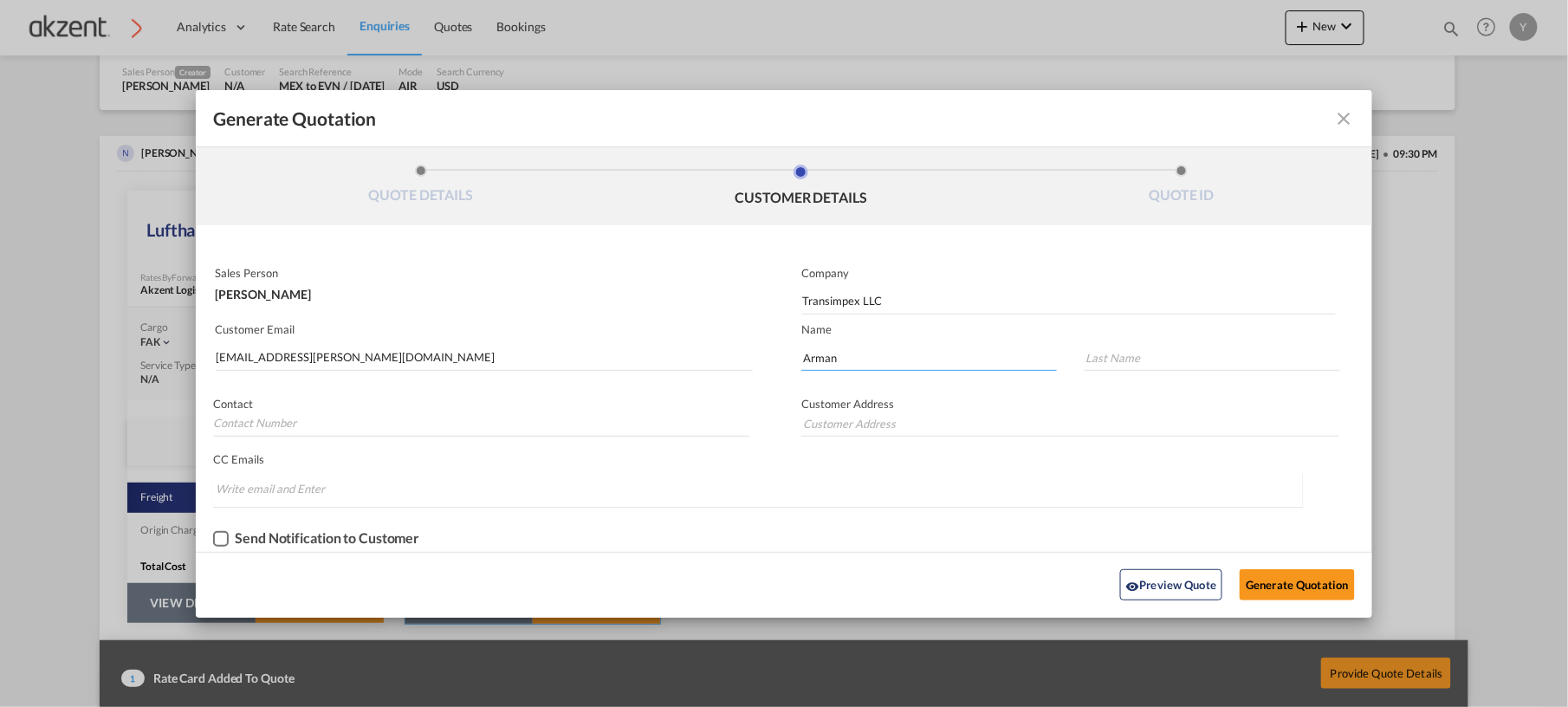
type input "Arman"
type input "[PERSON_NAME]"
type input "[PHONE_NUMBER]"
click at [1052, 422] on input "Yerevan" at bounding box center [1070, 424] width 538 height 26
click at [871, 428] on input "Yerevan, Mashtots 40, 002" at bounding box center [1070, 424] width 538 height 26
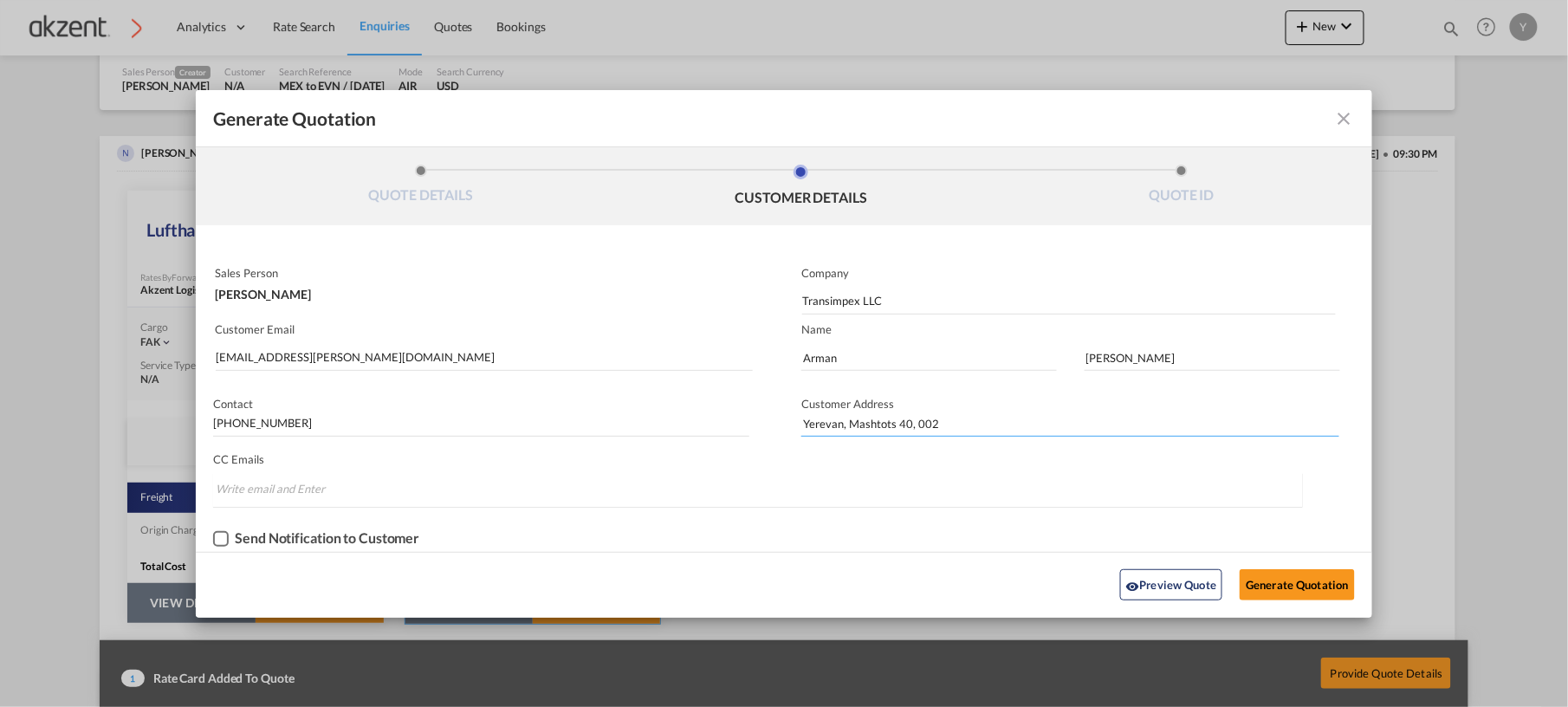
click at [871, 428] on input "Yerevan, Mashtots 40, 002" at bounding box center [1070, 424] width 538 height 26
click at [950, 409] on md-input-container "Customer Address [GEOGRAPHIC_DATA] 40, 002" at bounding box center [1063, 419] width 557 height 48
click at [950, 417] on input "Yerevan, Mashtots 40, 002" at bounding box center [1070, 424] width 538 height 26
click at [917, 423] on input "Yerevan, Mashtots 40, 002, [GEOGRAPHIC_DATA]" at bounding box center [1070, 424] width 538 height 26
type input "Yerevan, [STREET_ADDRESS]"
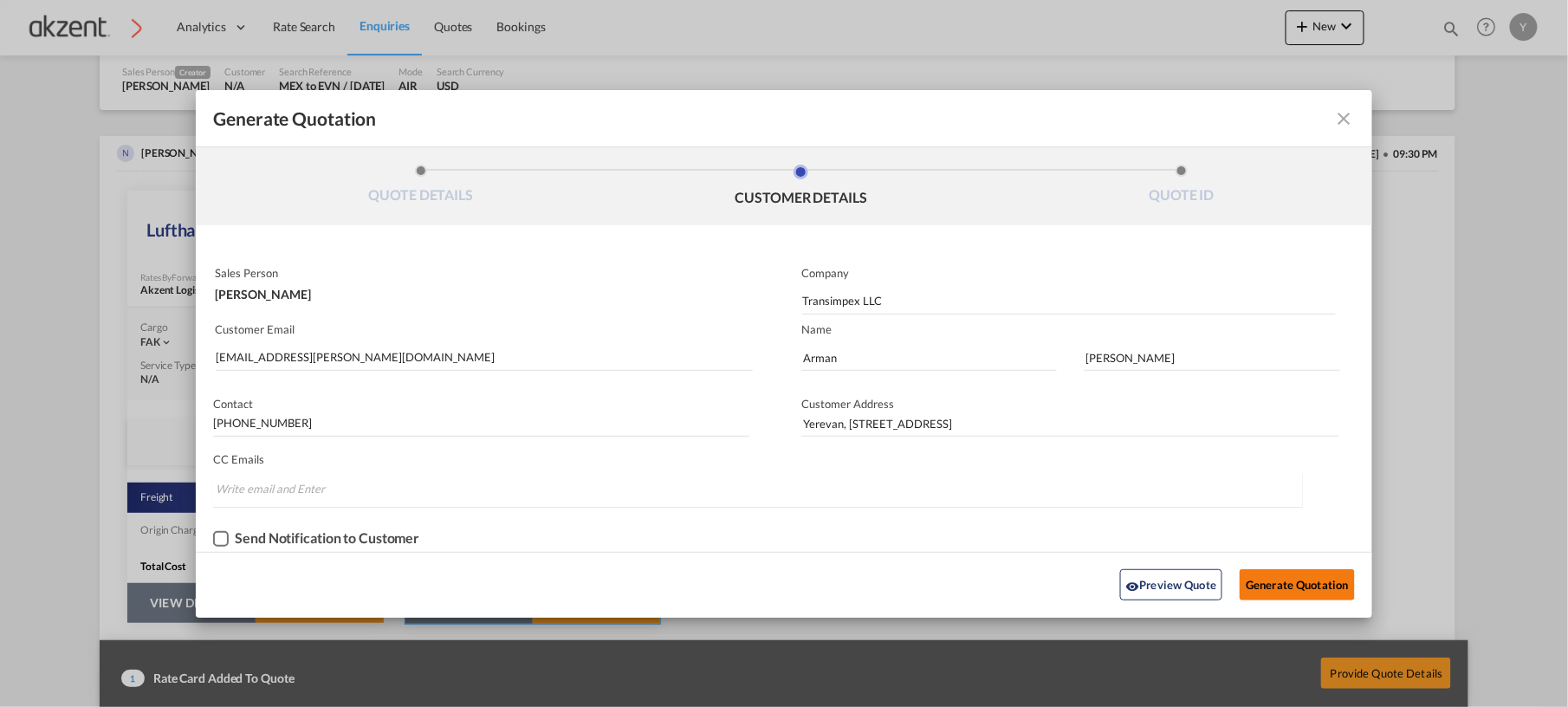
click at [1176, 530] on button "Generate Quotation" at bounding box center [1296, 585] width 114 height 31
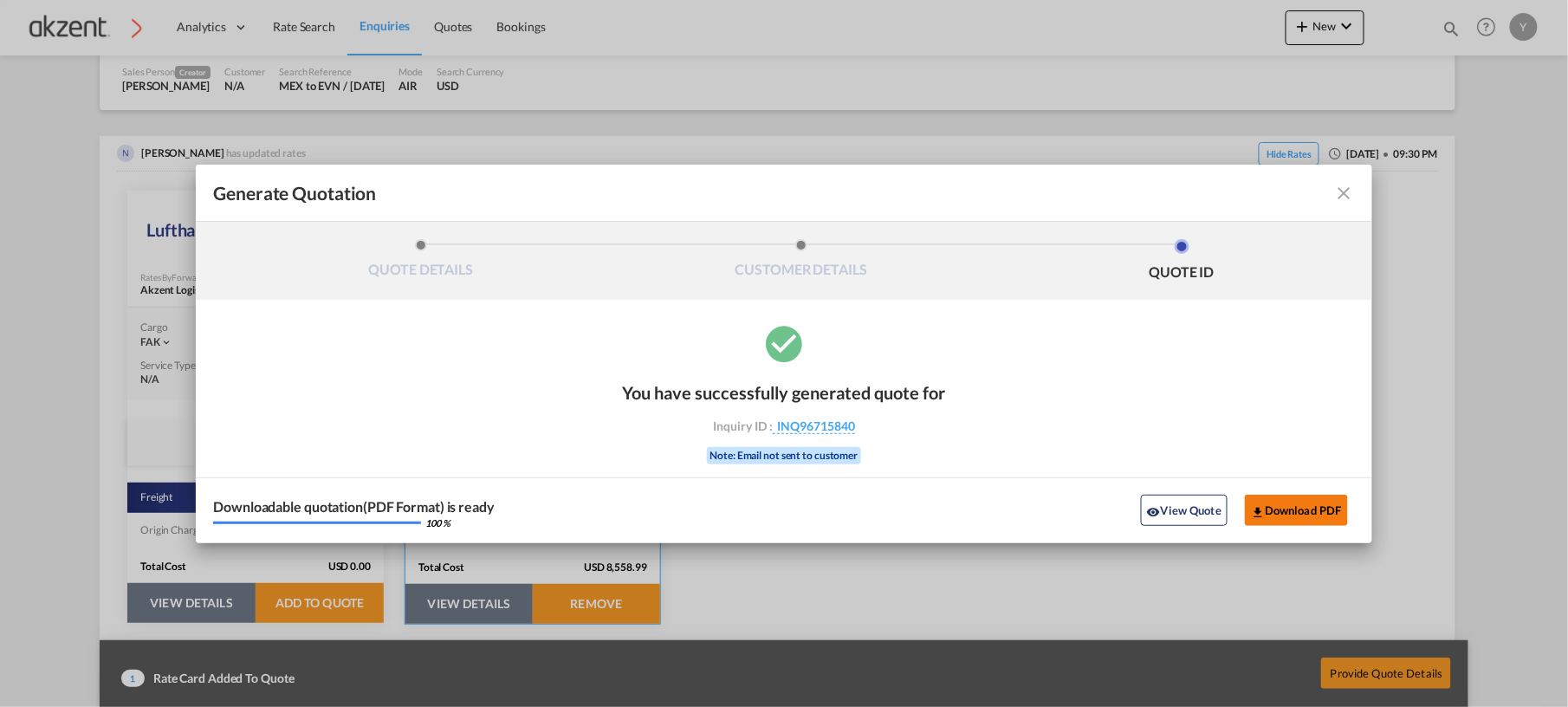
click at [1176, 518] on button "Download PDF" at bounding box center [1296, 510] width 103 height 31
click at [1176, 521] on button "View Quote" at bounding box center [1184, 510] width 87 height 31
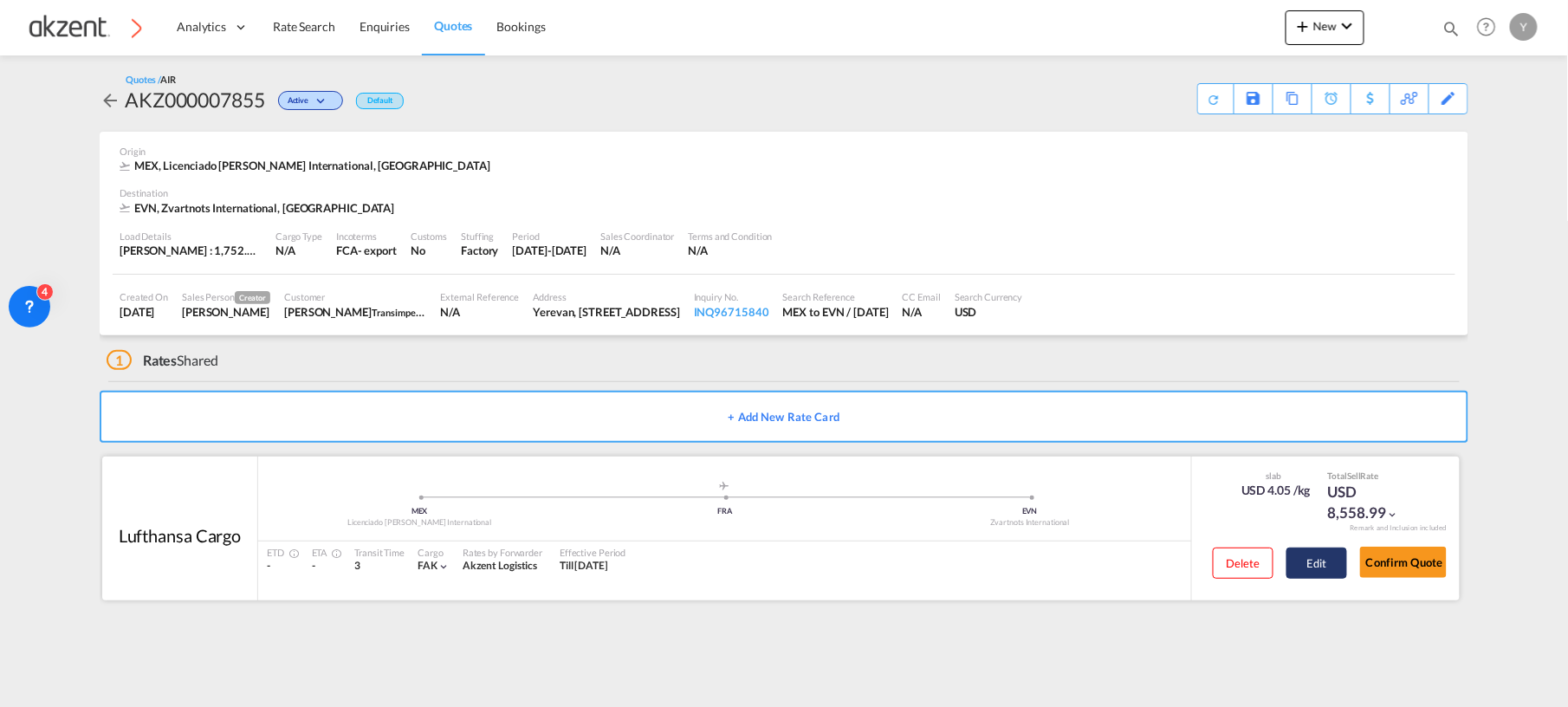
click at [1176, 530] on div "Delete Edit" at bounding box center [1273, 569] width 147 height 46
click at [1176, 530] on button "Edit" at bounding box center [1317, 564] width 60 height 31
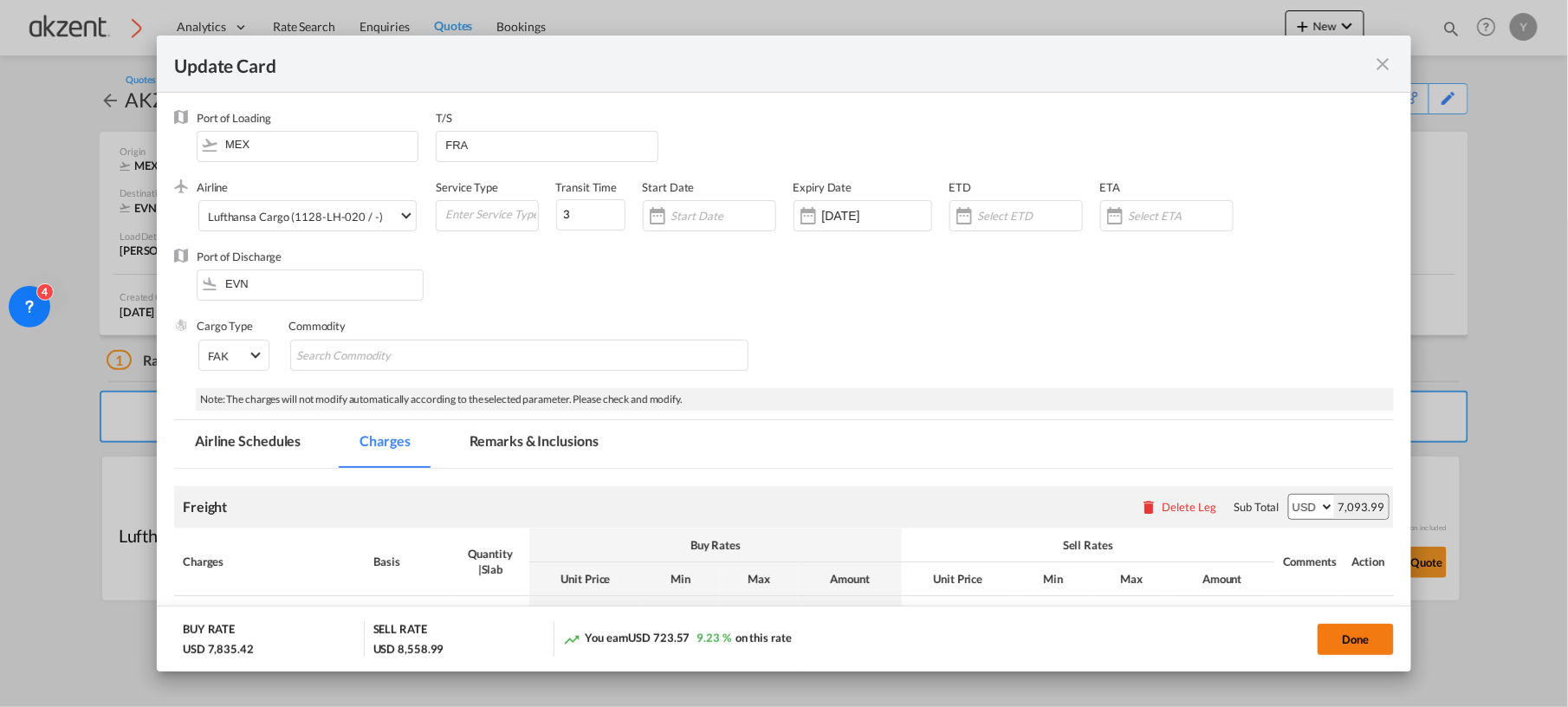
click at [1176, 530] on button "Done" at bounding box center [1356, 640] width 76 height 31
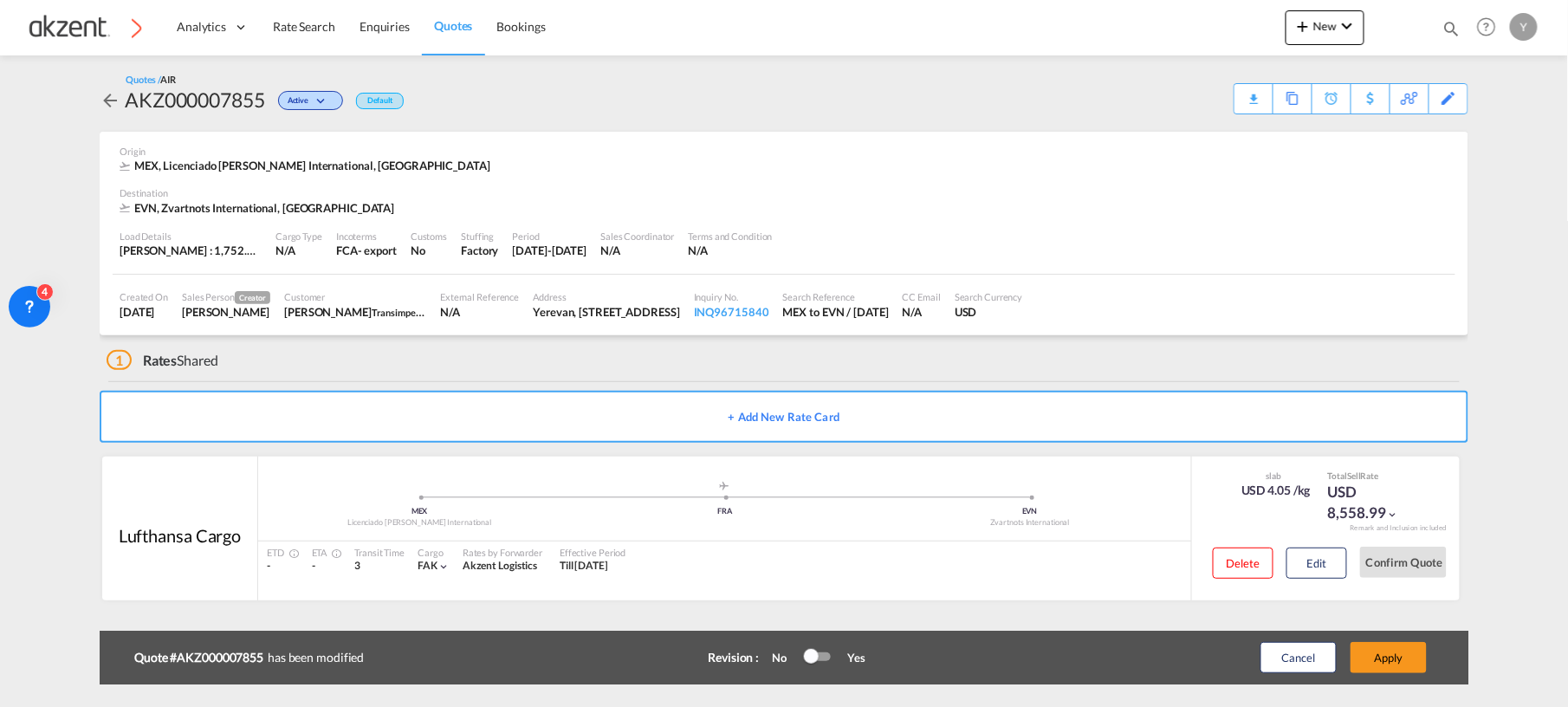
click at [162, 104] on div "AKZ000007855" at bounding box center [195, 99] width 140 height 27
copy div "AKZ000007855"
